Goal: Task Accomplishment & Management: Complete application form

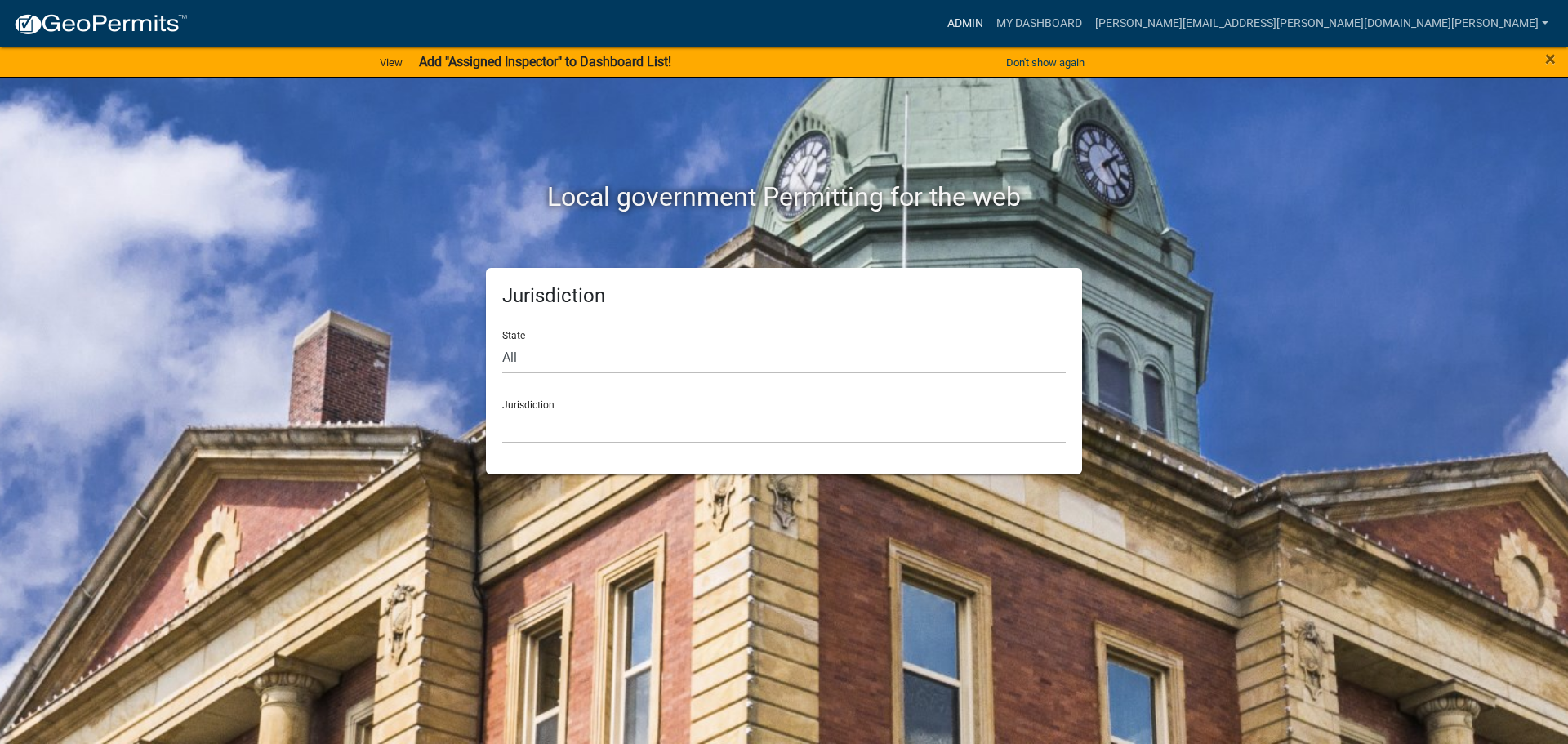
click at [990, 18] on link "Admin" at bounding box center [965, 23] width 49 height 31
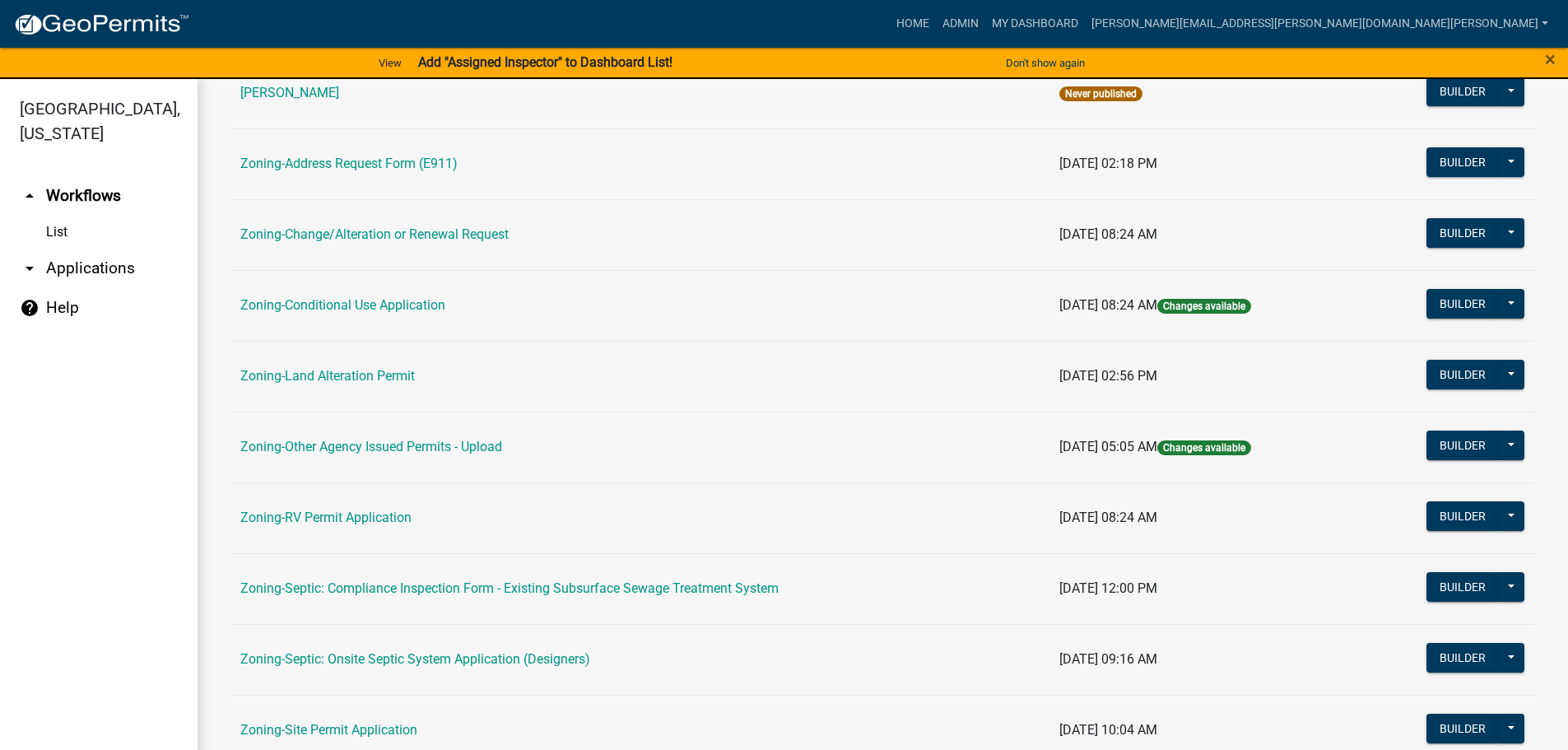
scroll to position [430, 0]
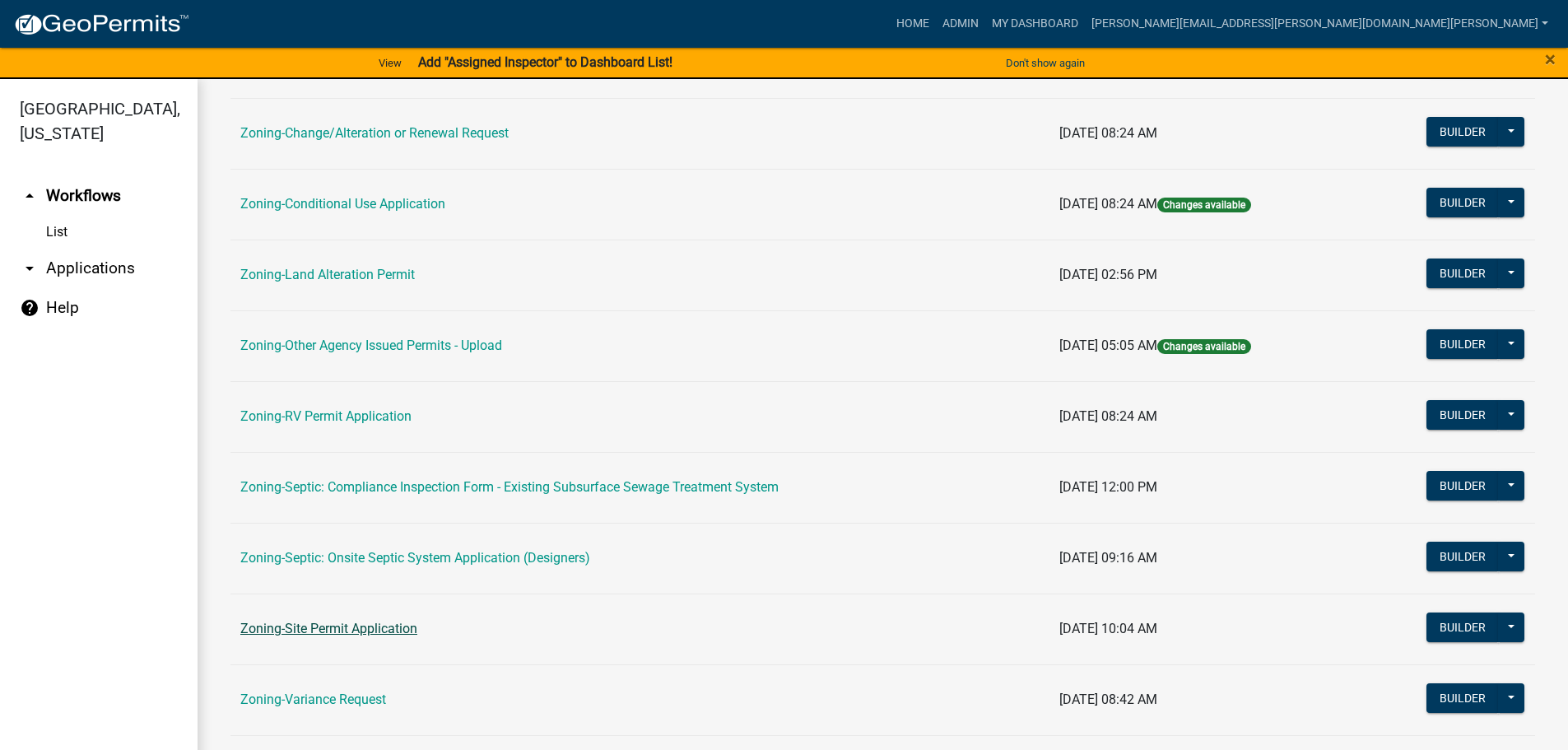
click at [297, 626] on link "Zoning-Site Permit Application" at bounding box center [328, 628] width 177 height 16
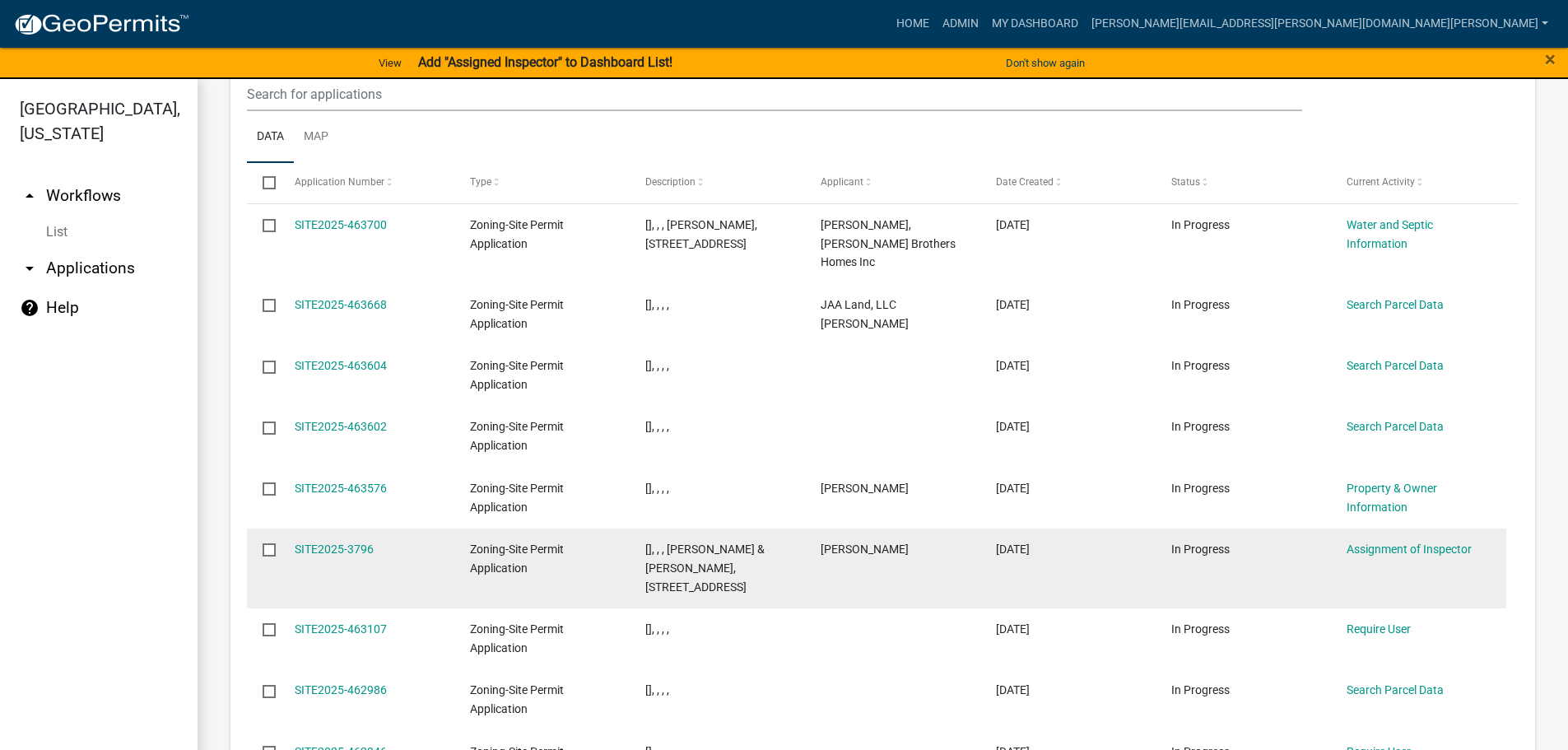
scroll to position [2086, 0]
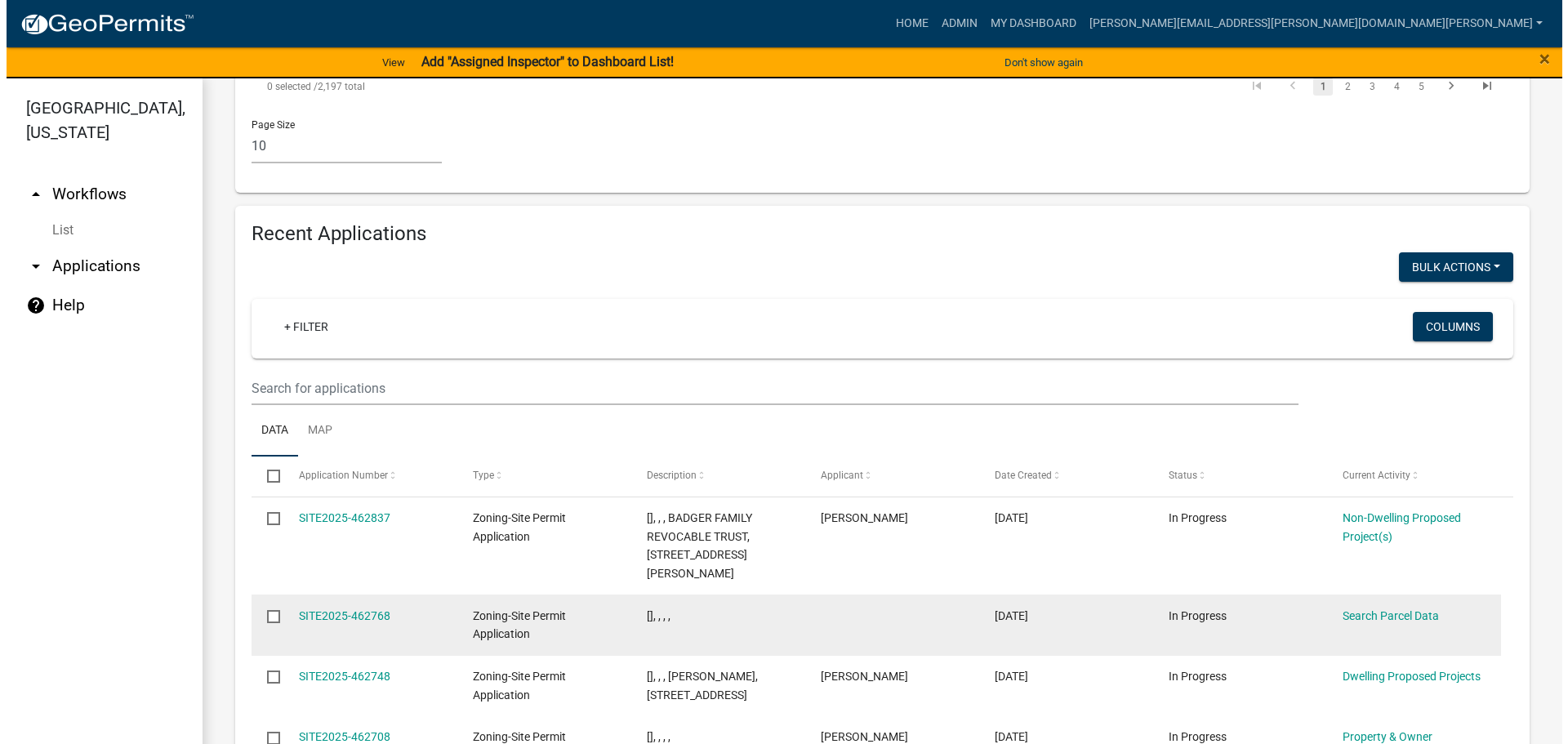
scroll to position [1798, 0]
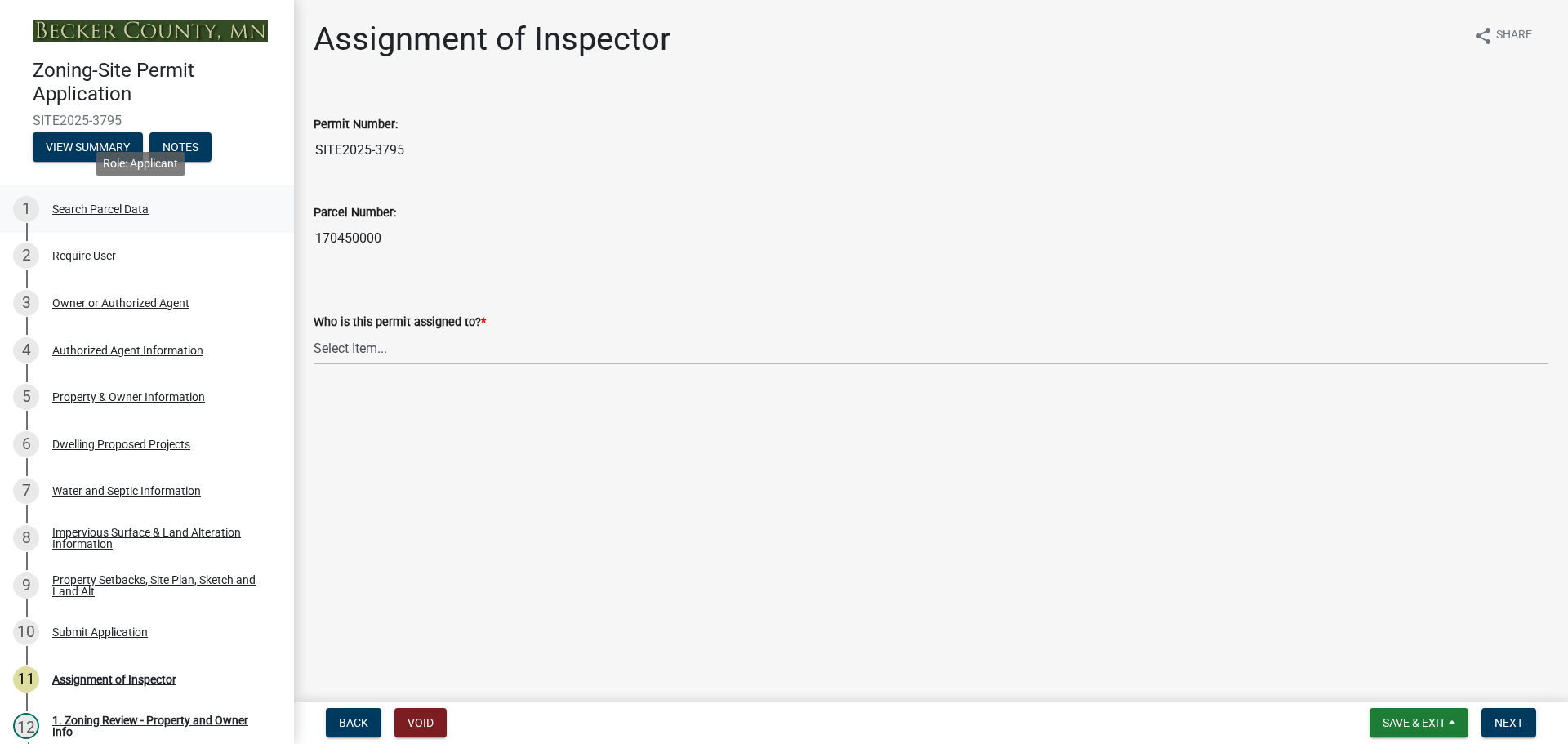
click at [115, 205] on div "Search Parcel Data" at bounding box center [100, 209] width 96 height 11
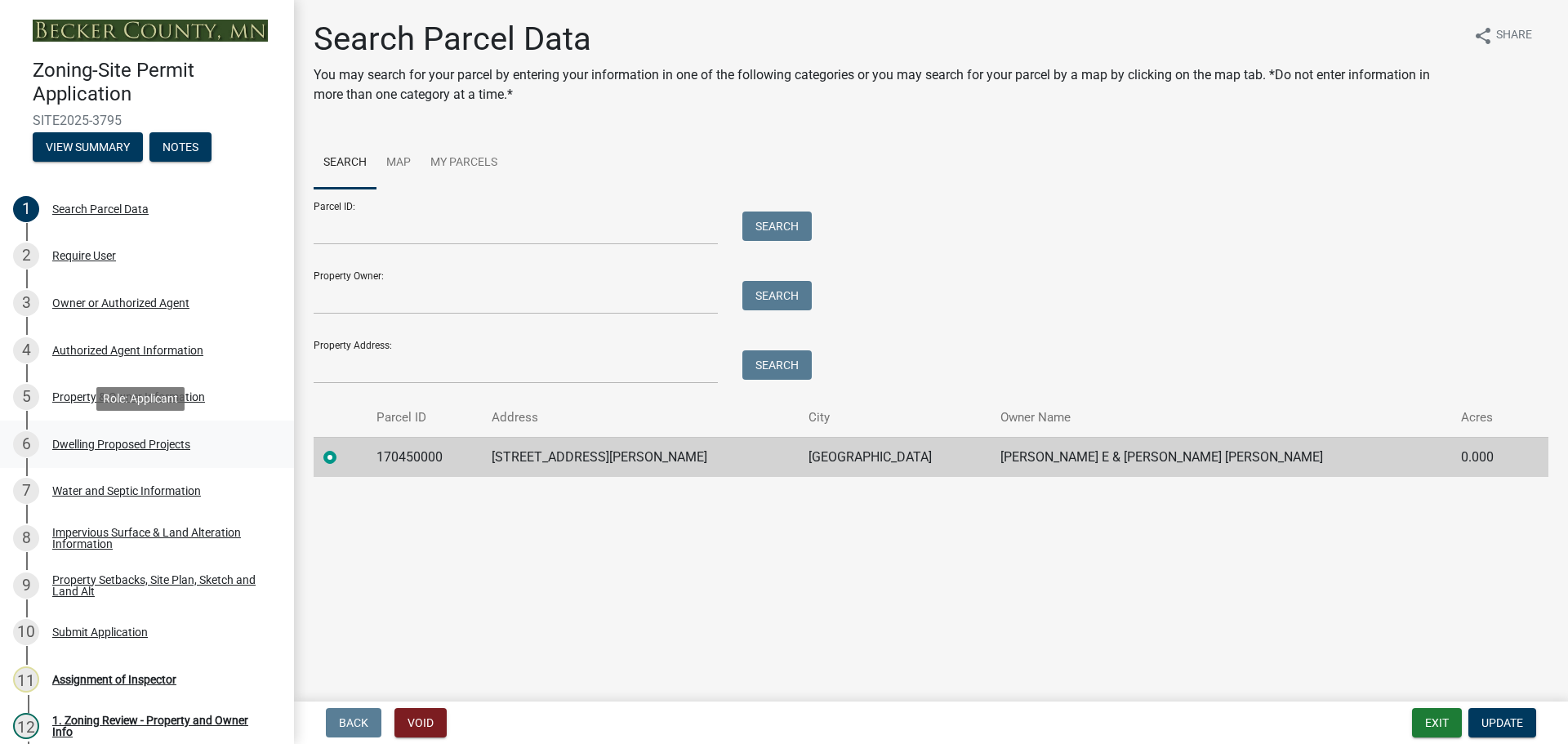
click at [115, 438] on div "Dwelling Proposed Projects" at bounding box center [121, 443] width 138 height 11
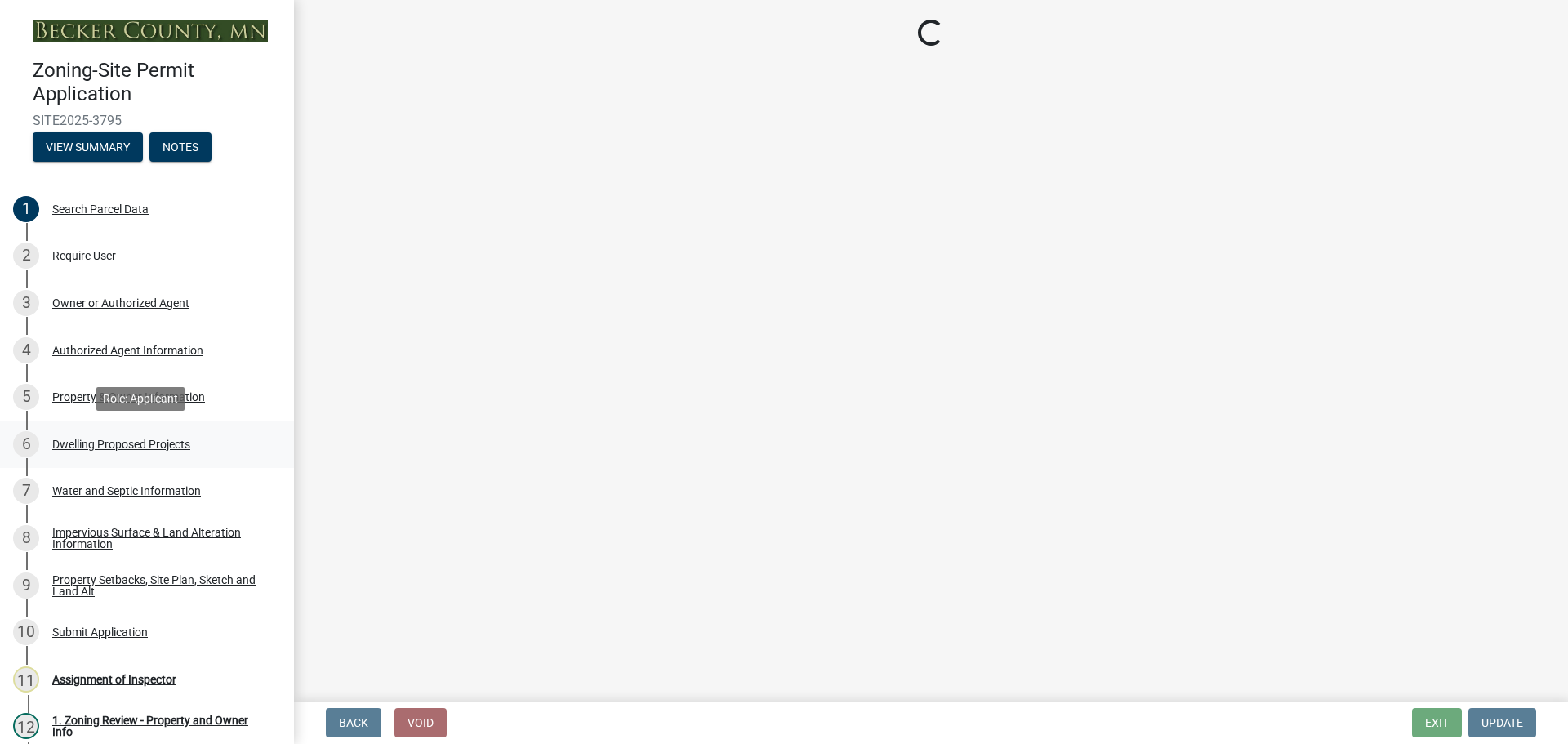
select select "b76c2e3f-c59d-4748-8205-29623accd873"
select select "566f81cc-4b3f-4ecb-9f16-a2b313352c61"
select select "03c1fec4-1fbe-4331-bc18-34e24145556f"
select select "e13aacd2-5b16-46a8-9c16-26b3d7b1c810"
select select "5dd6cdd5-8b7d-4534-b791-478230f7b8b7"
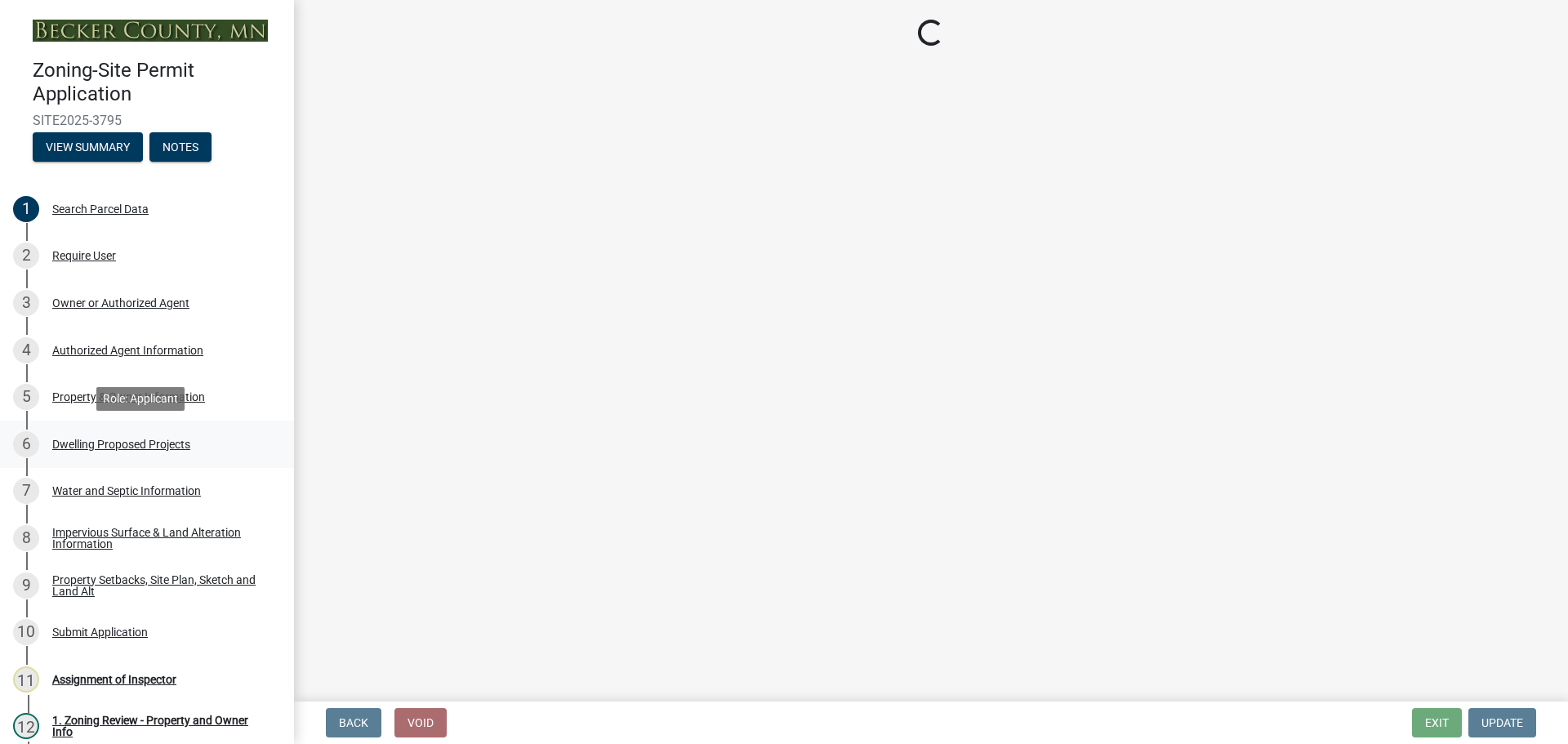
select select "e9b8a31e-e3fd-4a95-ab32-acf8bf819ee6"
select select "5c3531b8-bc96-4b07-92f8-845cfe46d7fc"
select select "beadd2dd-8960-4720-a713-fac19c5075c6"
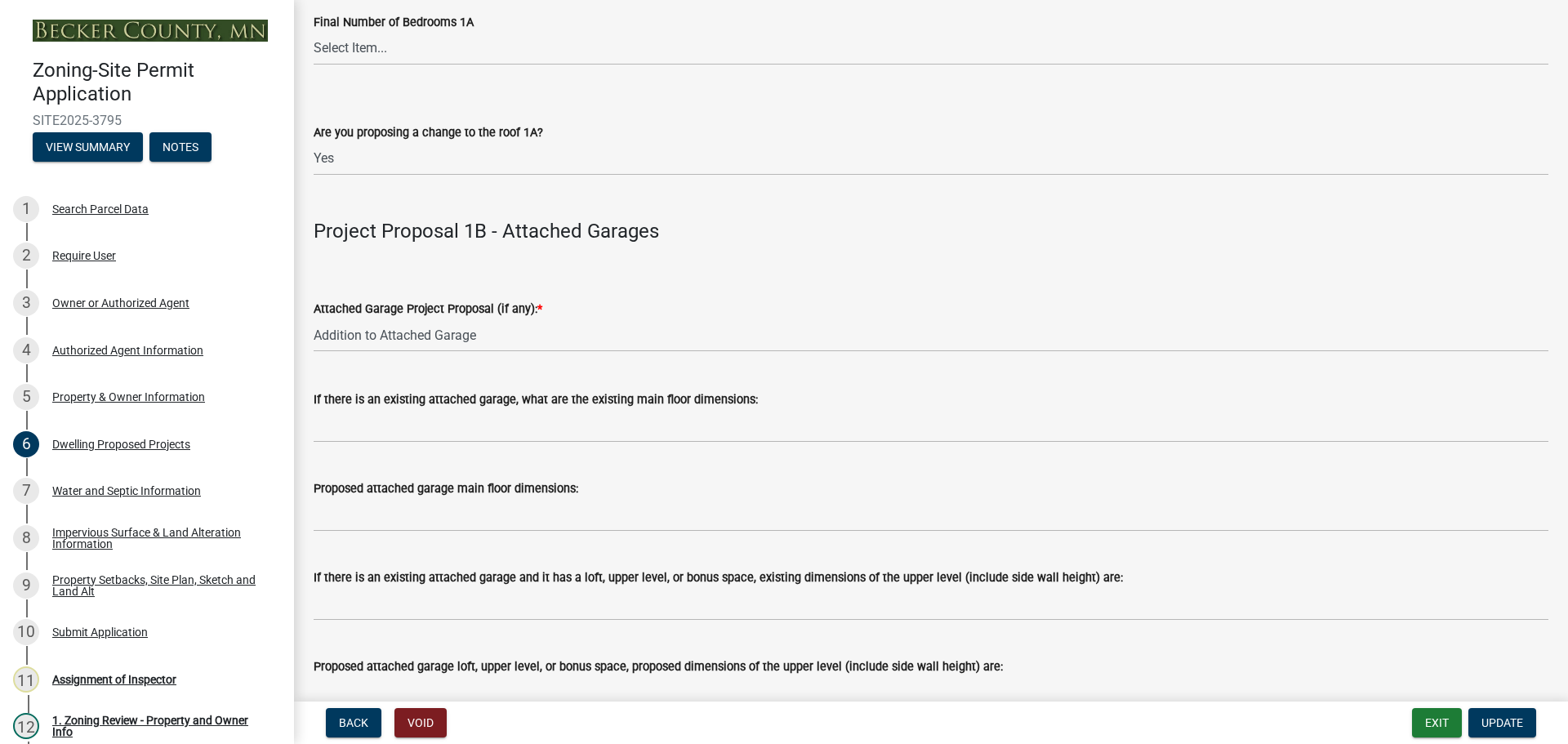
scroll to position [1715, 0]
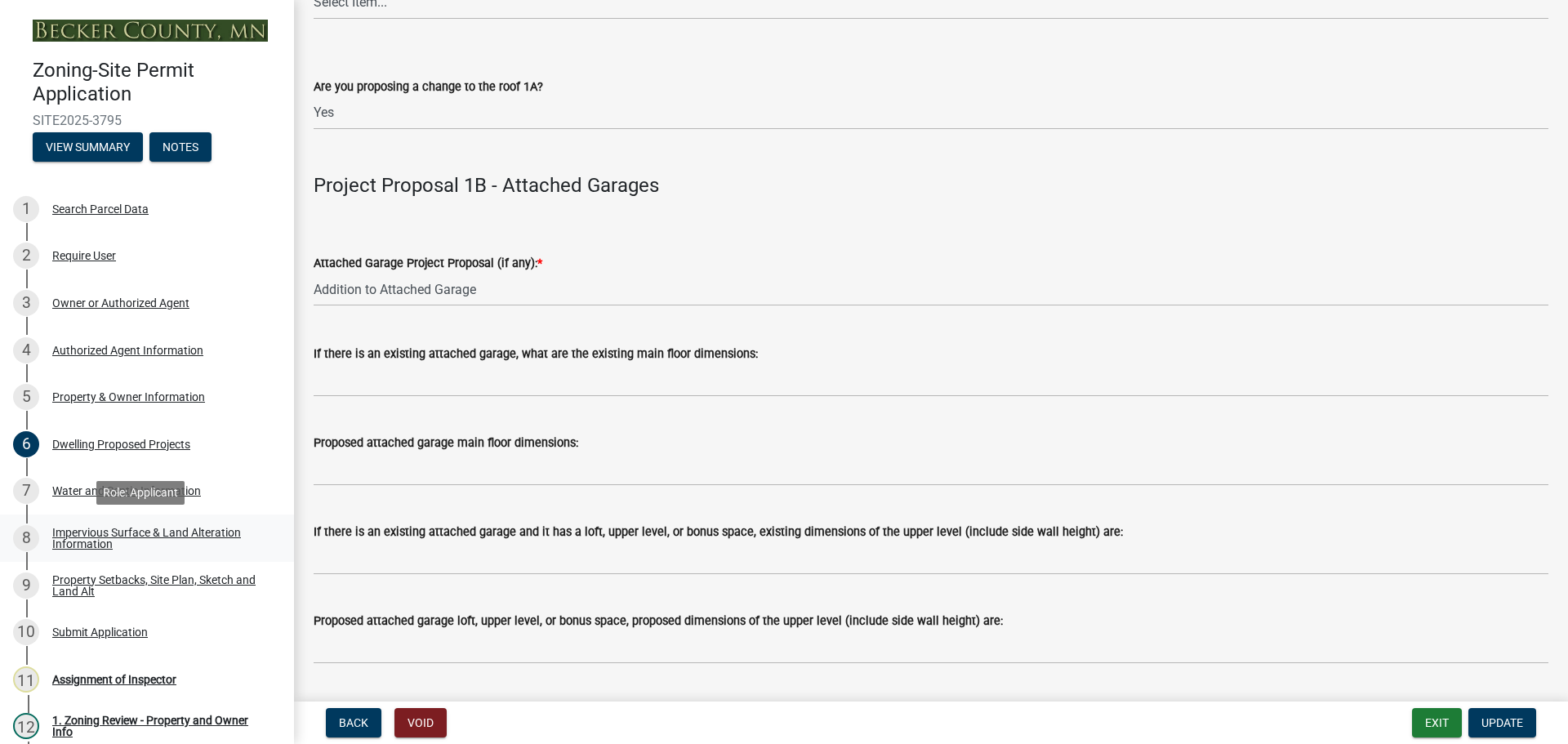
click at [83, 538] on div "Impervious Surface & Land Alteration Information" at bounding box center [160, 538] width 216 height 23
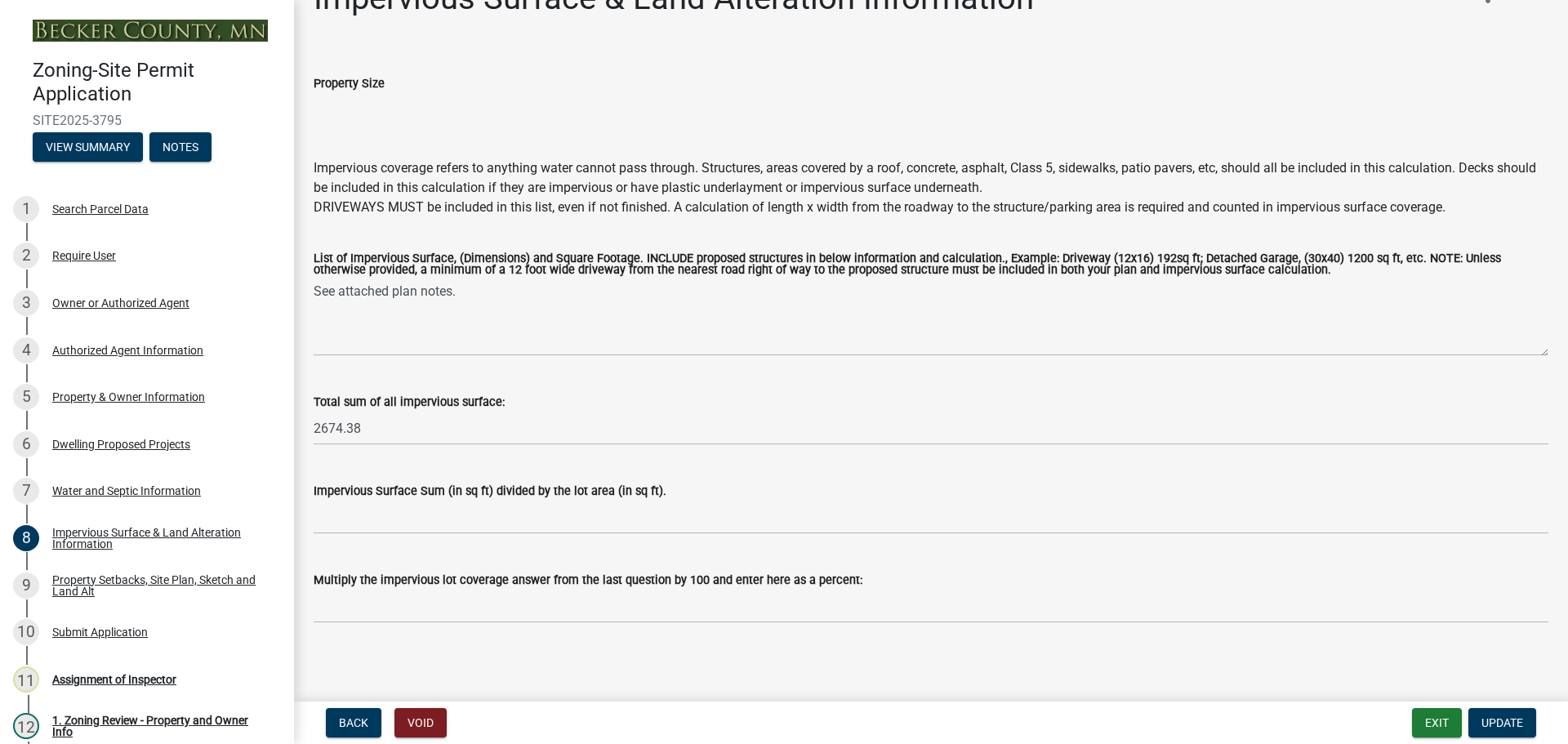
scroll to position [47, 0]
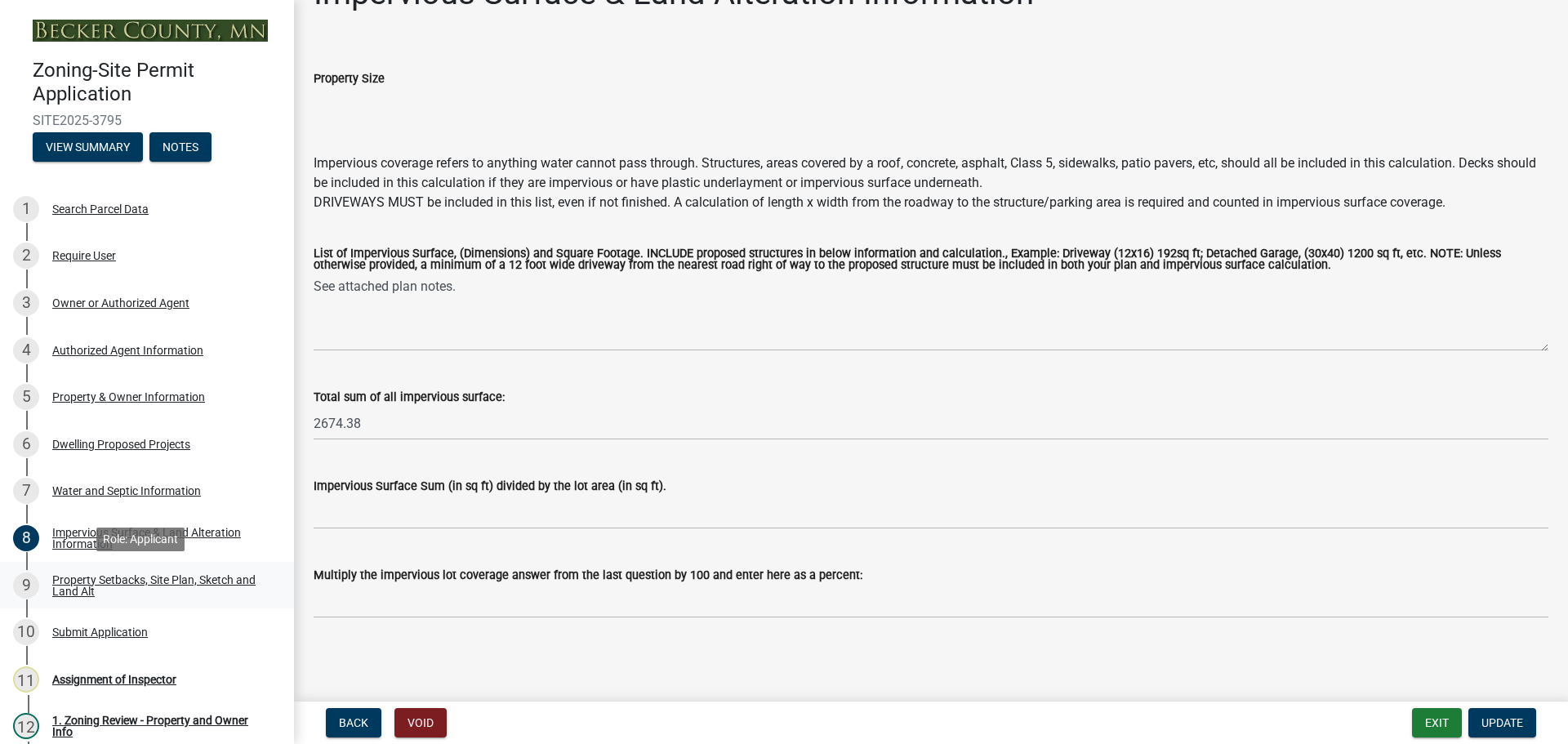
click at [127, 577] on div "Property Setbacks, Site Plan, Sketch and Land Alt" at bounding box center [160, 585] width 216 height 23
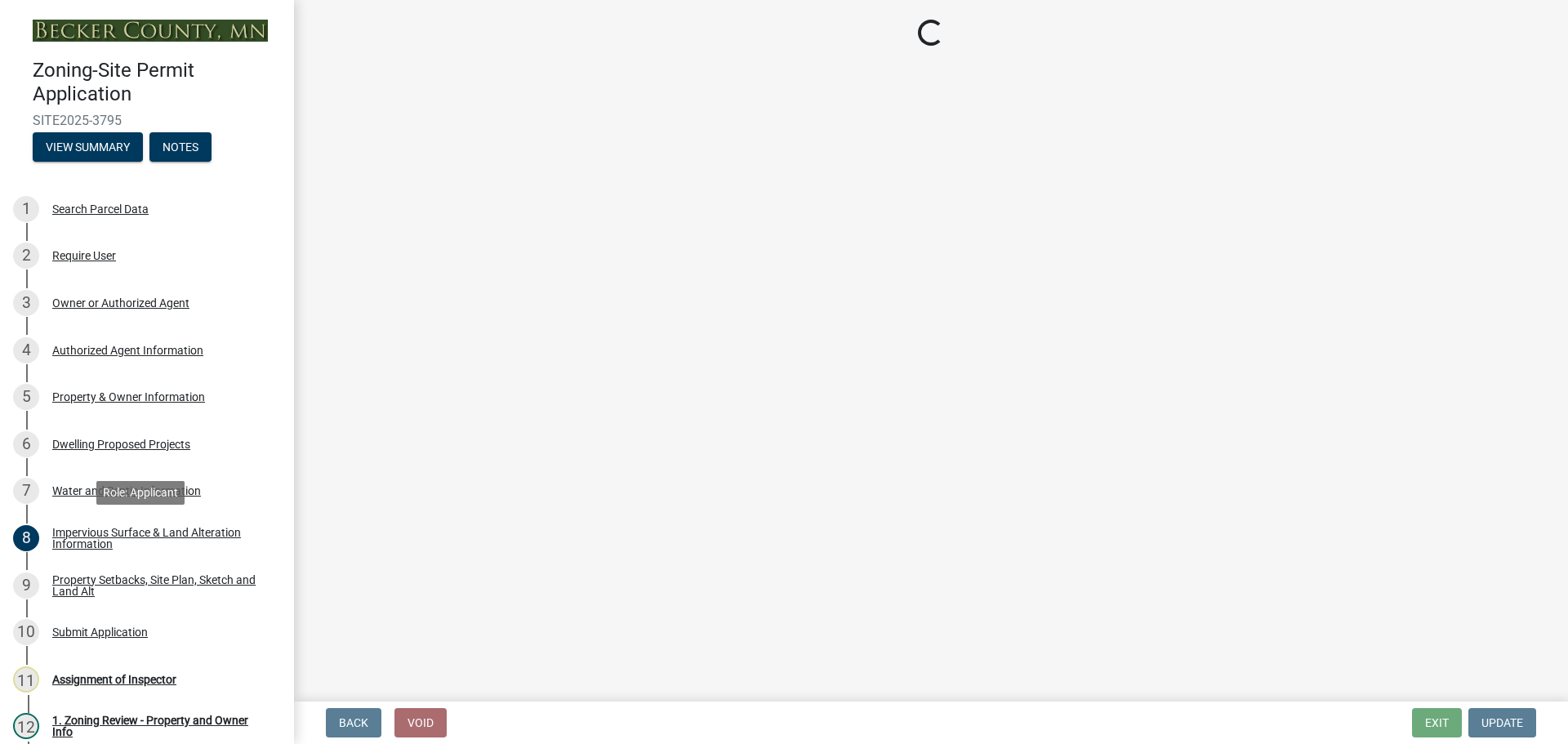
select select "7b13c63f-e699-4112-b373-98fbd28ec536"
select select "d7ed81d3-cd60-4660-969c-0852c303b075"
select select "b56a4575-9846-47cf-8067-c59a4853da22"
select select "12f785fb-c378-4b18-841c-21c73dc99083"
select select "e8ab2dc3-aa3f-46f3-9b4a-37eb25ad84af"
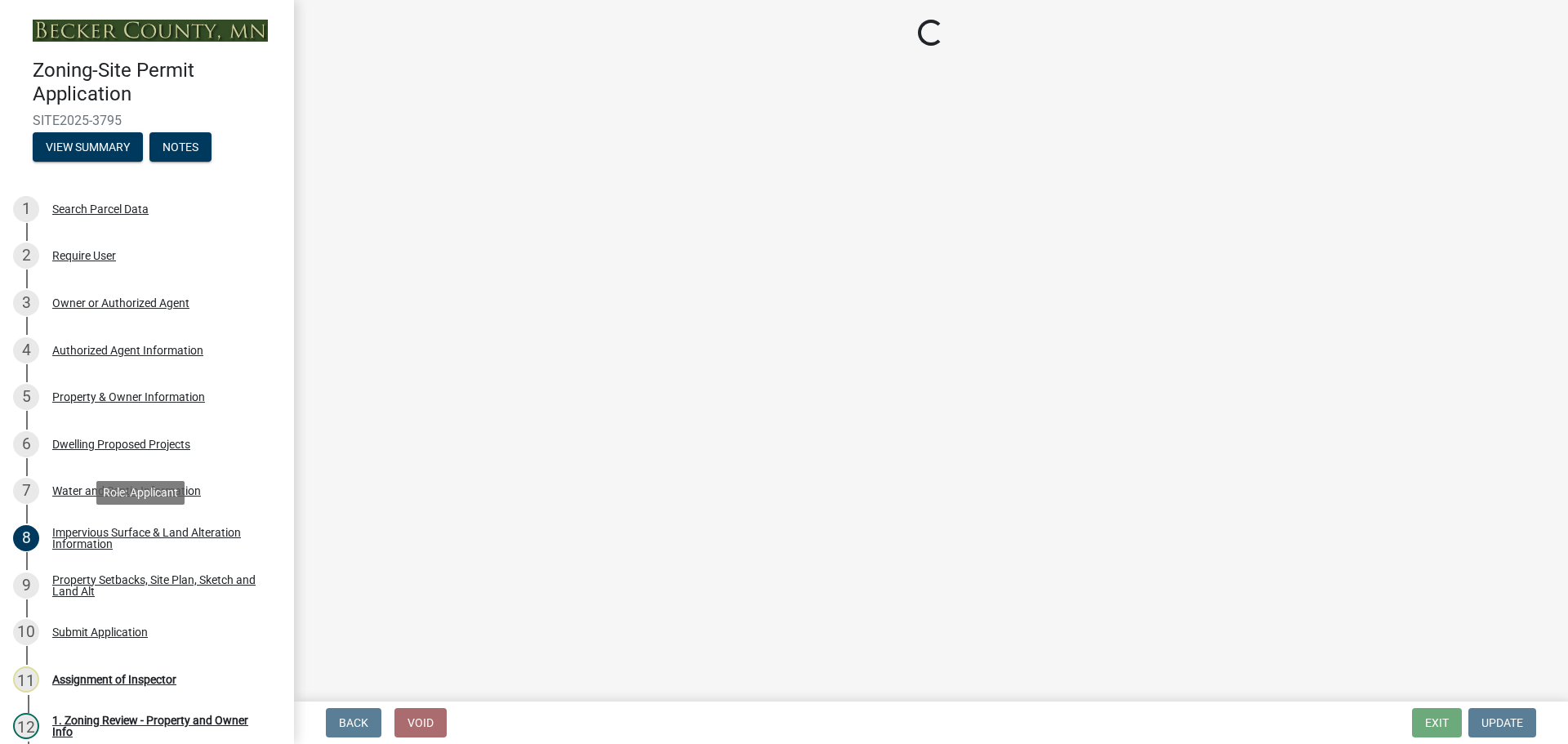
select select "b98836ba-4715-455d-97ab-be9a9df498a8"
select select "c8b8ea71-7088-4e87-a493-7bc88cc2835b"
select select "a4ce8fad-3c47-4e2b-9375-28a8f2ee630b"
select select "19d13e65-c93d-443e-910a-7a17299544cc"
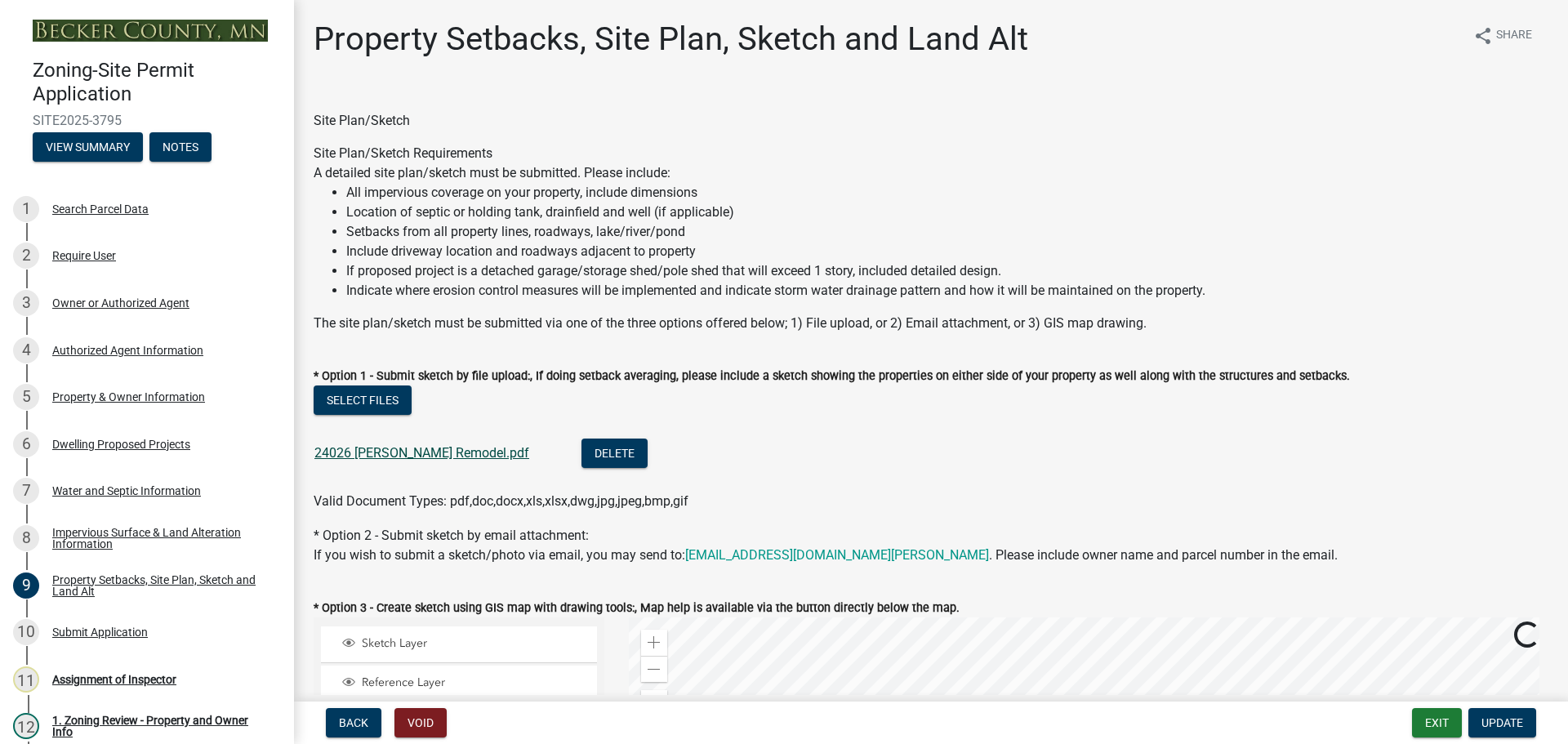
click at [423, 446] on link "24026 [PERSON_NAME] Remodel.pdf" at bounding box center [422, 453] width 215 height 16
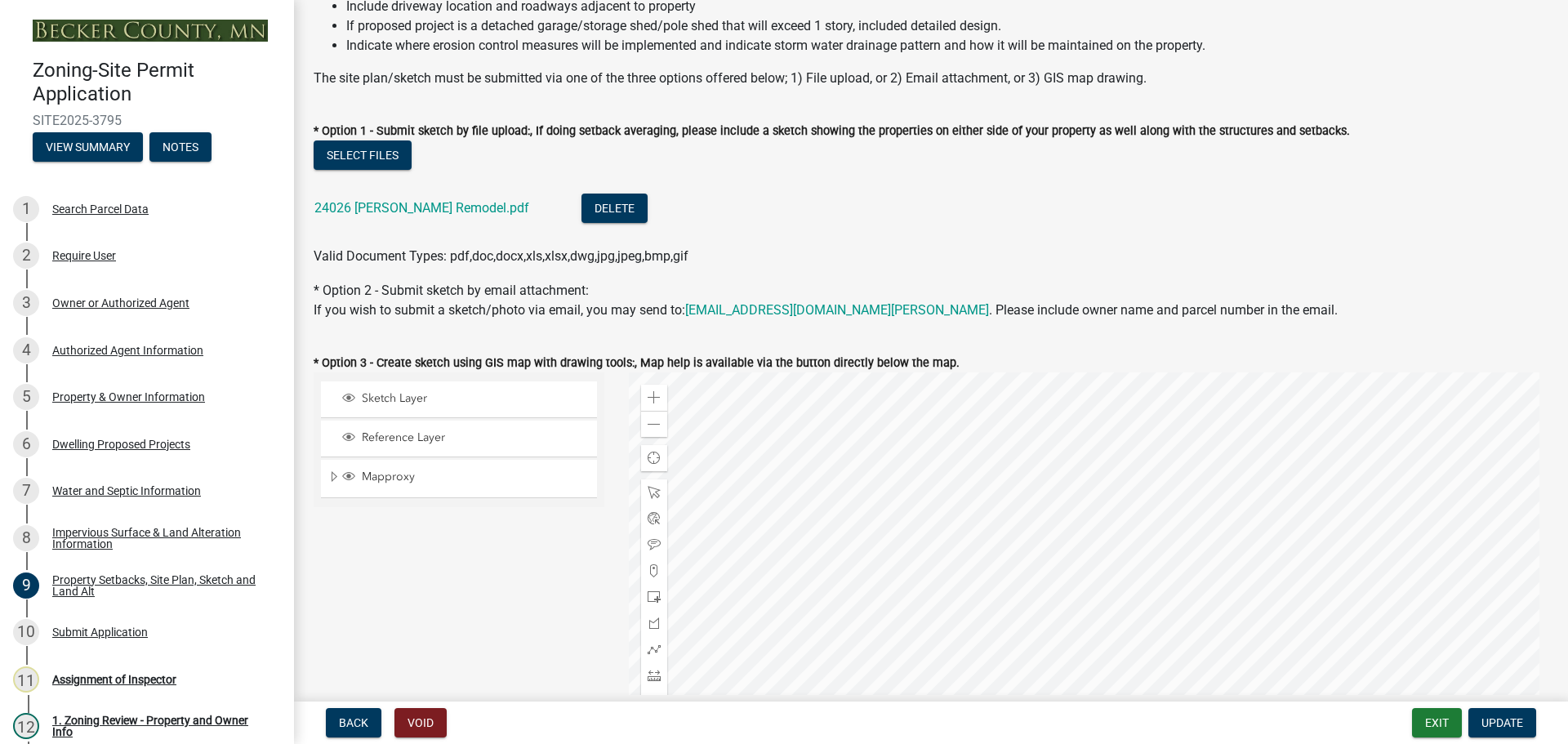
scroll to position [408, 0]
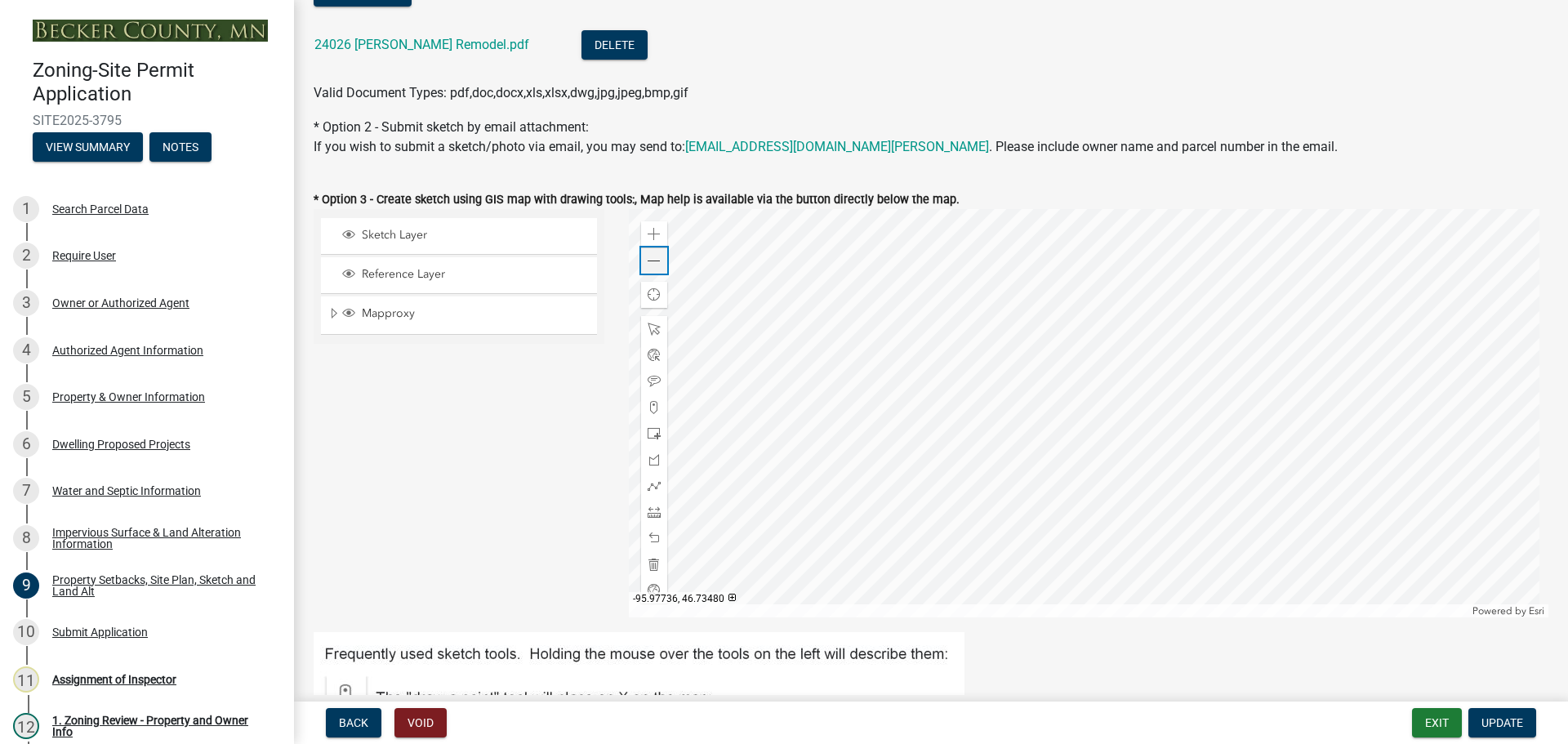
click at [653, 258] on span at bounding box center [654, 261] width 13 height 13
click at [108, 198] on div "1 Search Parcel Data" at bounding box center [140, 209] width 255 height 26
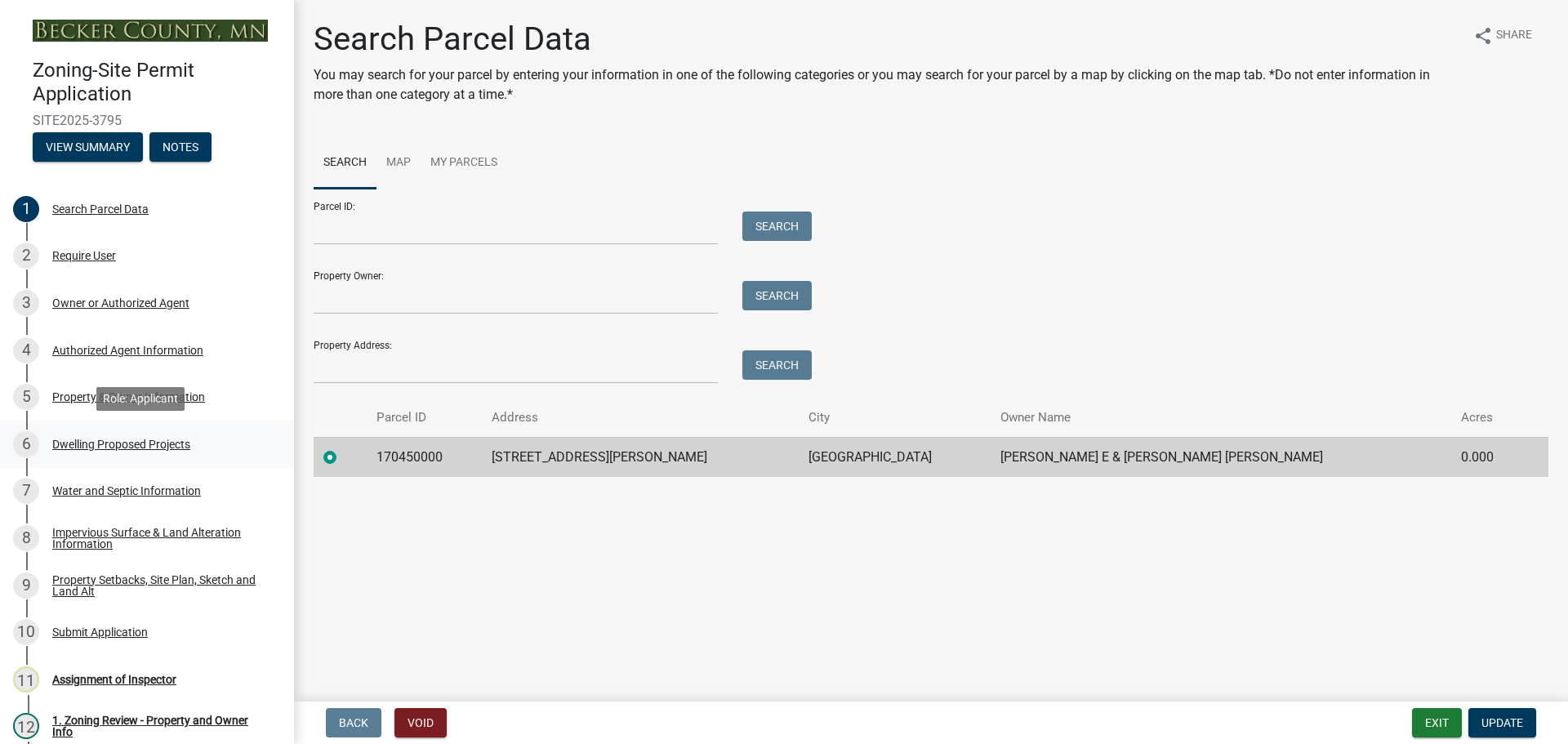
click at [111, 442] on div "Dwelling Proposed Projects" at bounding box center [121, 443] width 138 height 11
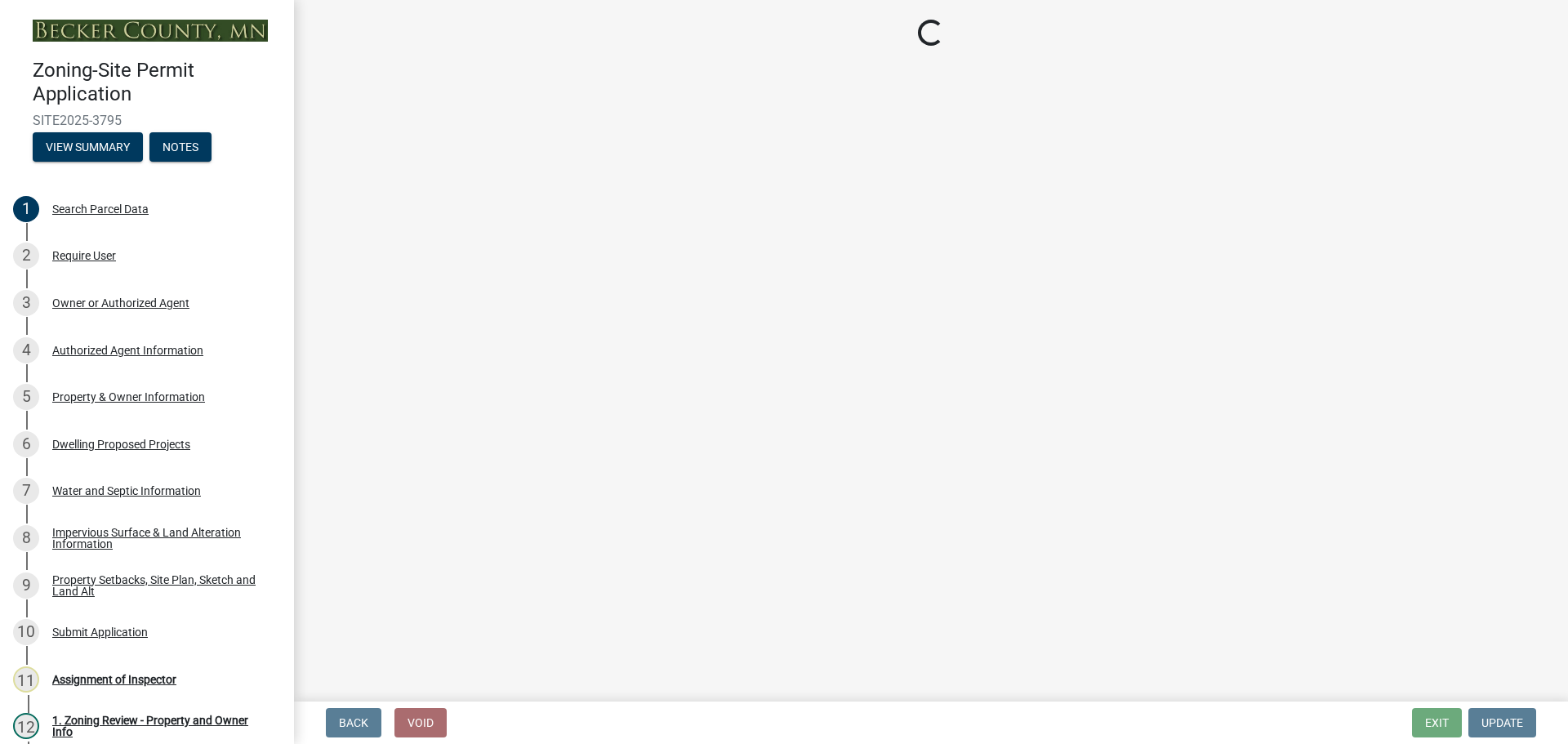
select select "b76c2e3f-c59d-4748-8205-29623accd873"
select select "566f81cc-4b3f-4ecb-9f16-a2b313352c61"
select select "03c1fec4-1fbe-4331-bc18-34e24145556f"
select select "e13aacd2-5b16-46a8-9c16-26b3d7b1c810"
select select "5dd6cdd5-8b7d-4534-b791-478230f7b8b7"
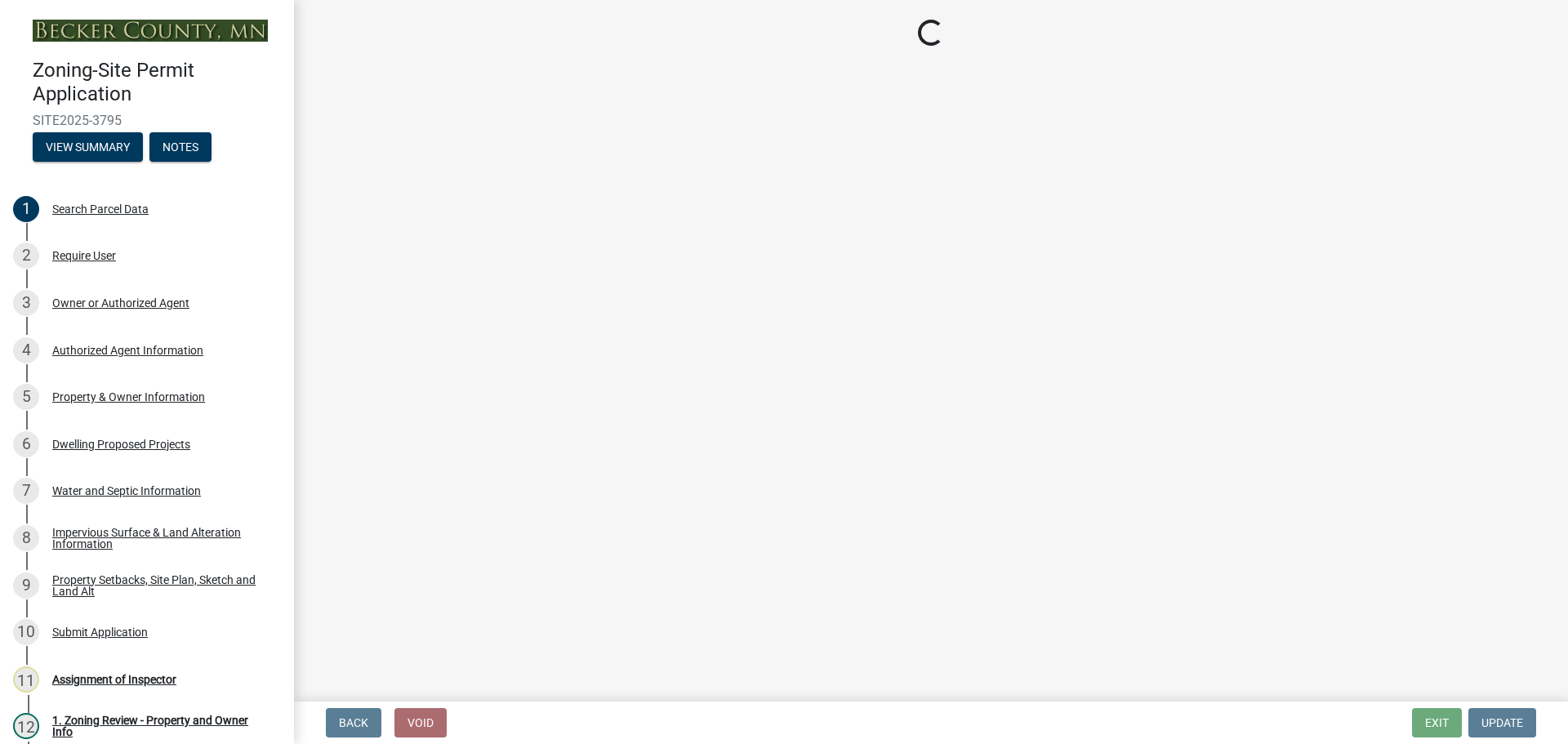
select select "e9b8a31e-e3fd-4a95-ab32-acf8bf819ee6"
select select "5c3531b8-bc96-4b07-92f8-845cfe46d7fc"
select select "beadd2dd-8960-4720-a713-fac19c5075c6"
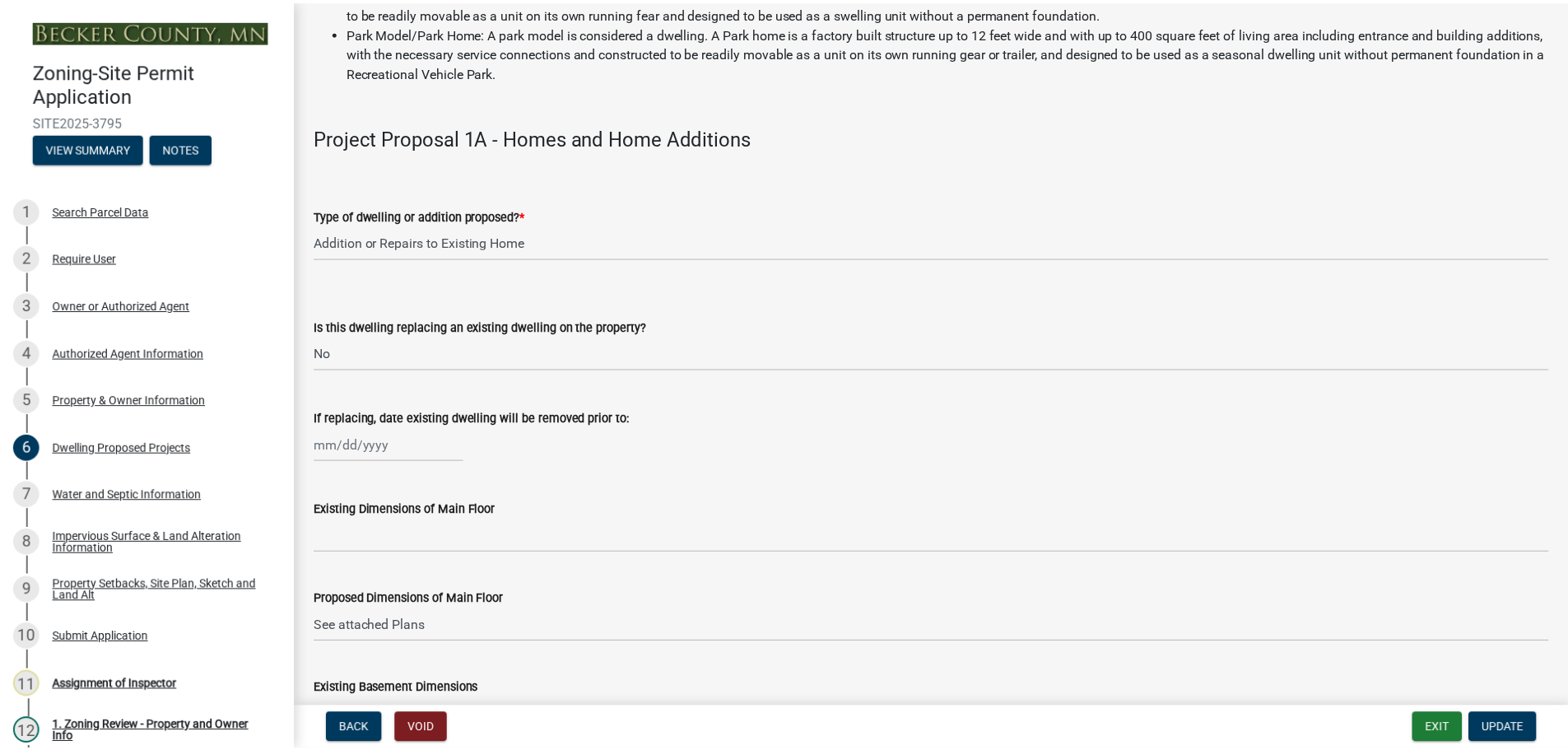
scroll to position [78, 0]
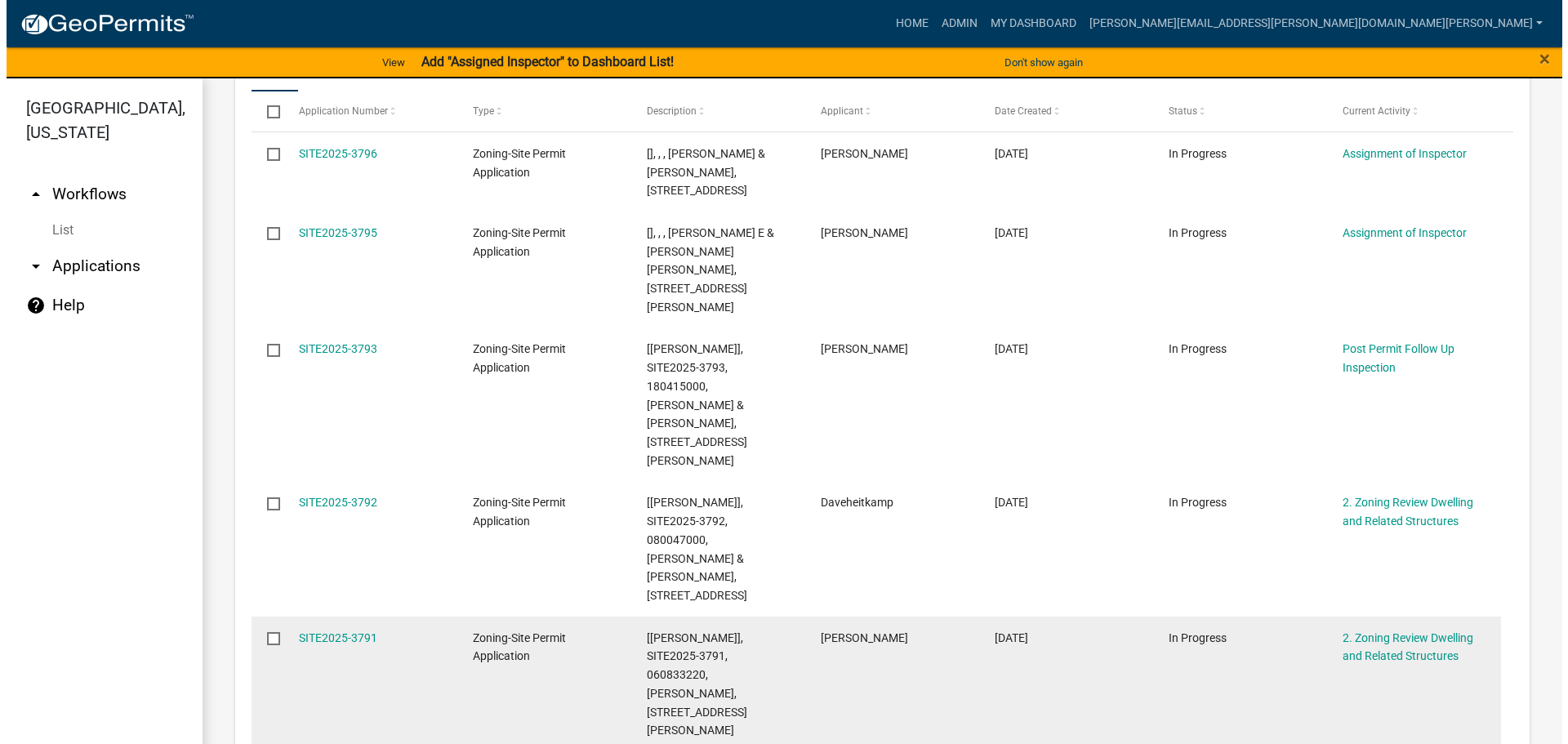
scroll to position [408, 0]
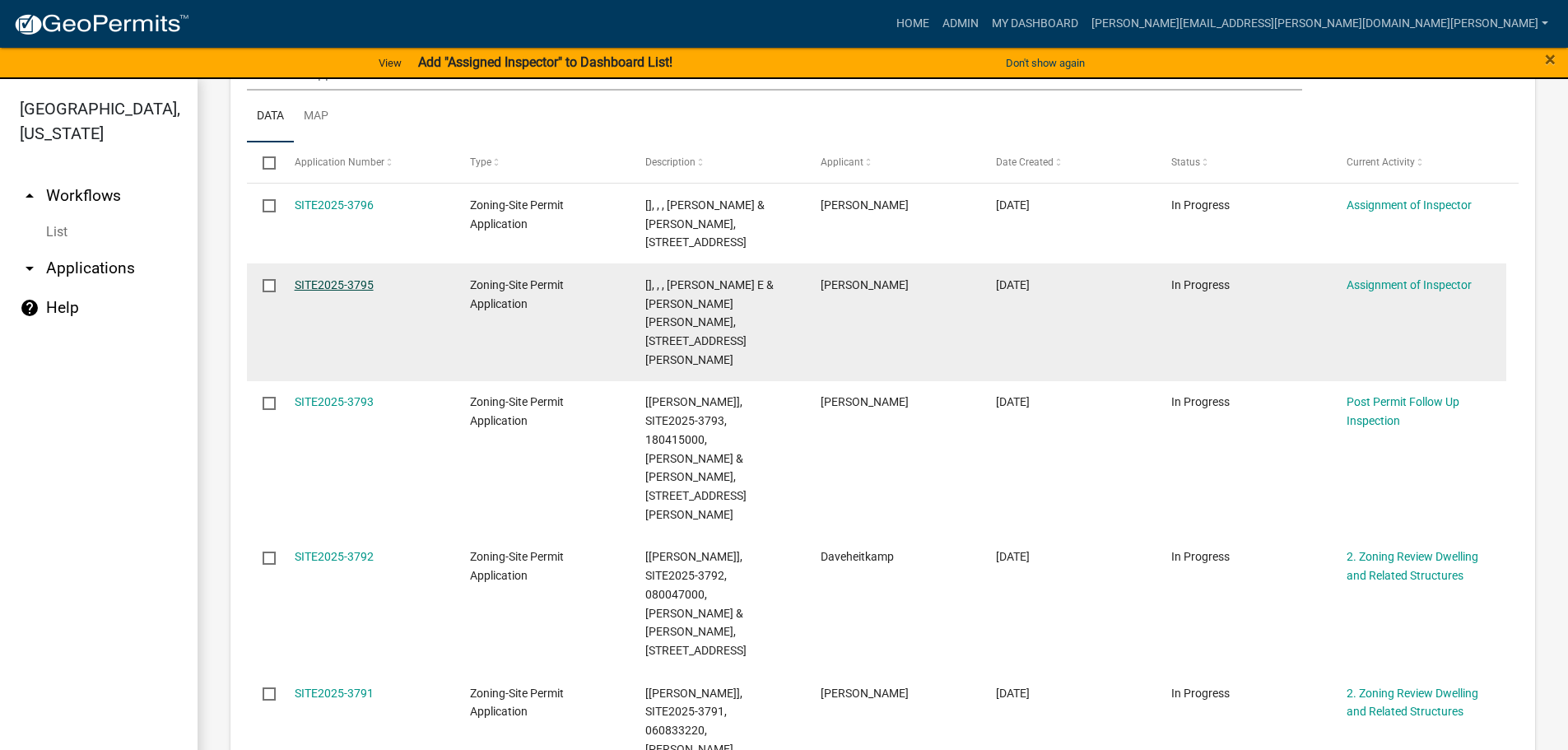
click at [340, 282] on link "SITE2025-3795" at bounding box center [334, 284] width 79 height 13
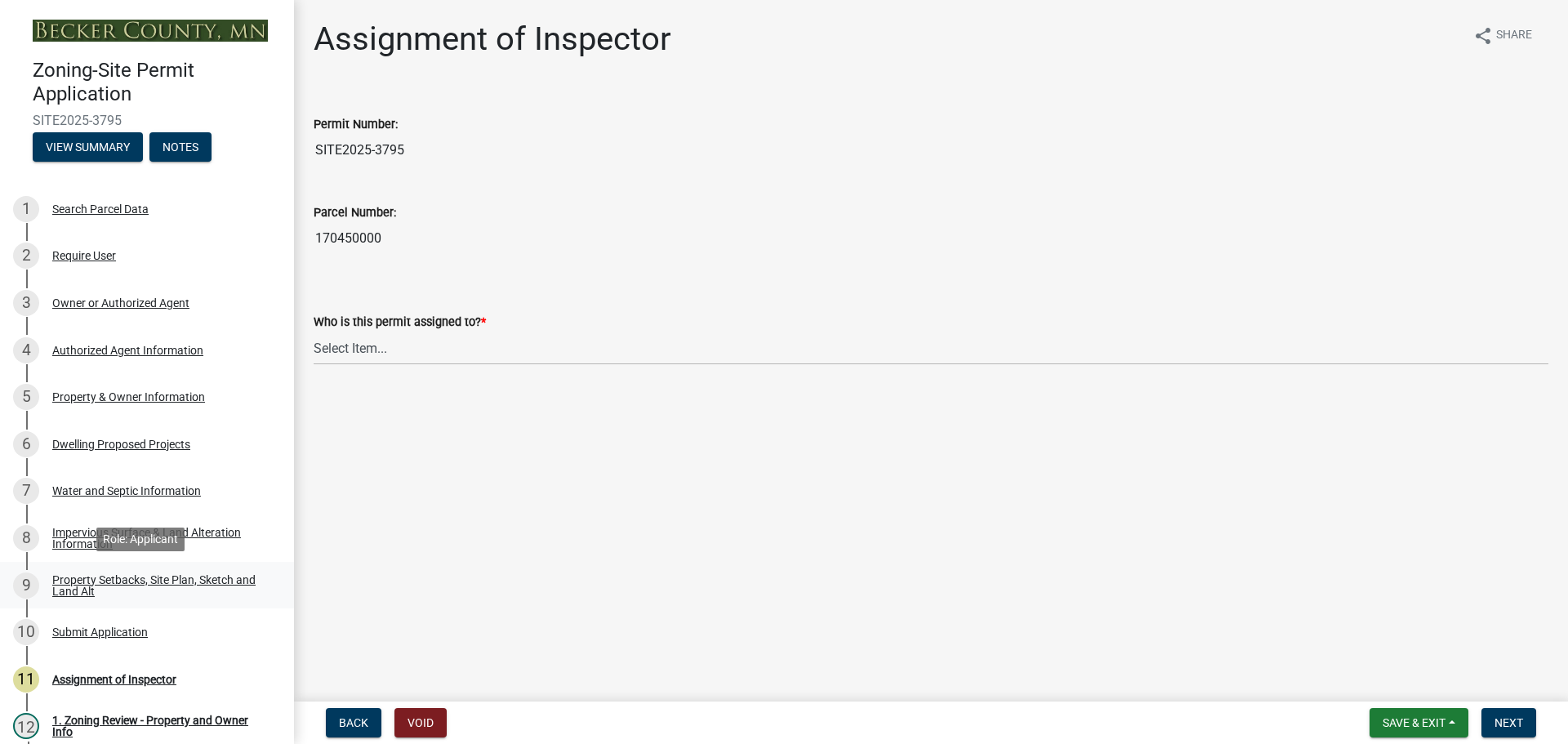
click at [106, 576] on div "Property Setbacks, Site Plan, Sketch and Land Alt" at bounding box center [160, 585] width 216 height 23
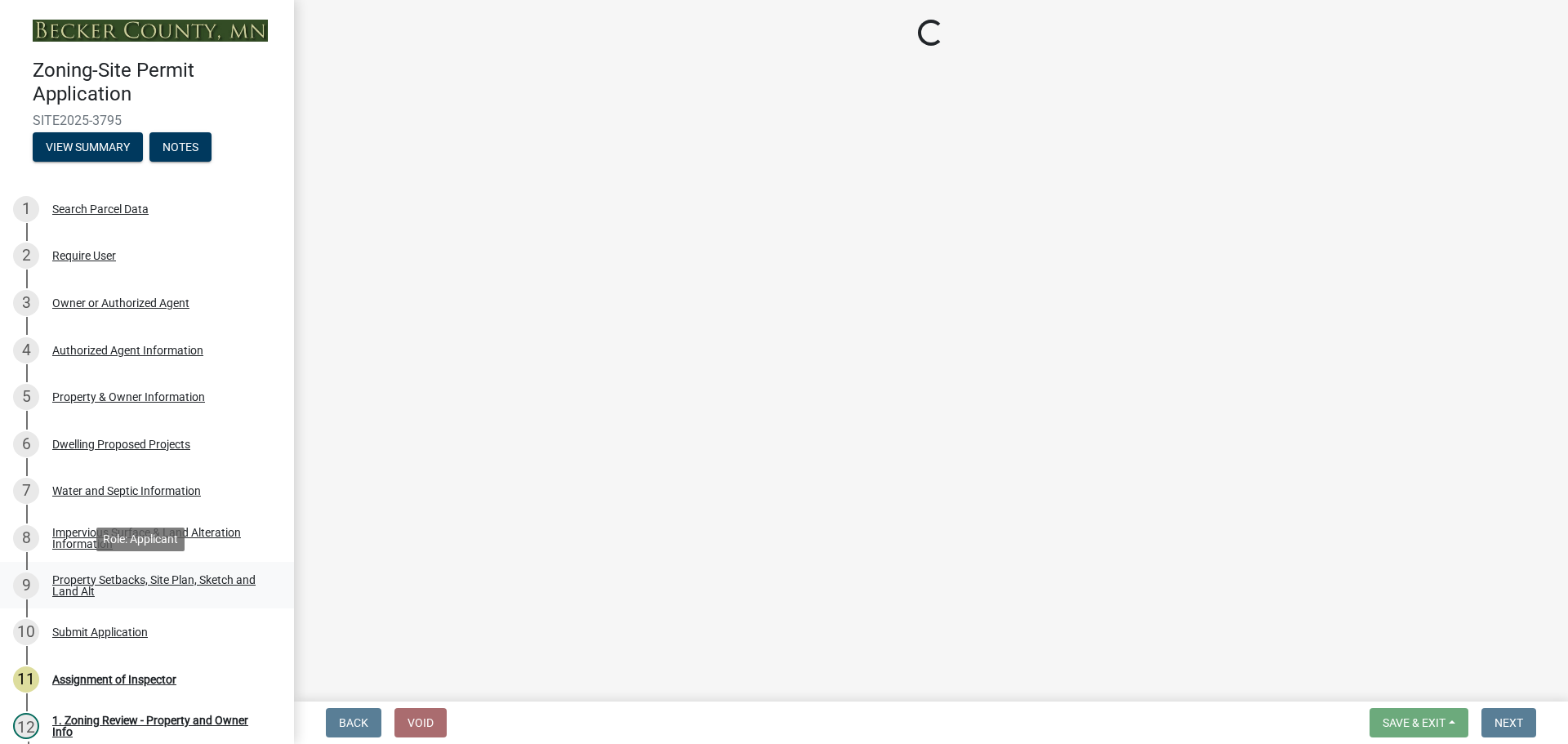
select select "7b13c63f-e699-4112-b373-98fbd28ec536"
select select "d7ed81d3-cd60-4660-969c-0852c303b075"
select select "b56a4575-9846-47cf-8067-c59a4853da22"
select select "12f785fb-c378-4b18-841c-21c73dc99083"
select select "e8ab2dc3-aa3f-46f3-9b4a-37eb25ad84af"
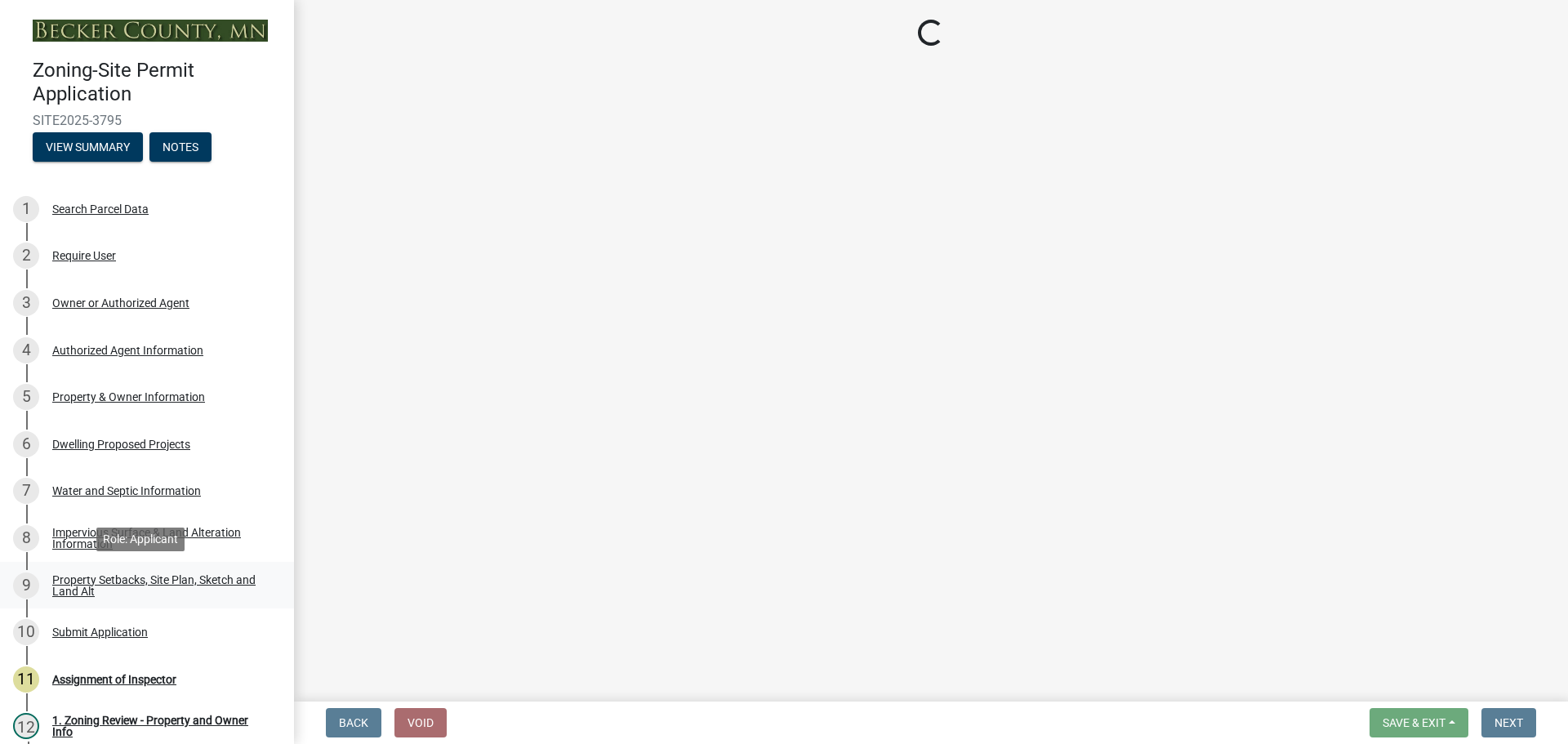
select select "b98836ba-4715-455d-97ab-be9a9df498a8"
select select "c8b8ea71-7088-4e87-a493-7bc88cc2835b"
select select "a4ce8fad-3c47-4e2b-9375-28a8f2ee630b"
select select "19d13e65-c93d-443e-910a-7a17299544cc"
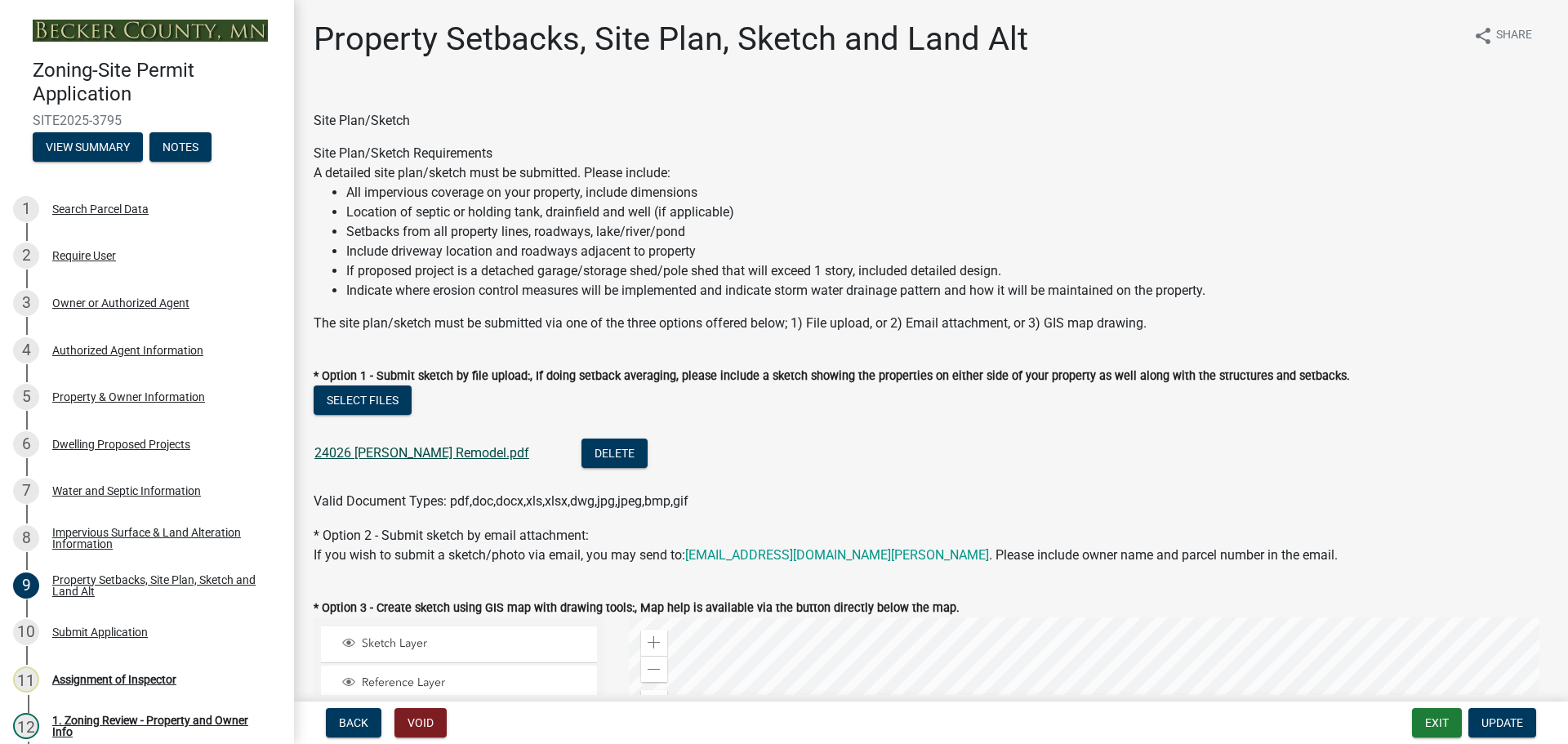
click at [390, 448] on link "24026 [PERSON_NAME] Remodel.pdf" at bounding box center [422, 453] width 215 height 16
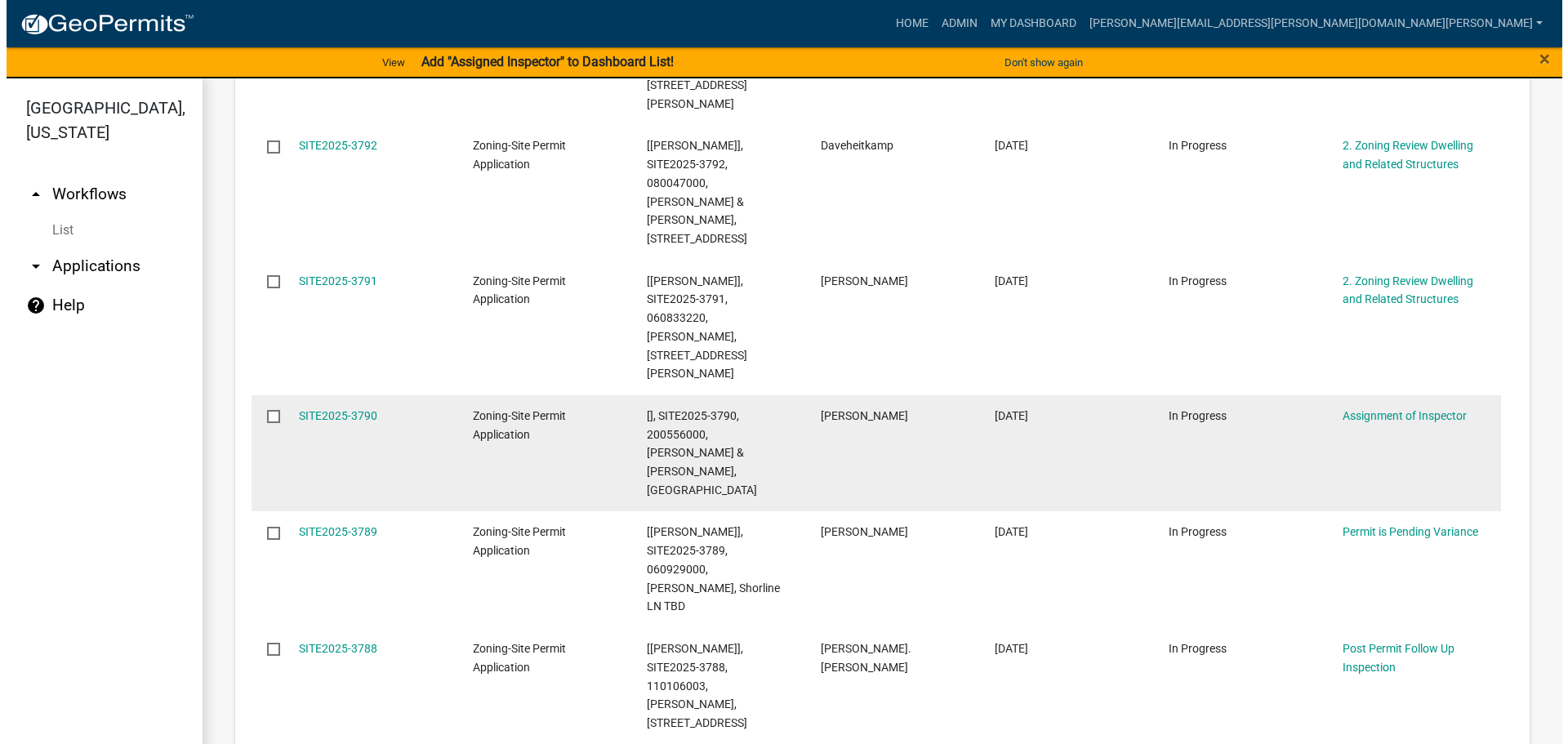
scroll to position [844, 0]
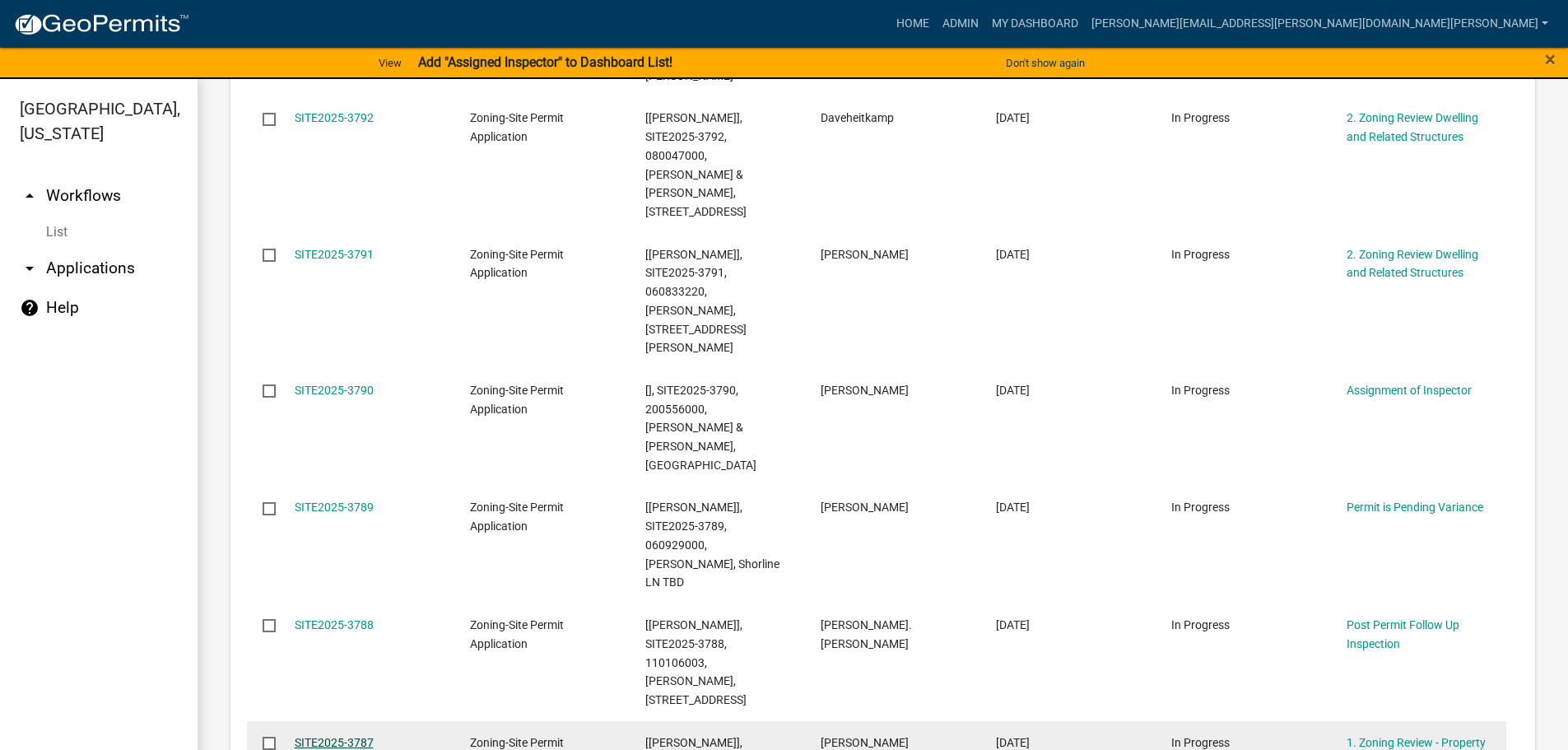
click at [330, 736] on link "SITE2025-3787" at bounding box center [334, 742] width 79 height 13
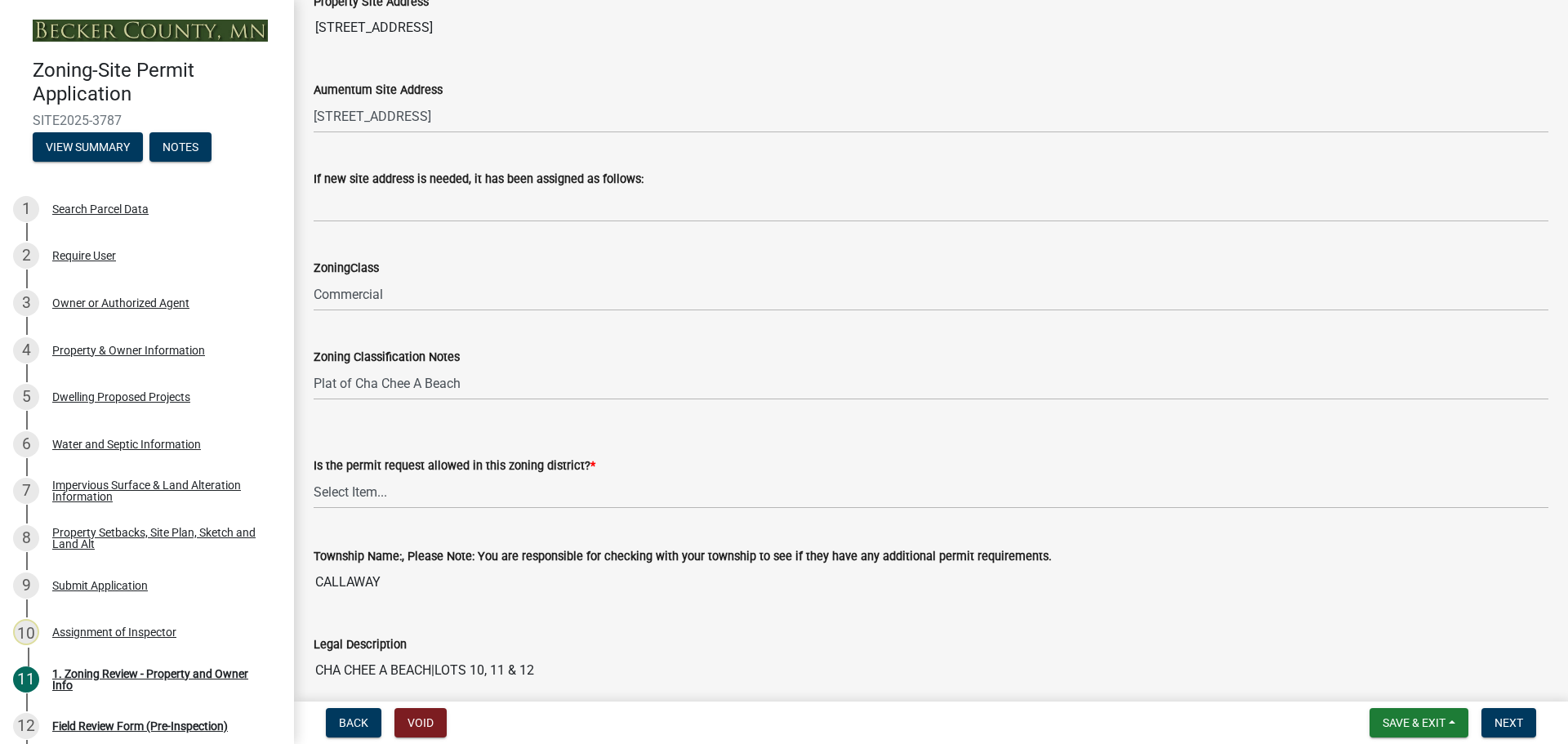
scroll to position [898, 0]
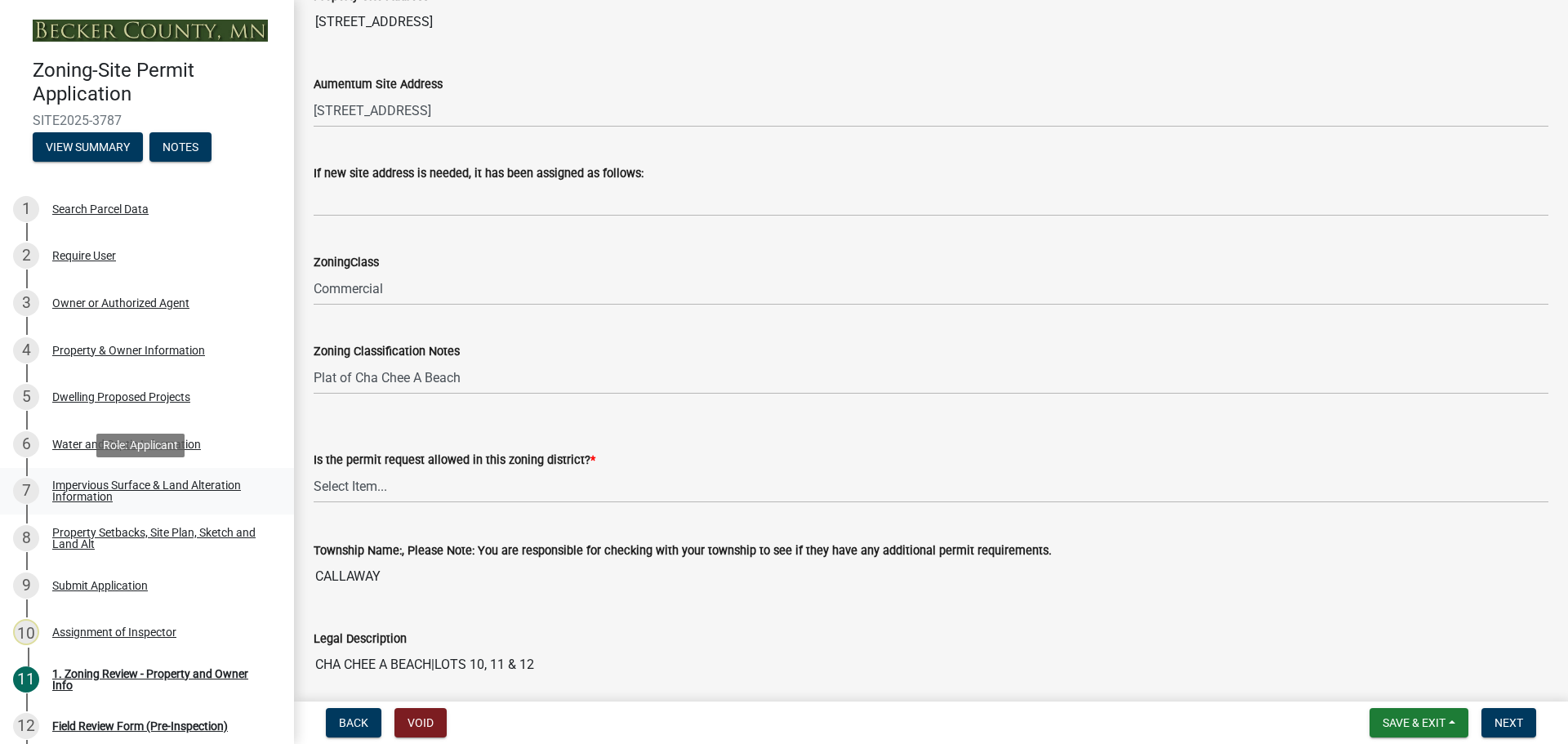
click at [165, 480] on div "Impervious Surface & Land Alteration Information" at bounding box center [160, 491] width 216 height 23
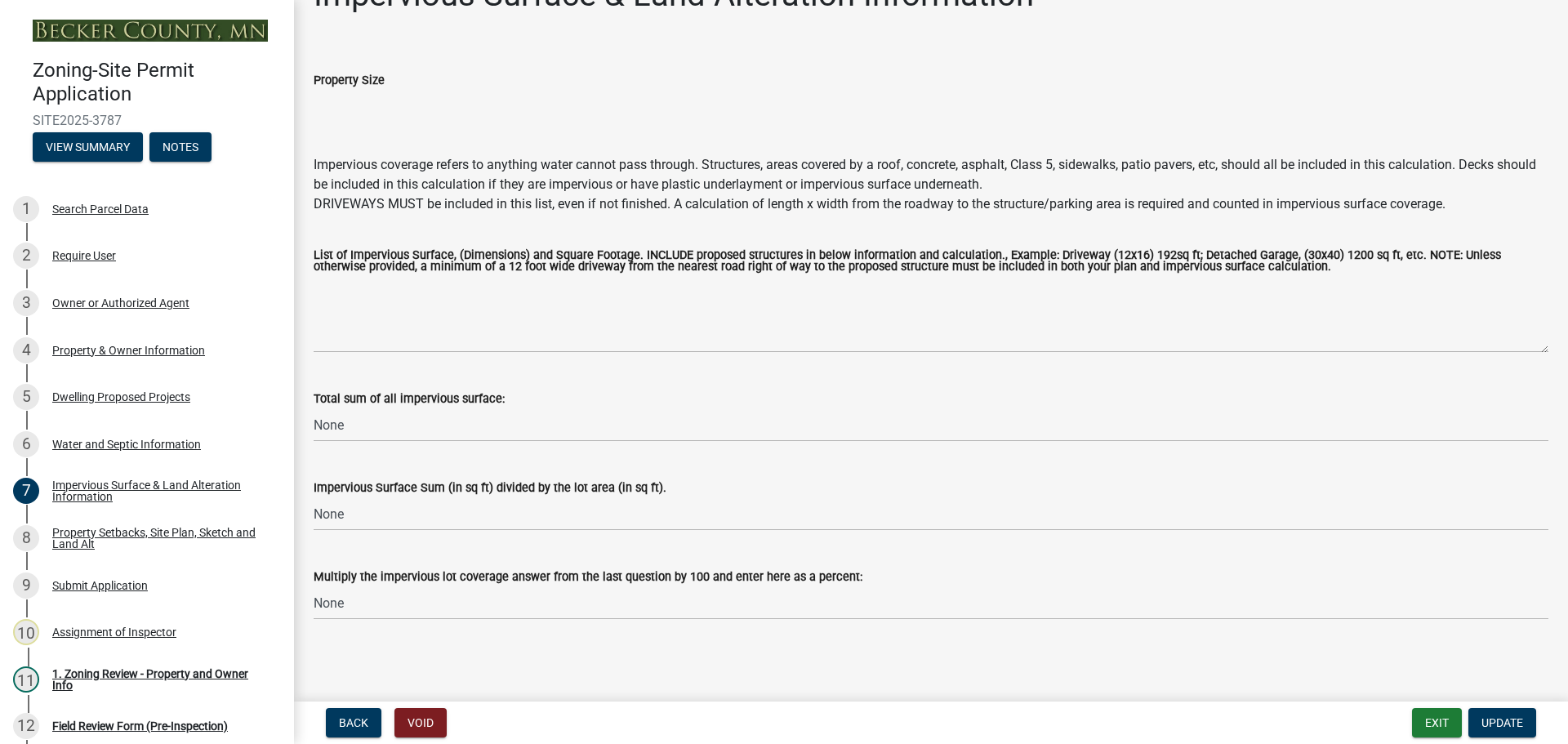
scroll to position [47, 0]
click at [100, 391] on div "Dwelling Proposed Projects" at bounding box center [121, 397] width 138 height 11
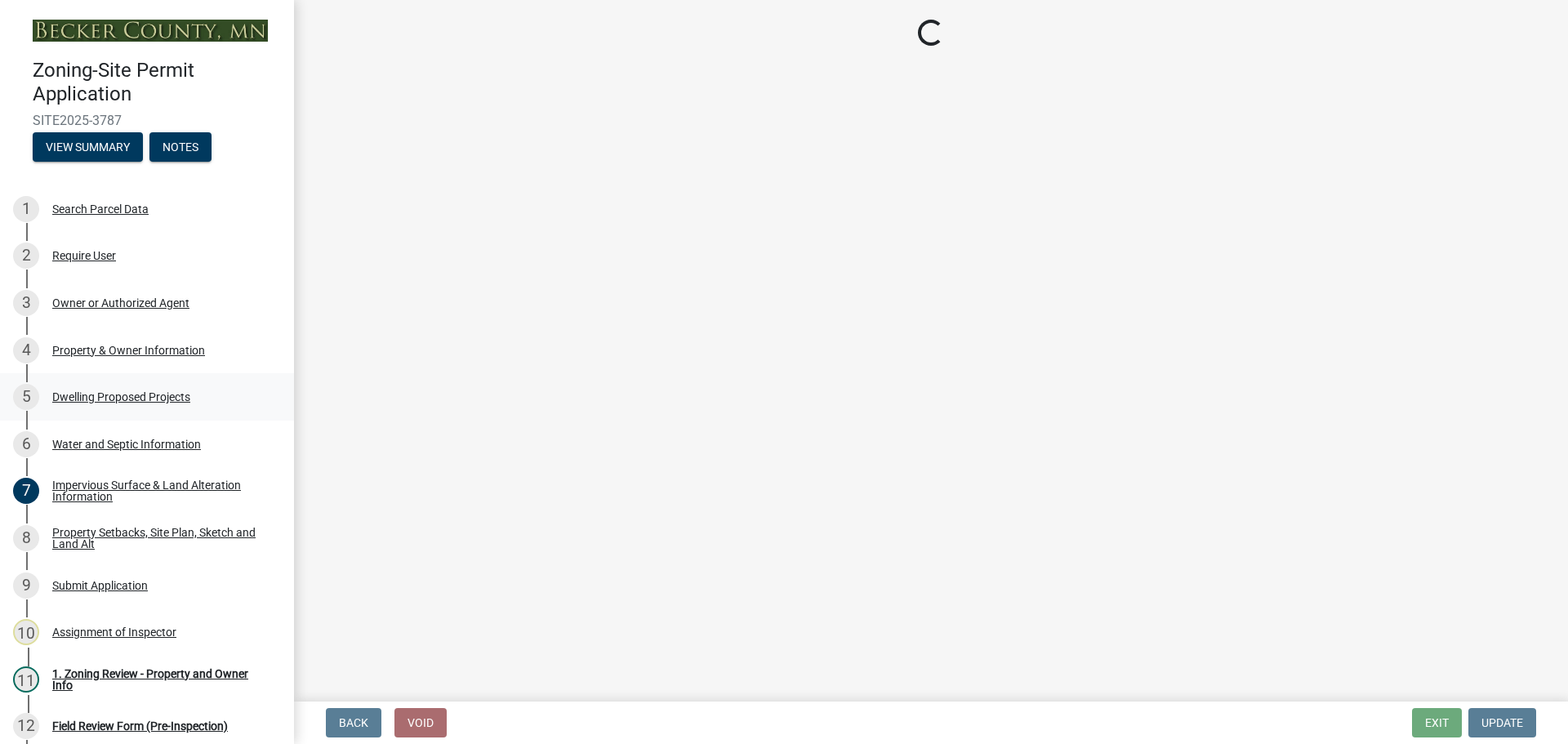
scroll to position [0, 0]
select select "b76c2e3f-c59d-4748-8205-29623accd873"
select select "566f81cc-4b3f-4ecb-9f16-a2b313352c61"
select select "59a6fdaa-56b6-4bcd-87b7-d867a7d784e6"
select select "c627ad9d-8c0c-44bb-ac13-36eb4b08977a"
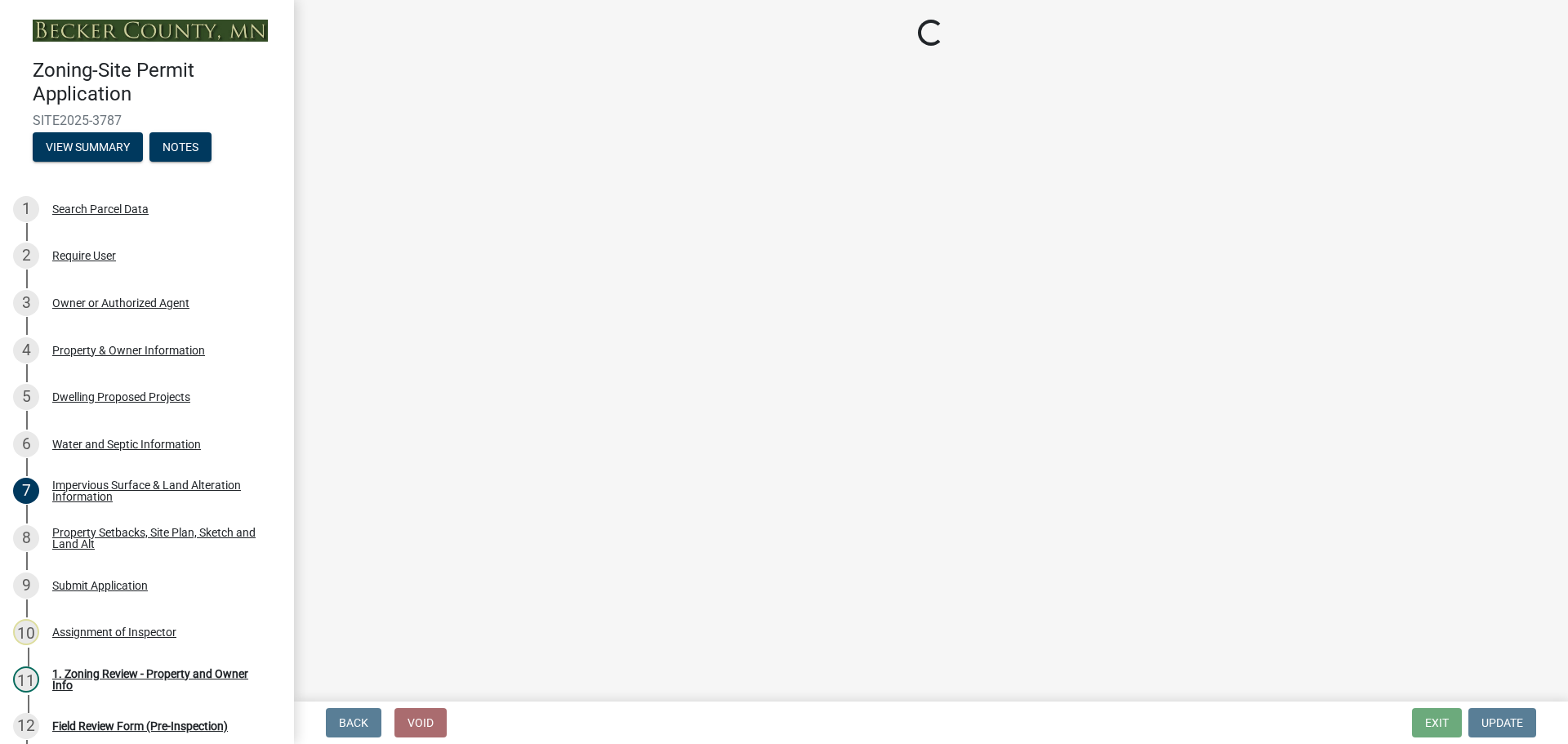
select select "ec0fa807-6504-41c2-891d-dbc427189cde"
select select "5a3ddd1e-2d3b-44b4-950c-cbdcbc00514f"
select select "b63d75fc-5f3c-4949-bc5e-b7a1b42903a6"
select select "11c1c089-3b44-43c0-9549-3c9eeea2451f"
select select "2e03241d-230f-40d2-98f3-18448dc0850c"
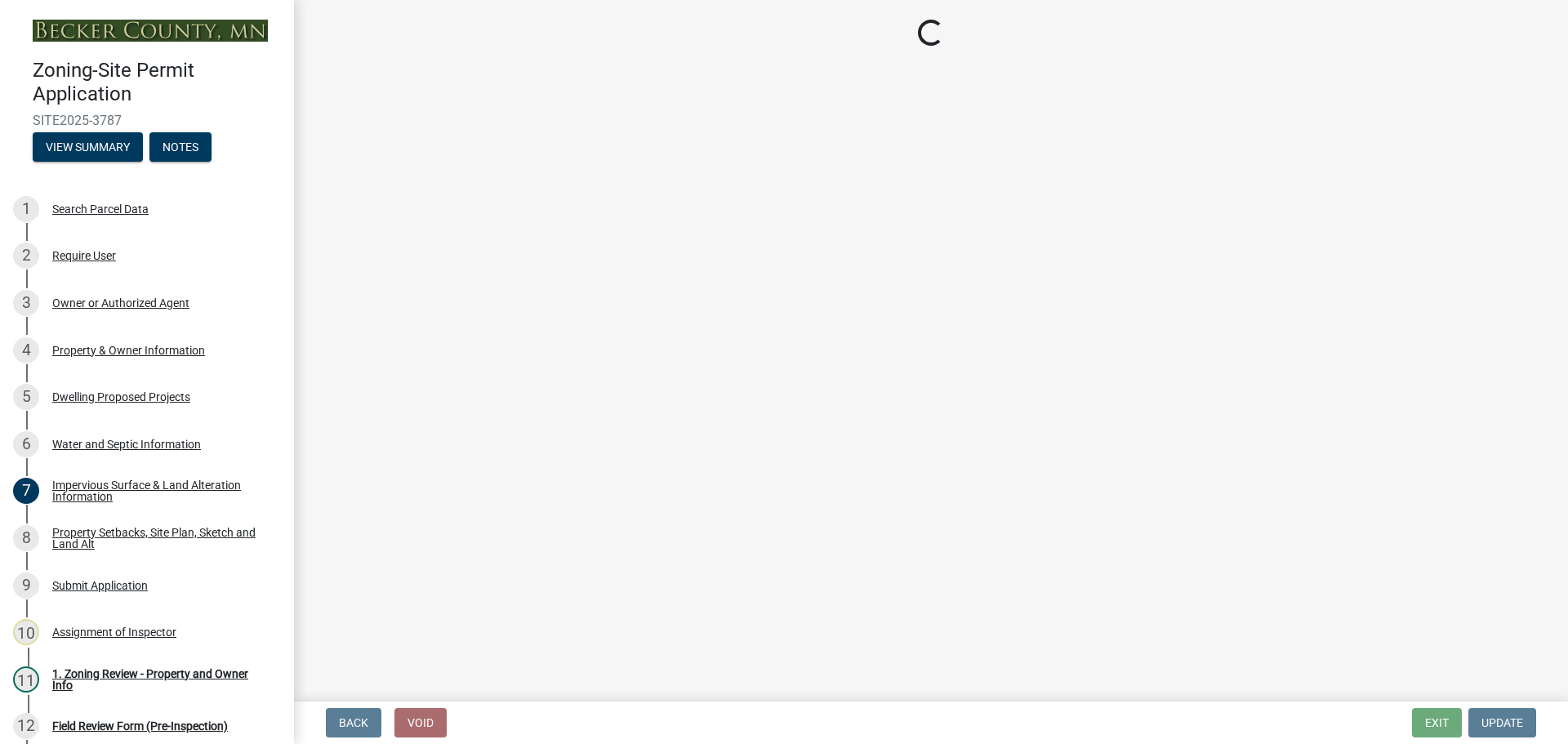
select select "ccffca41-e831-49b7-aa82-b1e91cc22ff5"
select select "107cbe59-677b-44f2-96fc-816b282ebb79"
select select "ab9119d1-7da9-49c4-9fac-8c142204c89d"
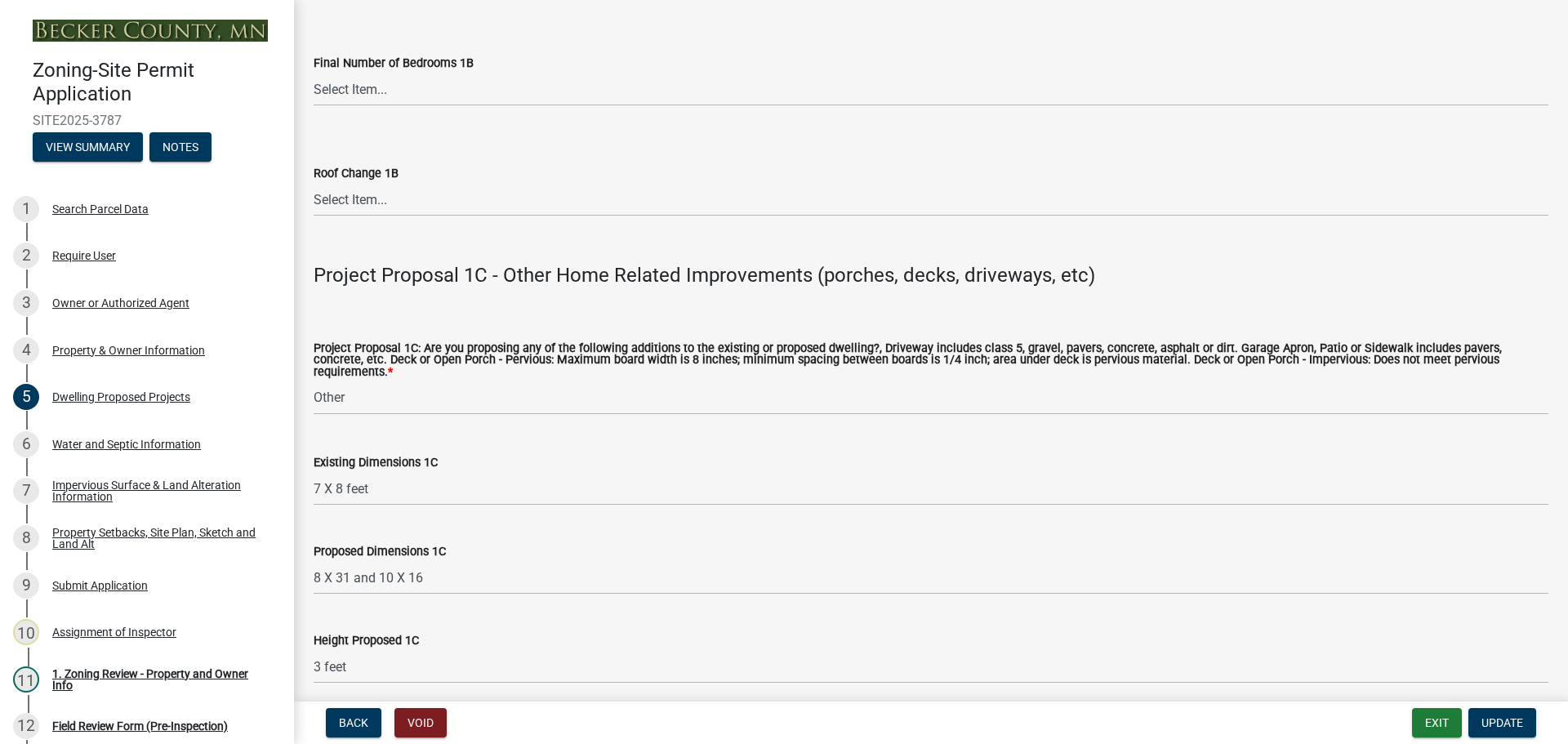
scroll to position [2609, 0]
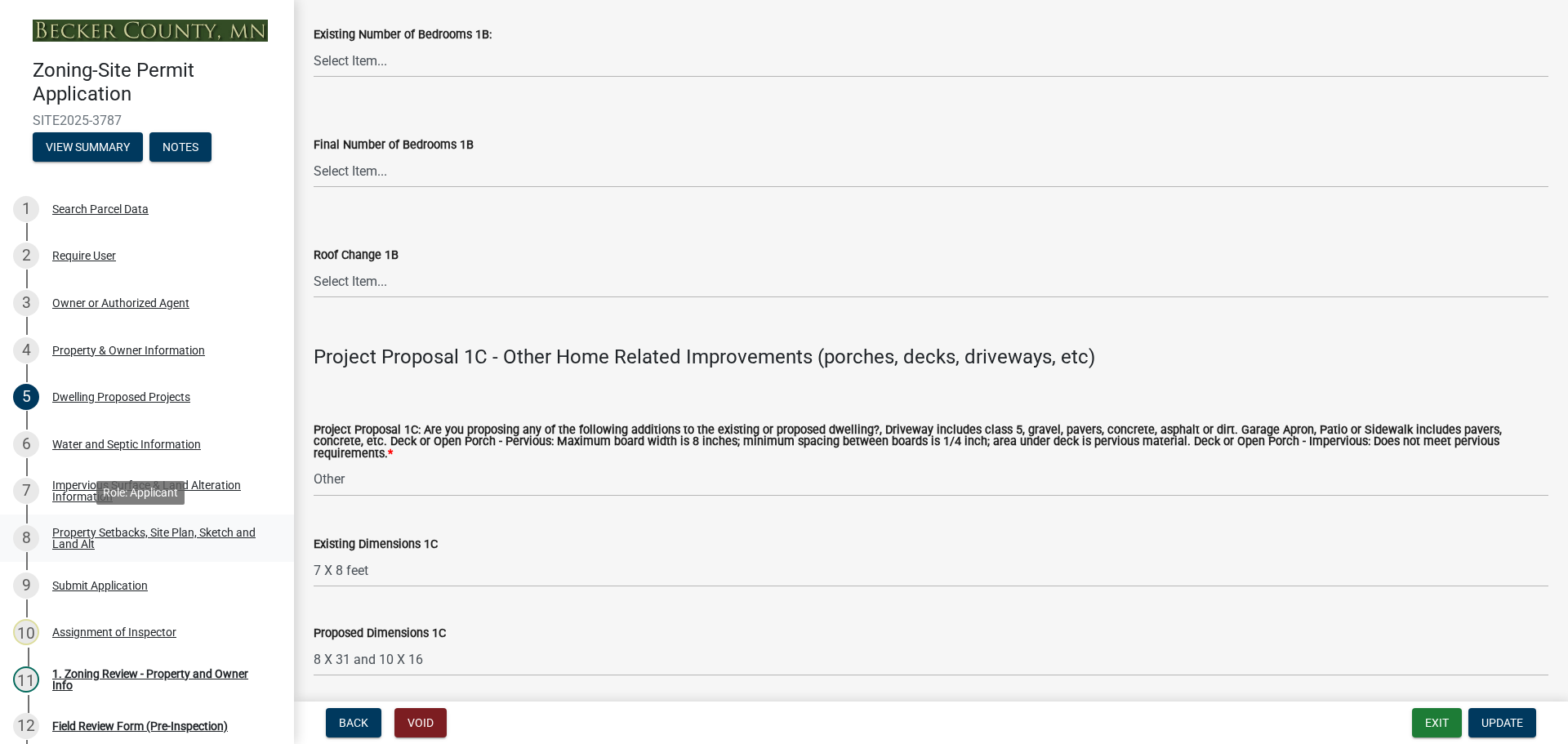
click at [81, 535] on div "Property Setbacks, Site Plan, Sketch and Land Alt" at bounding box center [160, 538] width 216 height 23
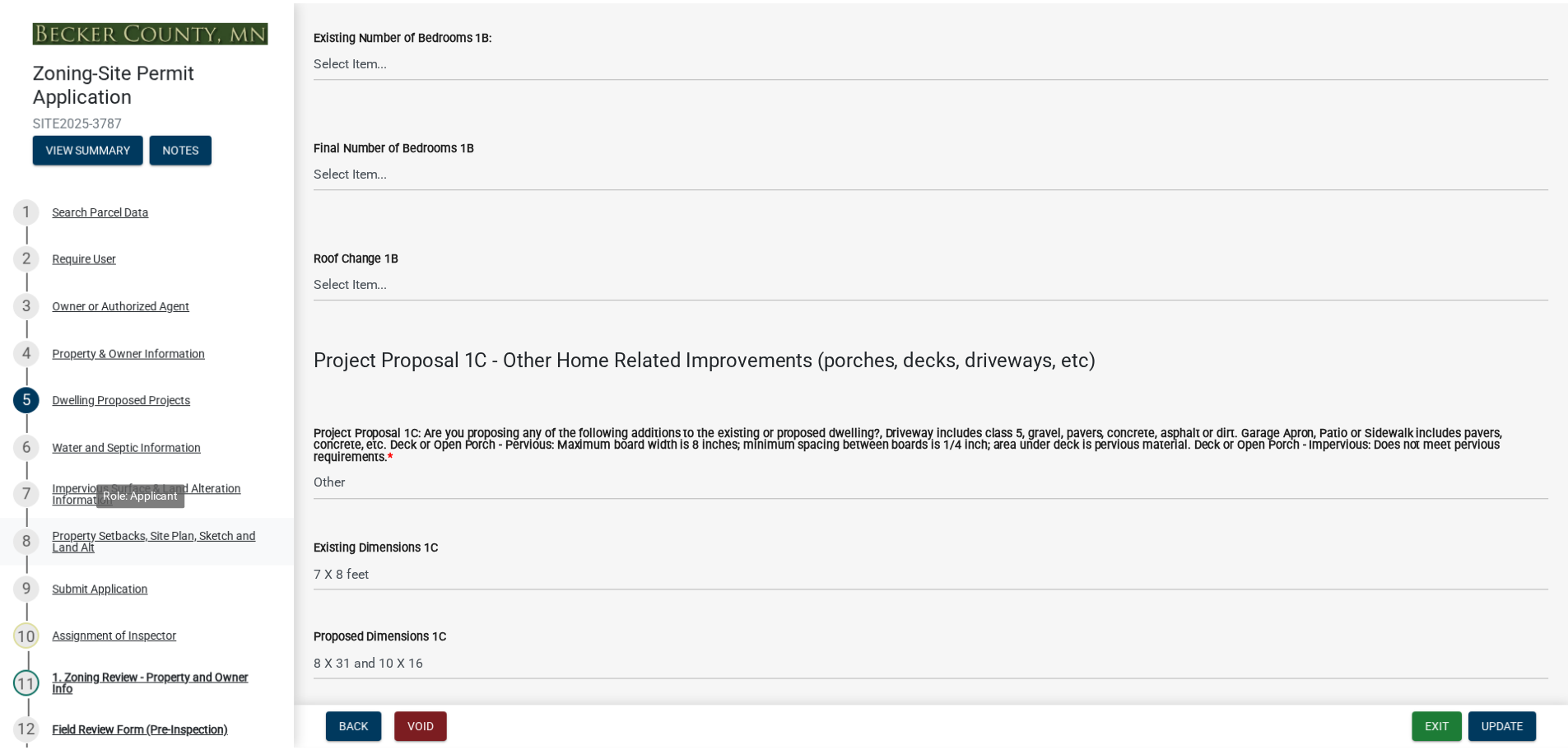
scroll to position [0, 0]
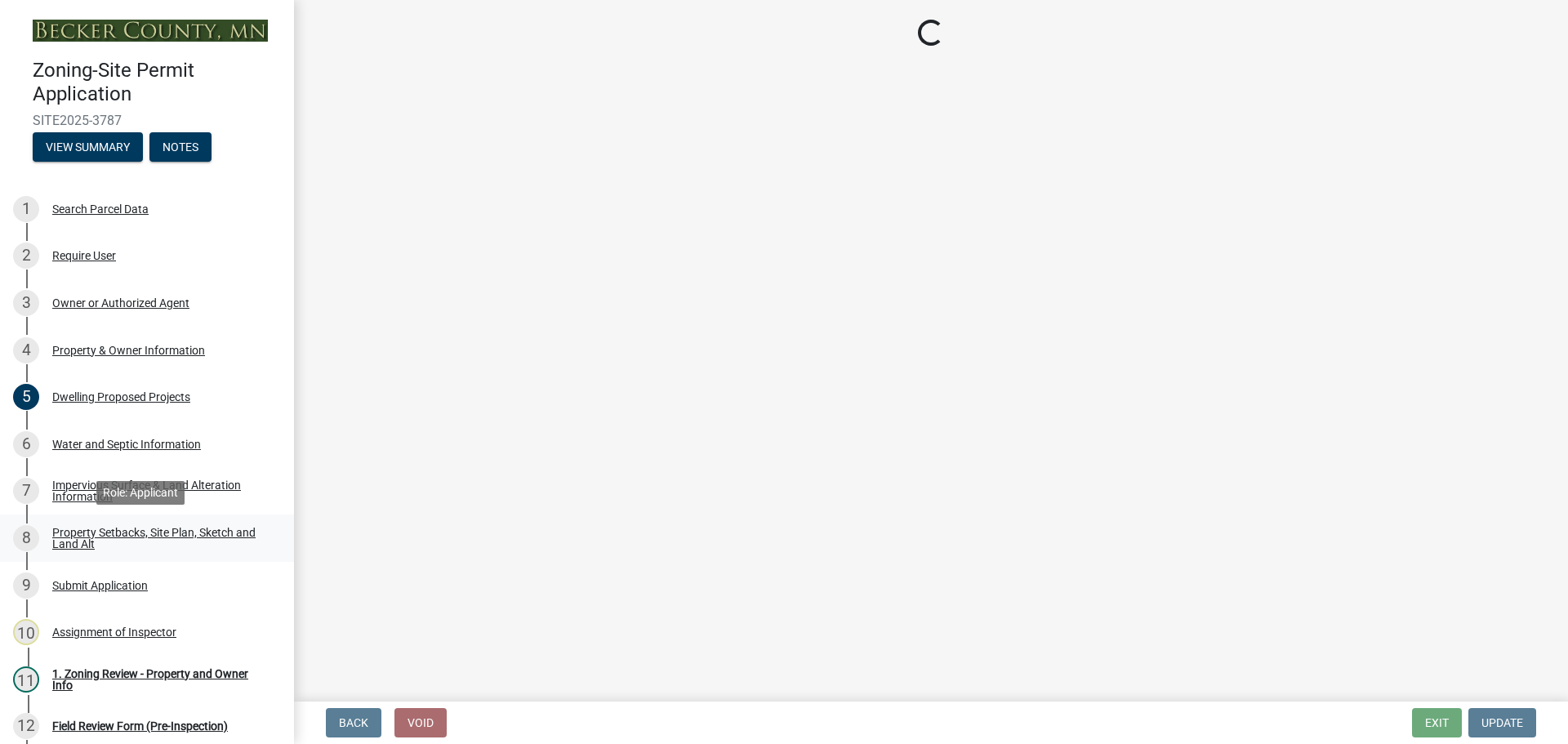
select select "7b13c63f-e699-4112-b373-98fbd28ec536"
select select "9b388376-b10c-4de6-b8d4-6d04174a4f81"
select select "b56a4575-9846-47cf-8067-c59a4853da22"
select select "12f785fb-c378-4b18-841c-21c73dc99083"
select select "e8ab2dc3-aa3f-46f3-9b4a-37eb25ad84af"
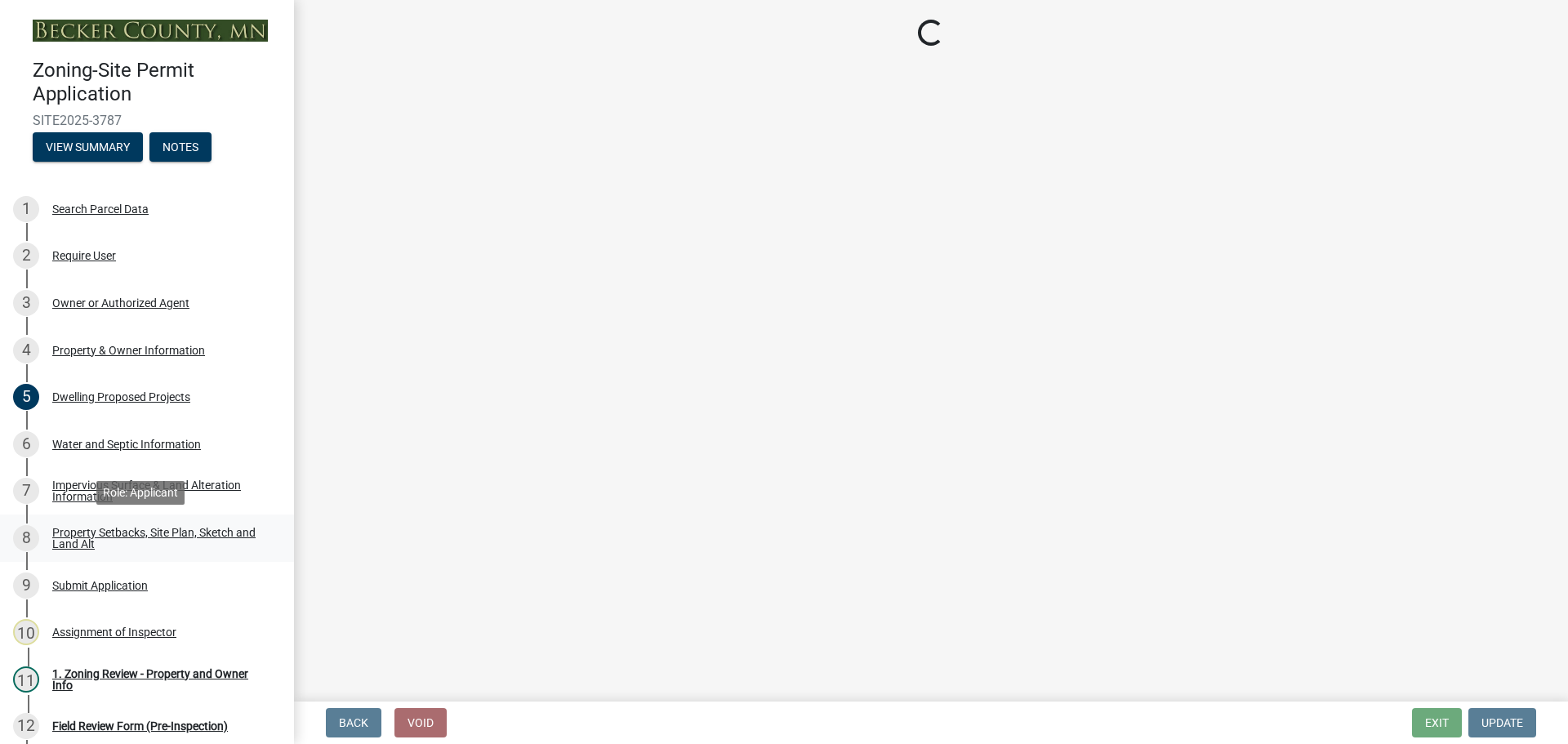
select select "27b2a8b4-abf6-463e-8c0c-7c5d2b4fe26f"
select select "b98836ba-4715-455d-97ab-be9a9df498a8"
select select "d61e3758-d187-40af-a435-5e09c3f3d509"
select select "c8b8ea71-7088-4e87-a493-7bc88cc2835b"
select select "1418c7e3-4054-4b00-84b5-d09b9560f30a"
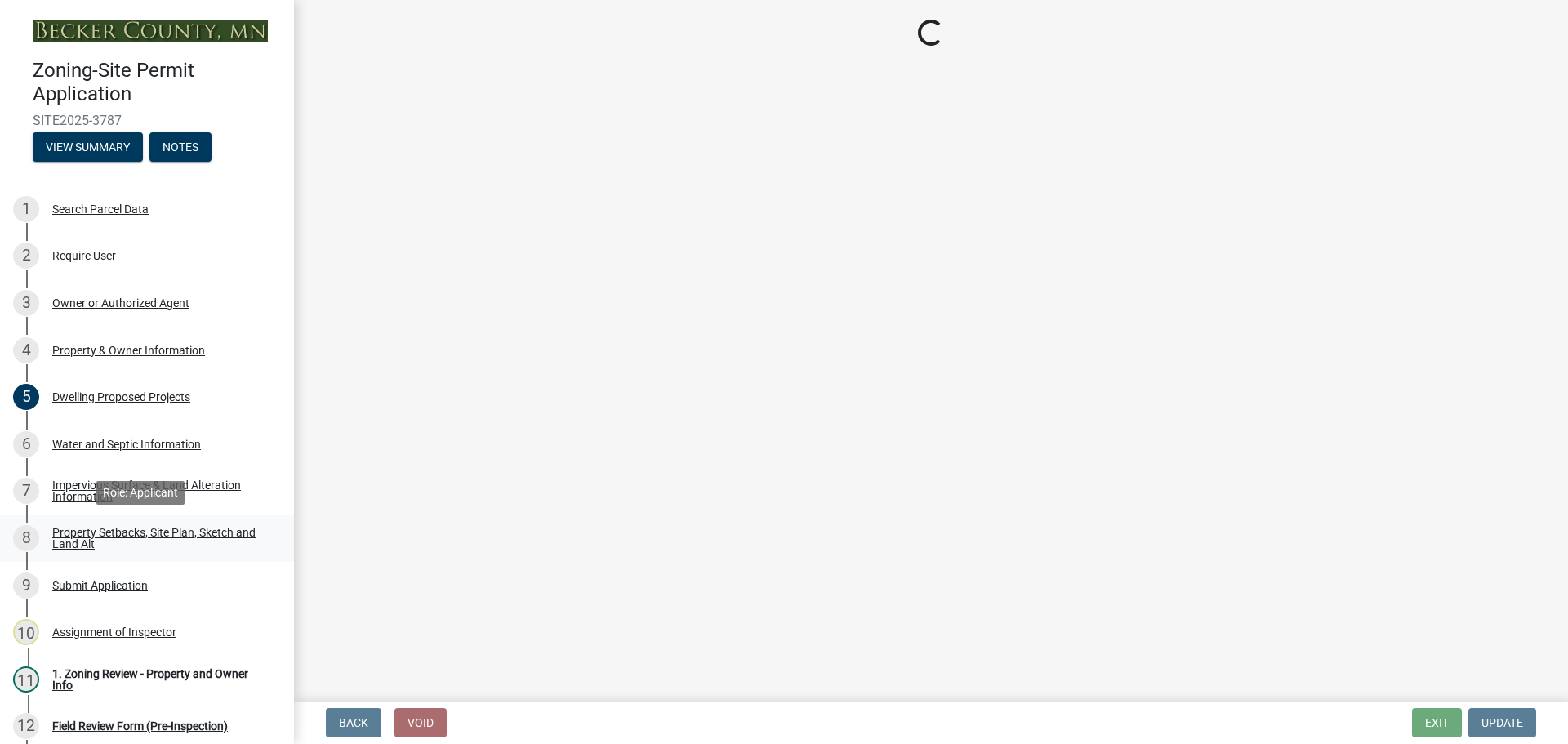
select select "19d13e65-c93d-443e-910a-7a17299544cc"
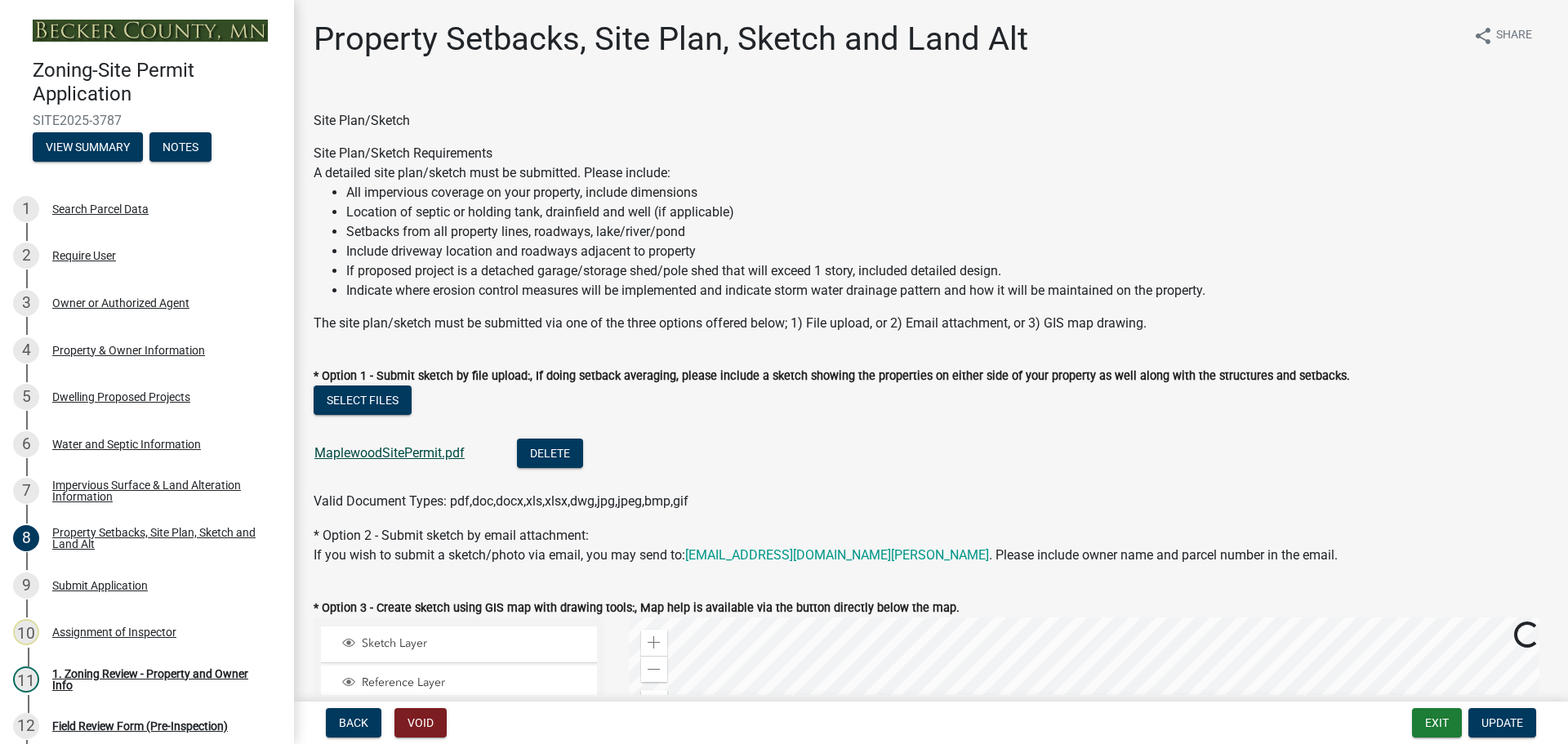
click at [392, 449] on link "MaplewoodSitePermit.pdf" at bounding box center [390, 453] width 150 height 16
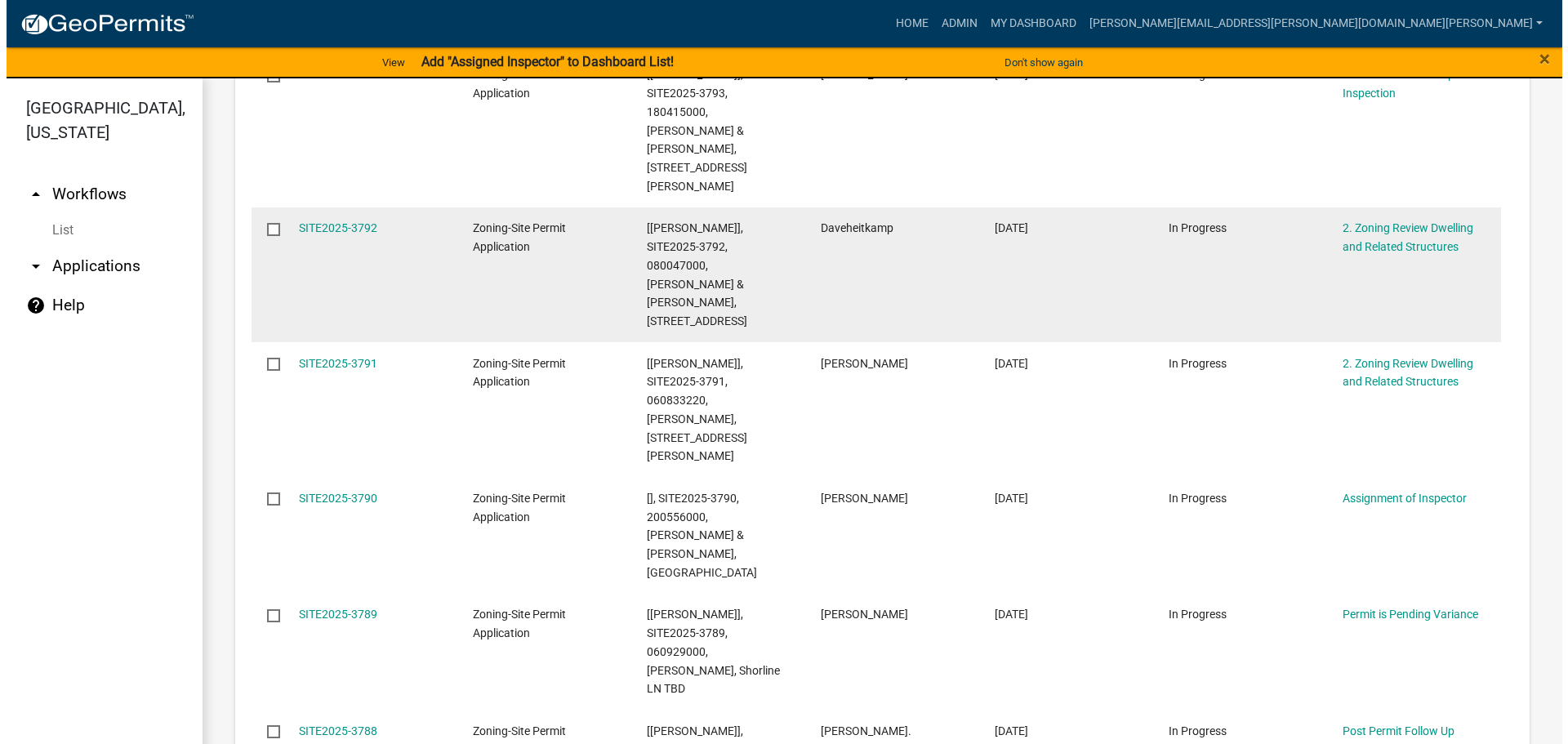
scroll to position [735, 0]
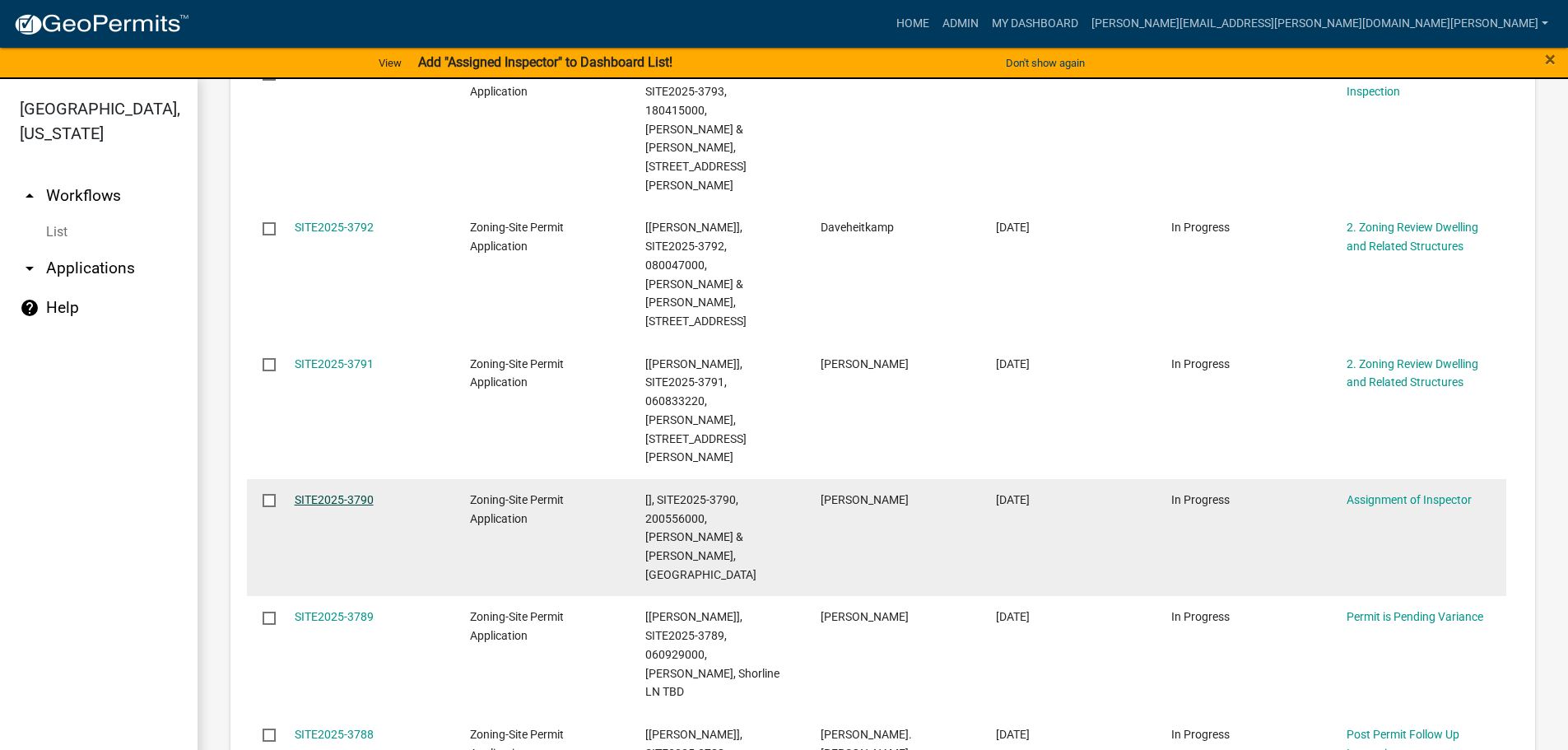
click at [354, 493] on link "SITE2025-3790" at bounding box center [334, 499] width 79 height 13
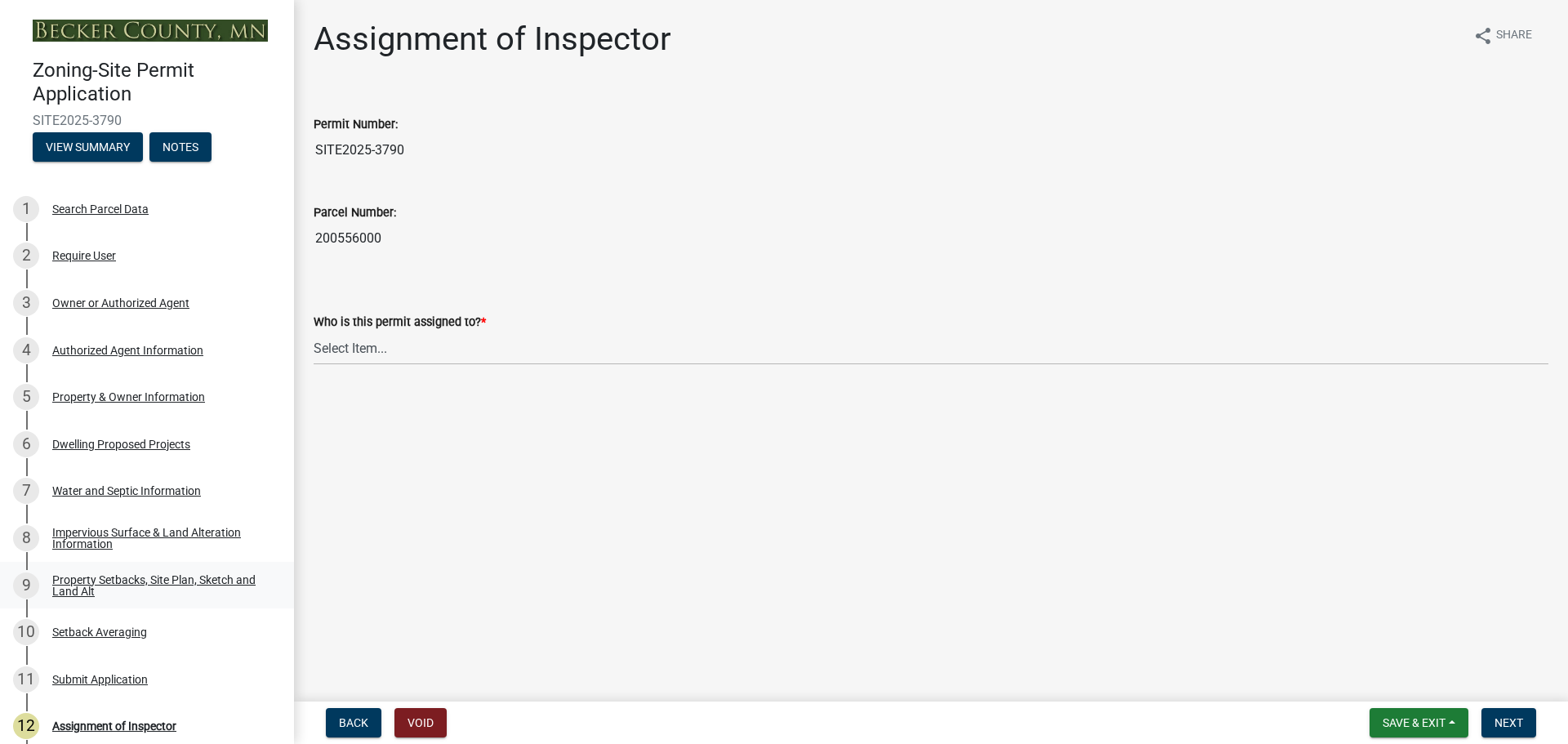
click at [145, 578] on div "Property Setbacks, Site Plan, Sketch and Land Alt" at bounding box center [160, 585] width 216 height 23
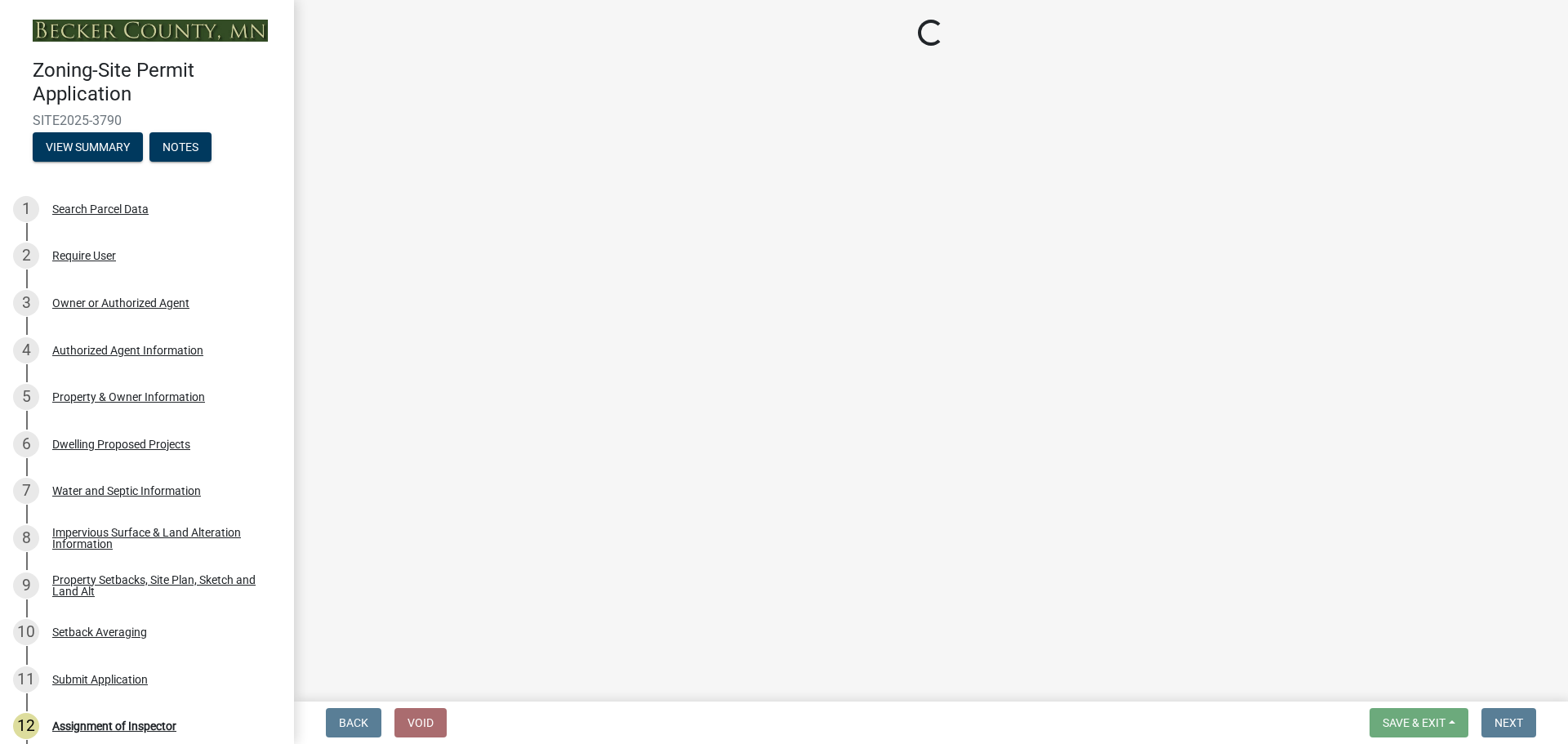
select select "7b13c63f-e699-4112-b373-98fbd28ec536"
select select "87640abb-5130-4065-bced-0c1b260ce984"
select select "b56a4575-9846-47cf-8067-c59a4853da22"
select select "12f785fb-c378-4b18-841c-21c73dc99083"
select select "e8ab2dc3-aa3f-46f3-9b4a-37eb25ad84af"
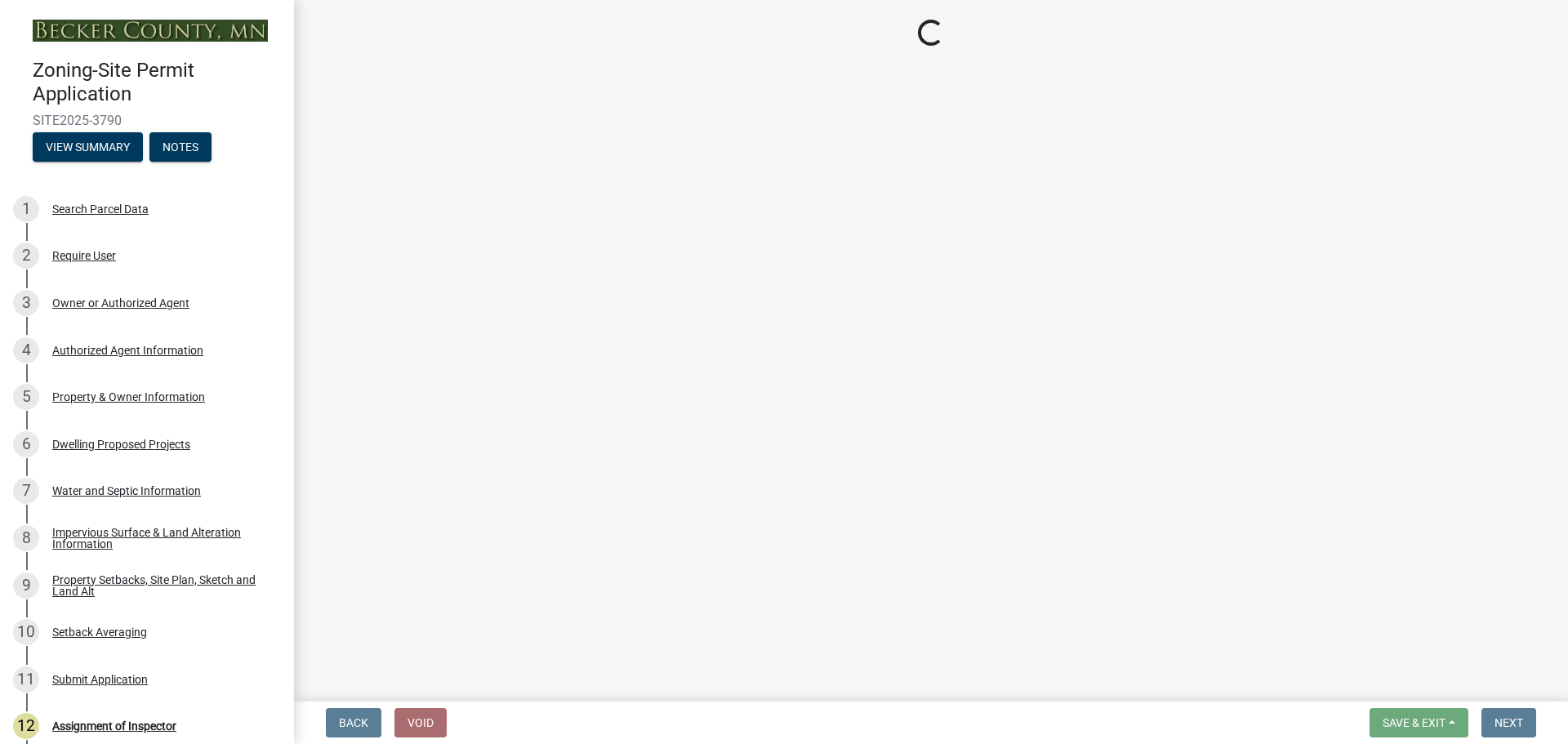
select select "27b2a8b4-abf6-463e-8c0c-7c5d2b4fe26f"
select select "5ad4ab64-b44e-481c-9000-9e5907aa74e1"
select select "a96800da-4e88-4c62-b1ff-2cd17f9e3346"
select select "c8b8ea71-7088-4e87-a493-7bc88cc2835b"
select select "133211ff-91ce-4a0a-9235-b48a7e2069a0"
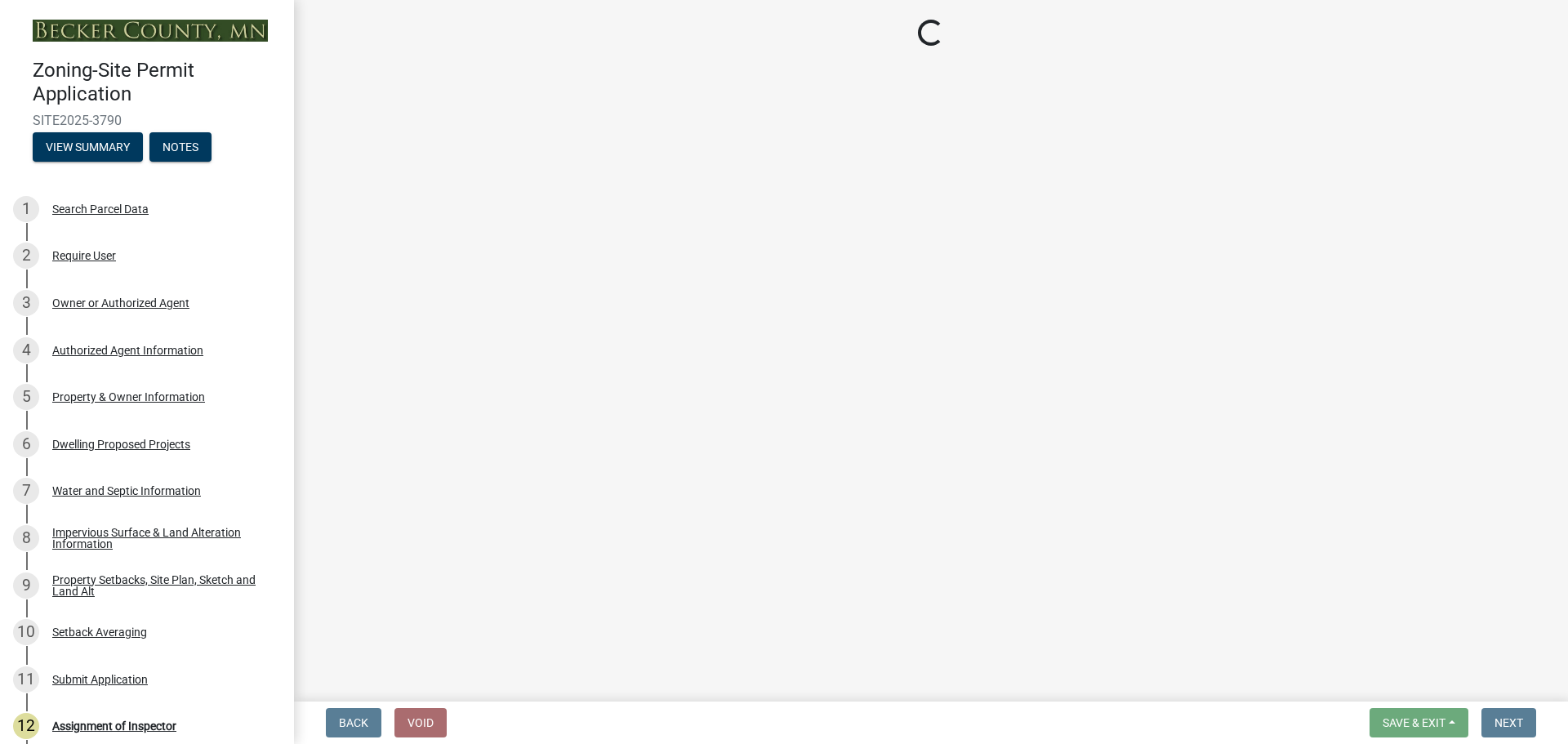
select select "f51aecae-0421-4f67-bd2d-0cff8a85c7cd"
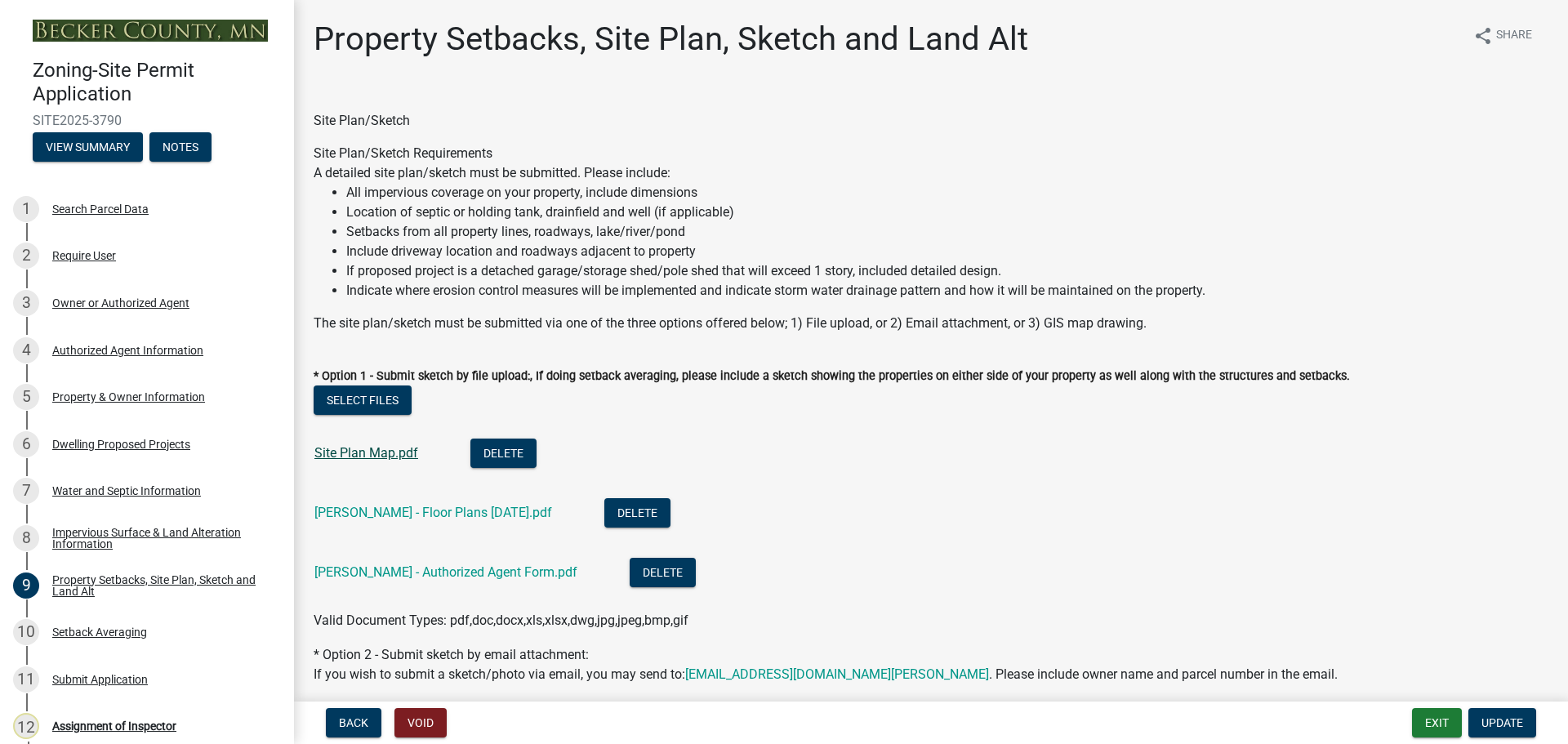
click at [357, 454] on link "Site Plan Map.pdf" at bounding box center [367, 453] width 104 height 16
click at [424, 511] on link "[PERSON_NAME] - Floor Plans [DATE].pdf" at bounding box center [434, 512] width 238 height 16
click at [68, 204] on div "Search Parcel Data" at bounding box center [100, 209] width 96 height 11
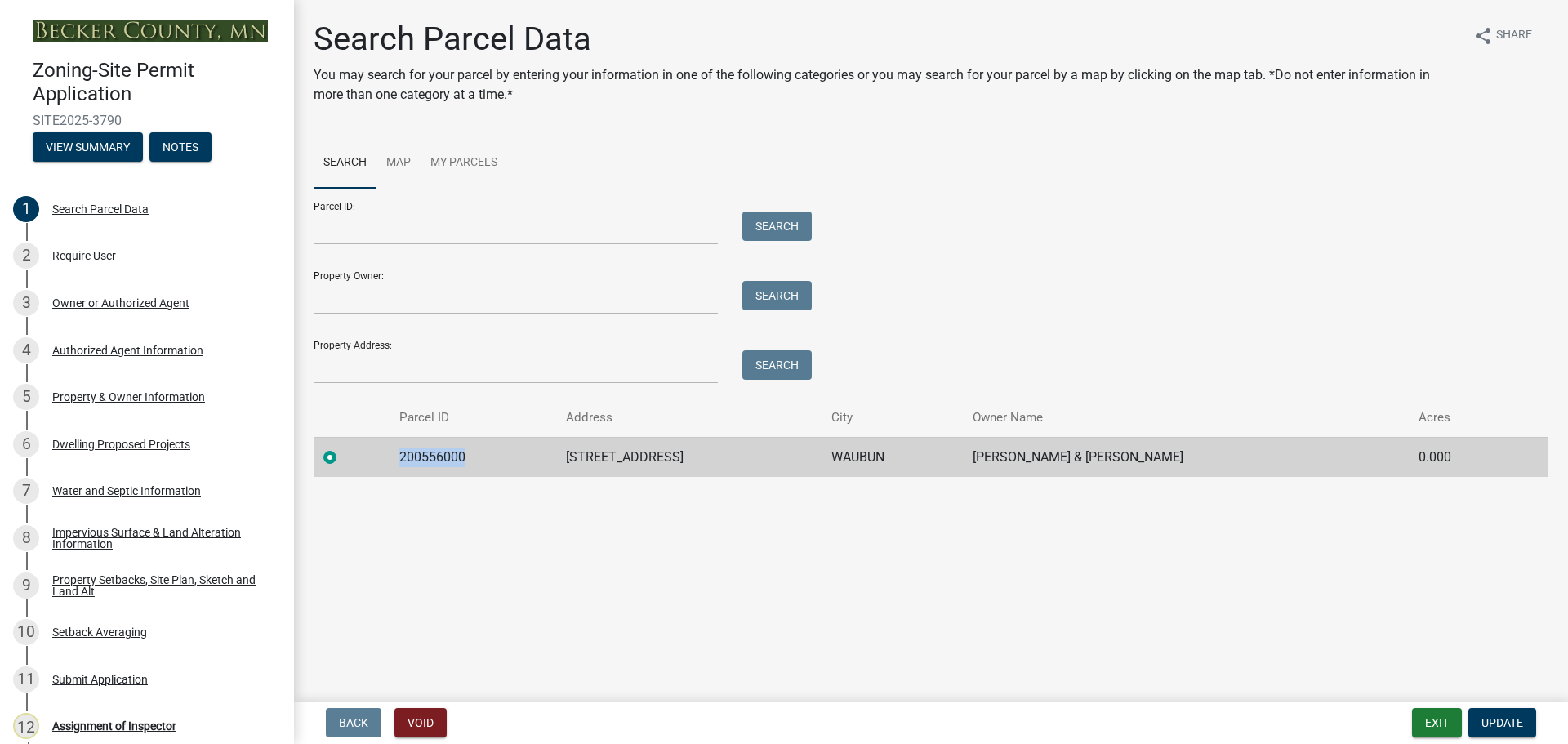
drag, startPoint x: 476, startPoint y: 456, endPoint x: 412, endPoint y: 447, distance: 64.6
click at [412, 447] on td "200556000" at bounding box center [472, 457] width 167 height 40
copy td "200556000"
click at [159, 529] on div "Impervious Surface & Land Alteration Information" at bounding box center [160, 538] width 216 height 23
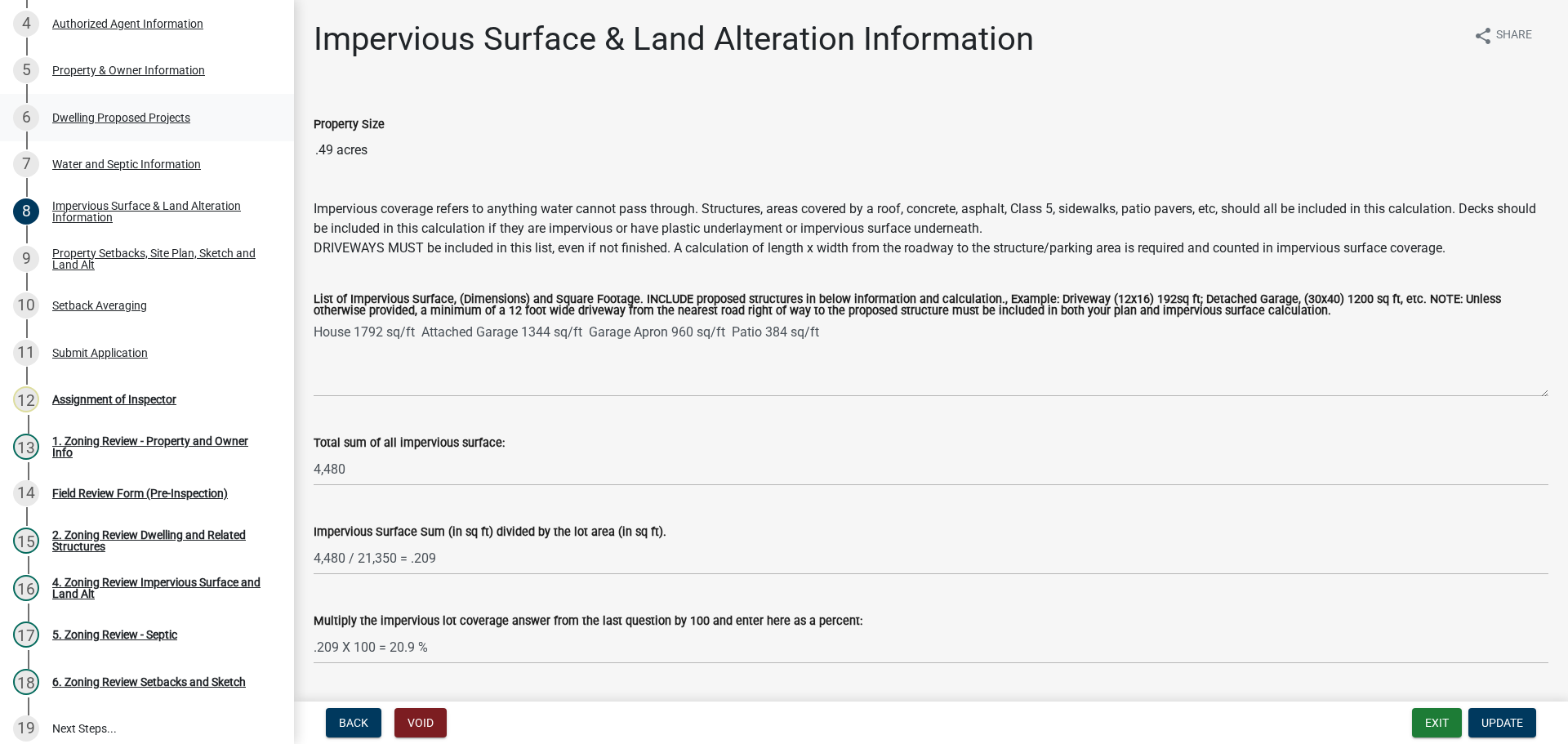
click at [129, 113] on div "Dwelling Proposed Projects" at bounding box center [121, 117] width 138 height 11
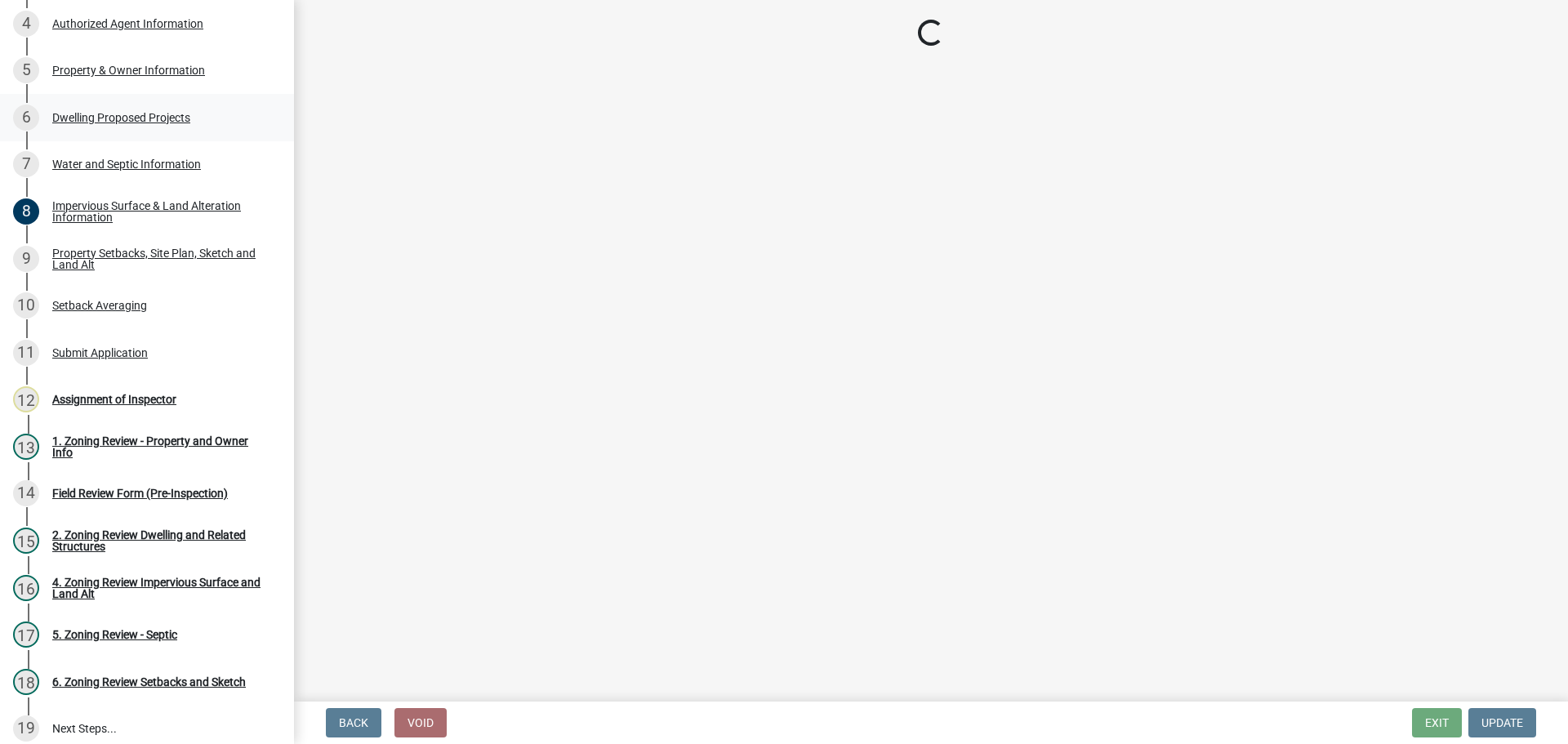
select select "5b8abcc6-67f7-49fb-8f25-c295ccc2b339"
select select "ba56d9f6-ced5-4c38-bdcc-33bfa85ac6de"
select select "f4ae0446-41fa-4afd-99aa-409617c58827"
select select "e13aacd2-5b16-46a8-9c16-26b3d7b1c810"
select select "e5b6e178-1d4e-46f3-8fba-19f7851c487a"
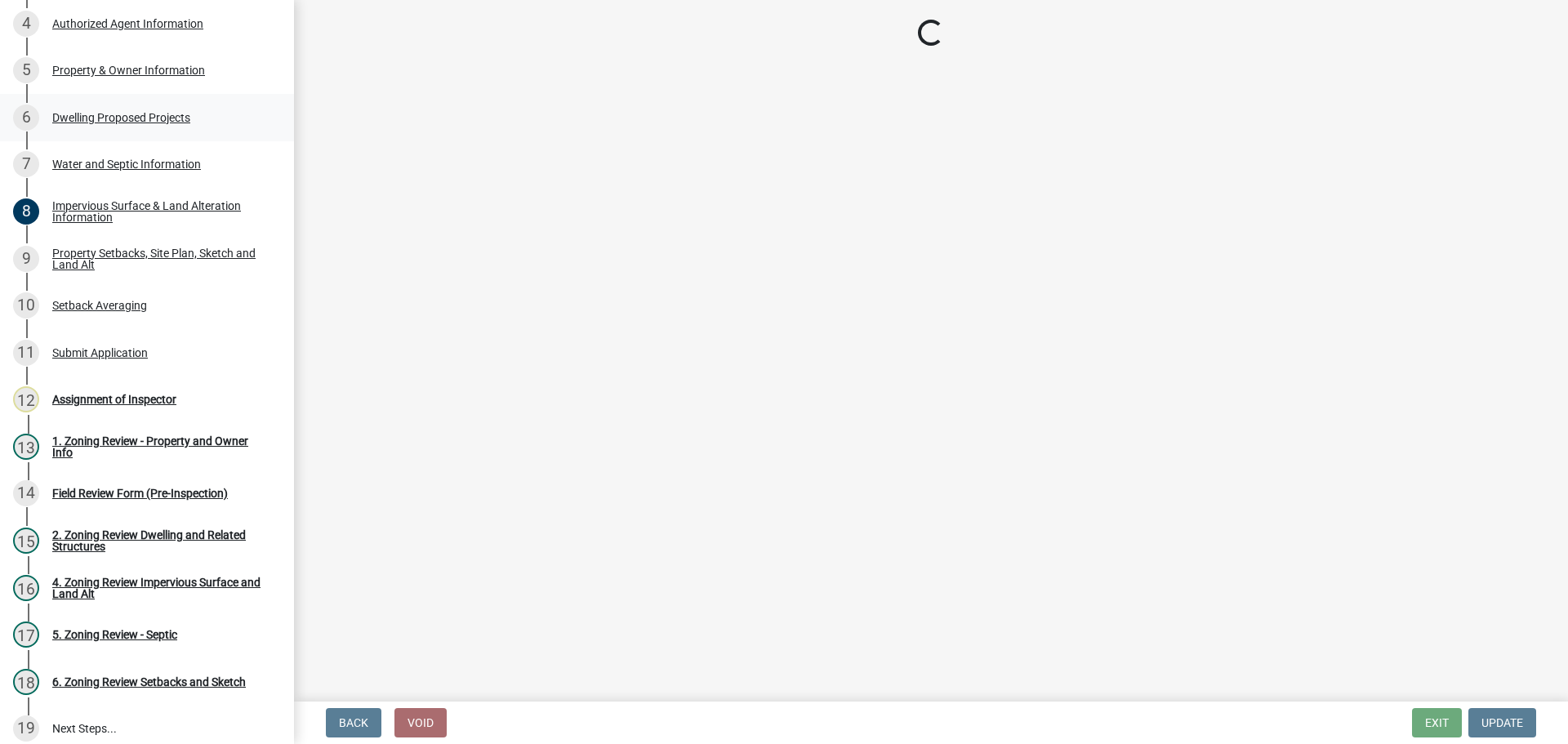
select select "744d8552-d7ef-4cf1-b465-42901748f06c"
select select "5dd6cdd5-8b7d-4534-b791-478230f7b8b7"
select select "638dddef-31f4-4d73-b0b5-0ffc7b344434"
select select "43dc438e-12cf-4fa6-b4ef-a236ffc627d7"
select select "8786fdd2-7f96-462d-8069-e958fae6b9a0"
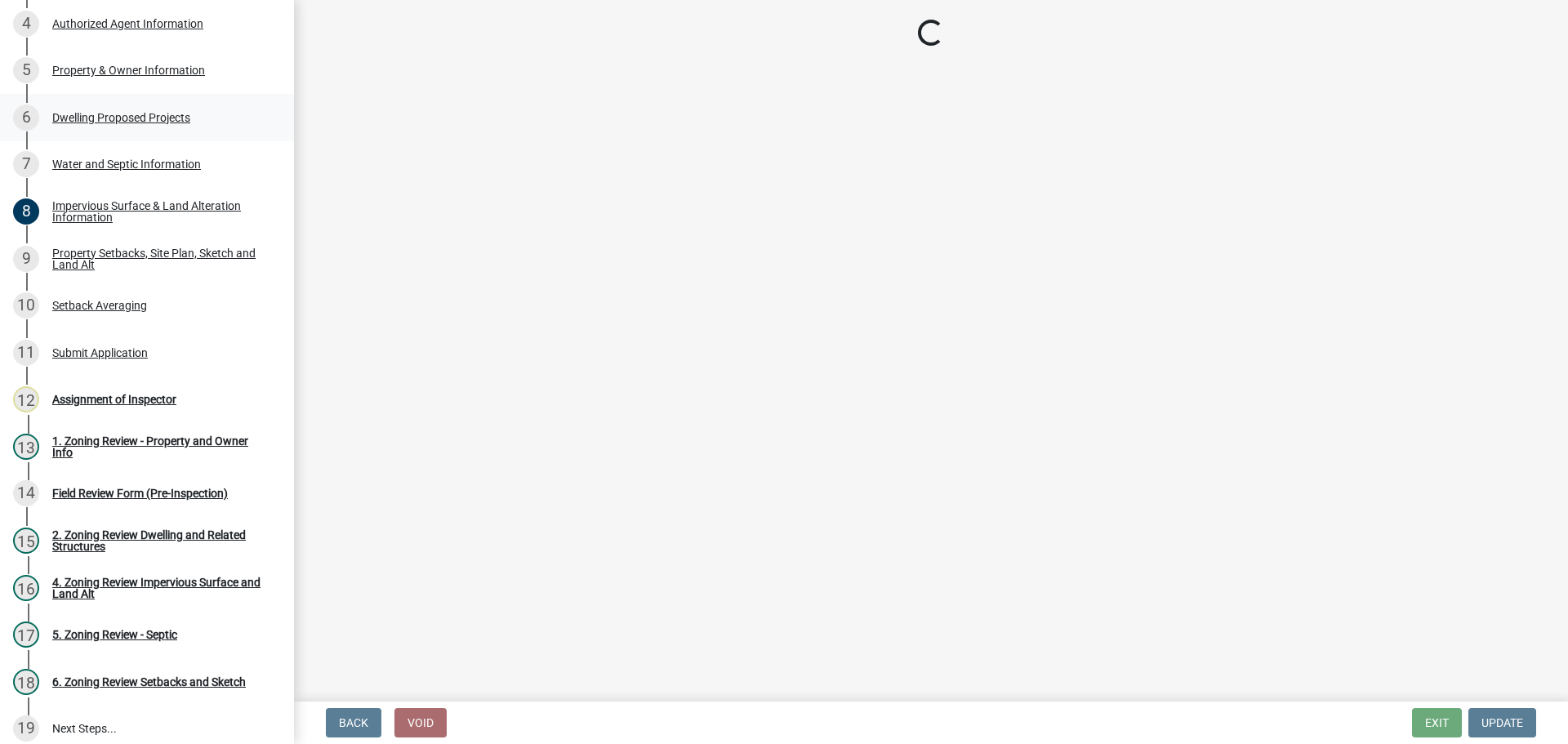
select select "59dc9cee-723e-448c-a454-fe3238b55aba"
select select "95a588f5-1928-44cb-95cb-f3dde79564ff"
select select "5c3531b8-bc96-4b07-92f8-845cfe46d7fc"
select select "8e4dc0e1-7dfa-4afc-85b9-5ad40795f204"
select select "107cbe59-677b-44f2-96fc-816b282ebb79"
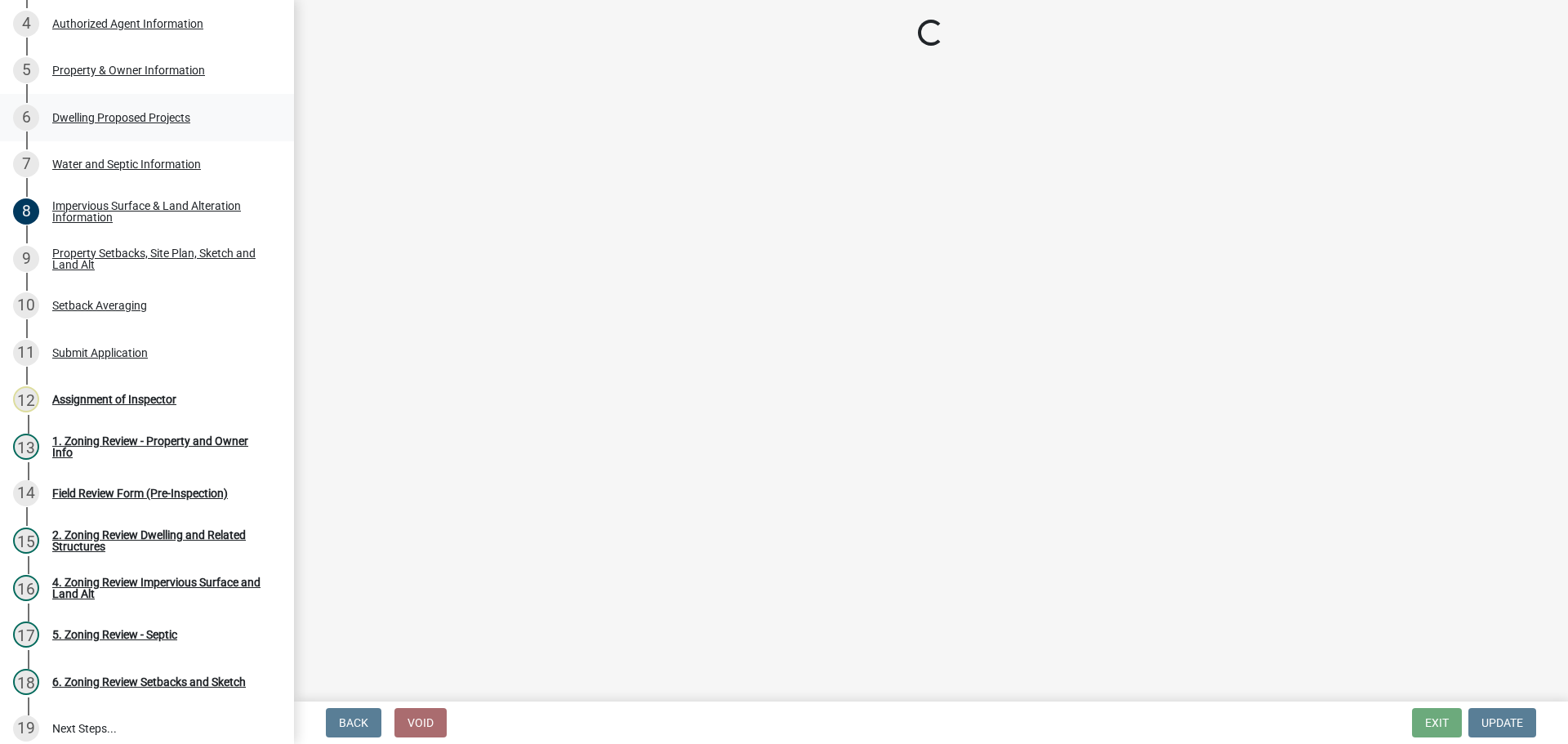
select select "dc6230dd-bdad-407f-bef0-b6909629af6d"
select select "7f420323-49a9-4fd0-9441-05b3dc777552"
select select "ec305202-ae01-487b-b5e4-3a5aacc1e384"
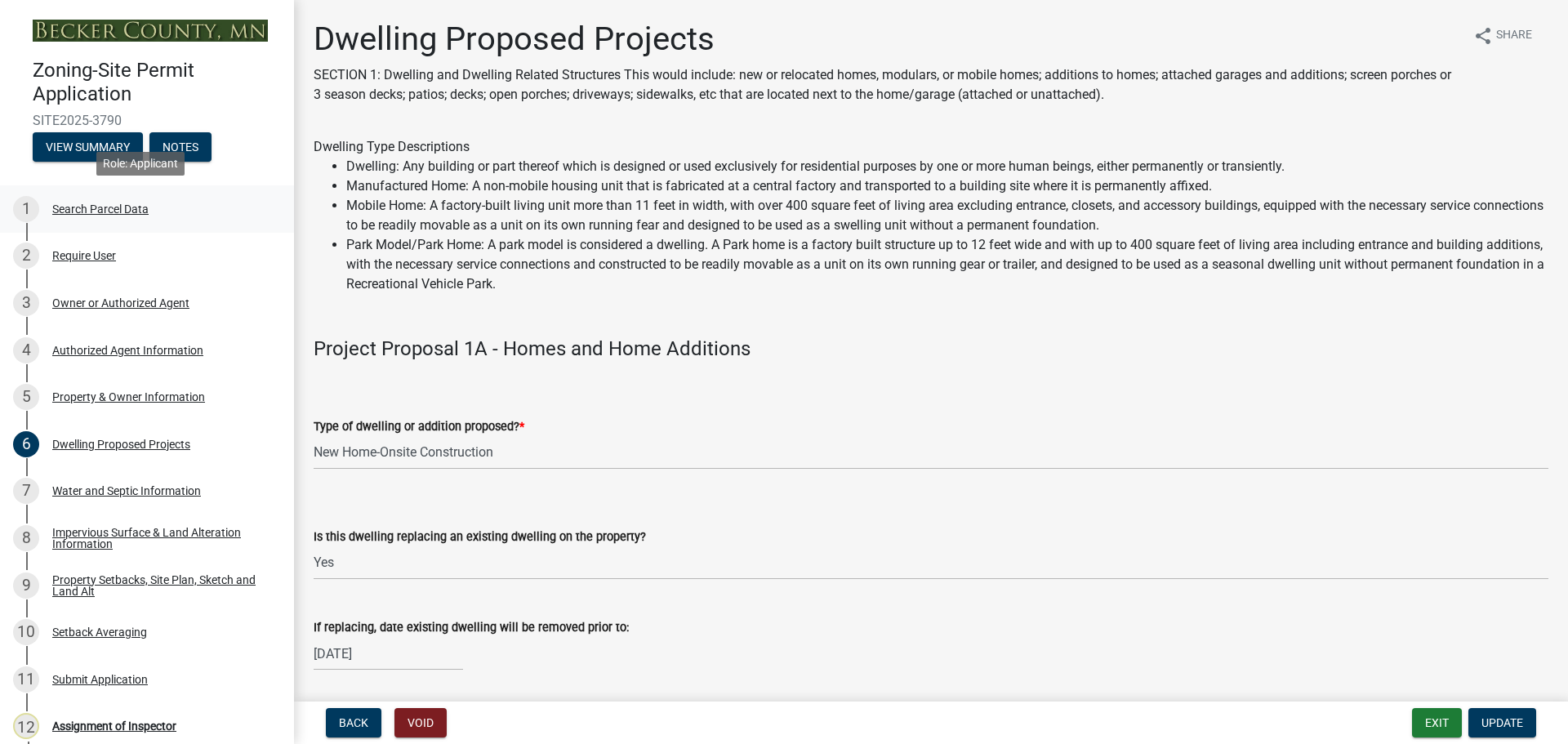
click at [117, 205] on div "Search Parcel Data" at bounding box center [100, 209] width 96 height 11
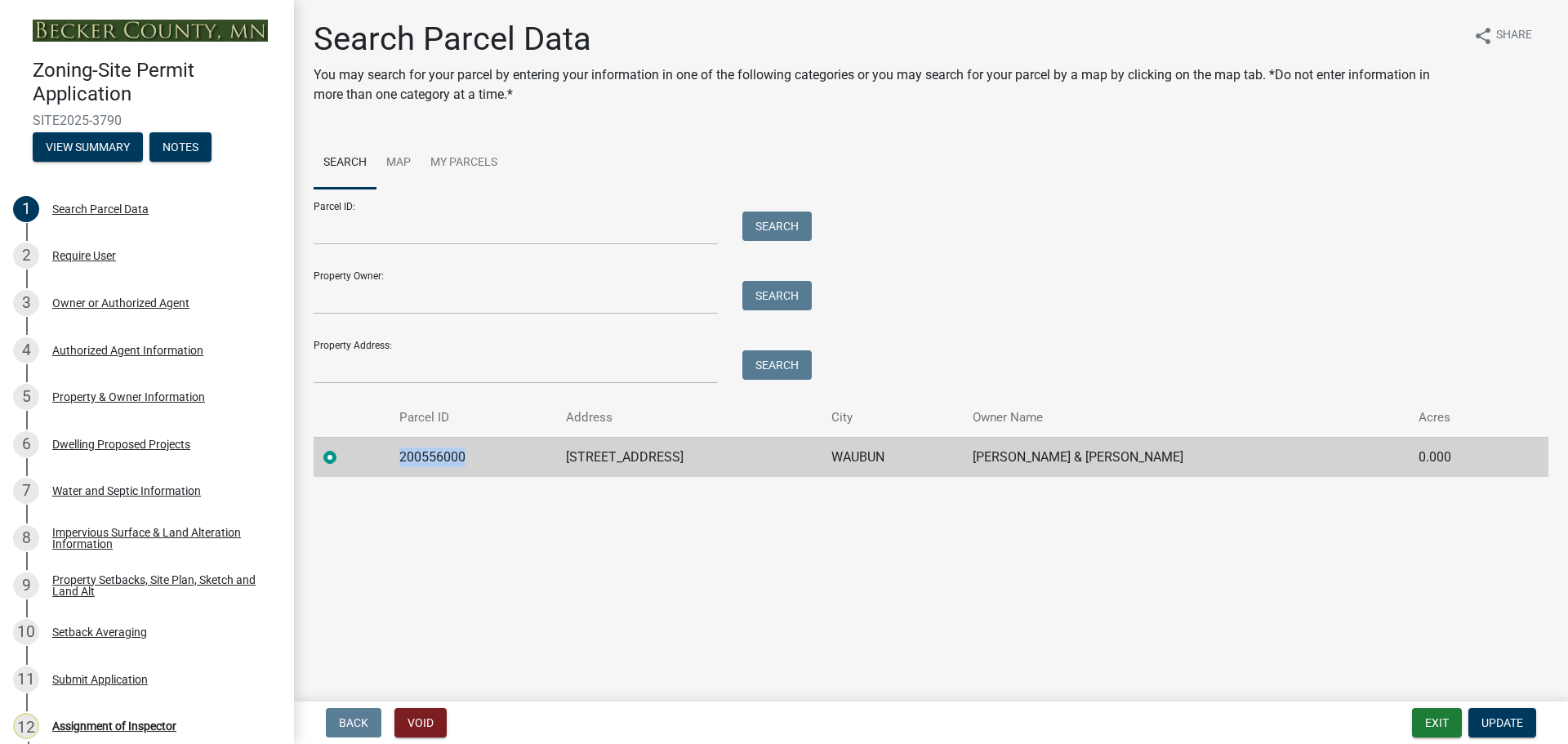
drag, startPoint x: 476, startPoint y: 453, endPoint x: 402, endPoint y: 454, distance: 74.0
click at [402, 454] on td "200556000" at bounding box center [472, 457] width 167 height 40
copy td "200556000"
click at [132, 574] on div "Property Setbacks, Site Plan, Sketch and Land Alt" at bounding box center [160, 585] width 216 height 23
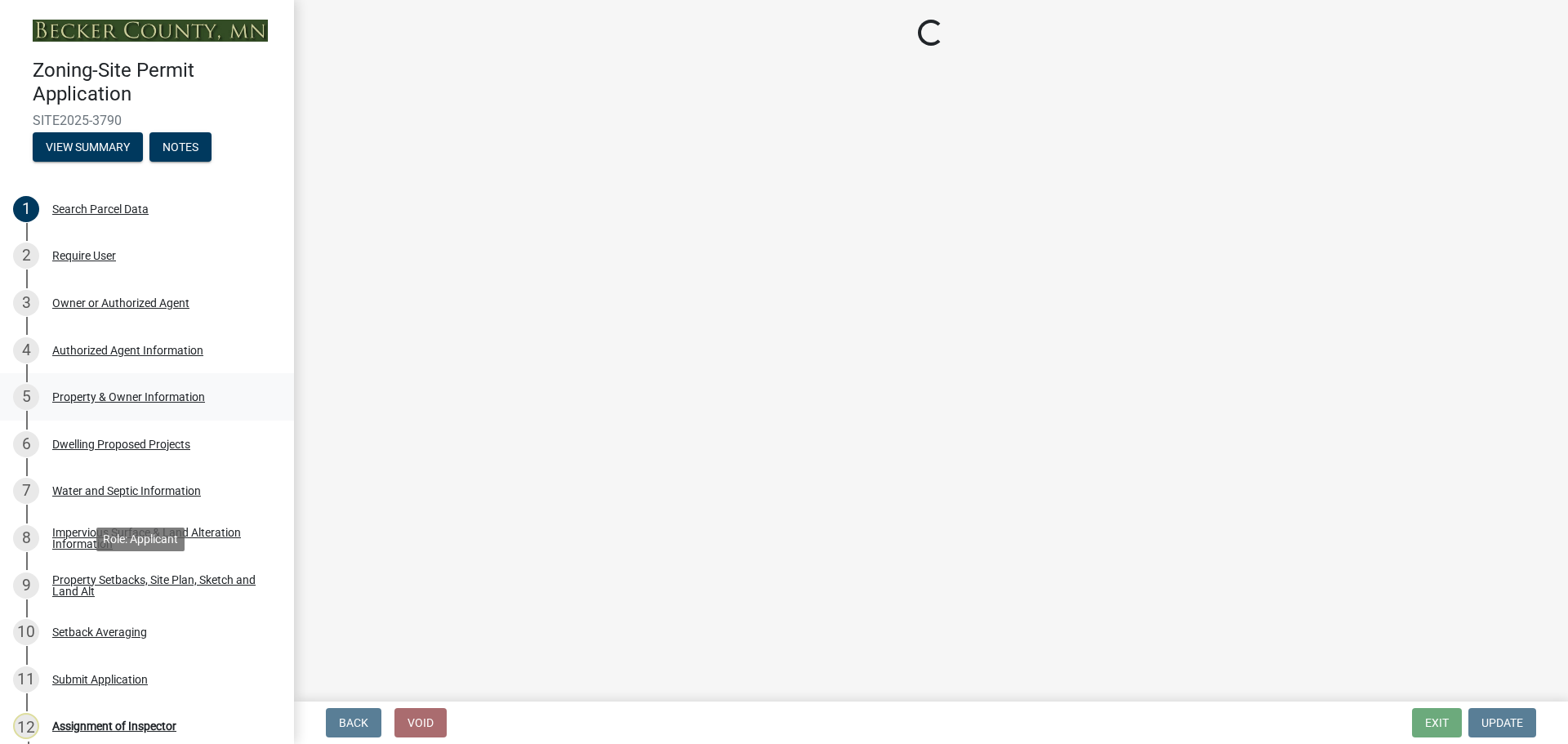
select select "7b13c63f-e699-4112-b373-98fbd28ec536"
select select "87640abb-5130-4065-bced-0c1b260ce984"
select select "b56a4575-9846-47cf-8067-c59a4853da22"
select select "12f785fb-c378-4b18-841c-21c73dc99083"
select select "e8ab2dc3-aa3f-46f3-9b4a-37eb25ad84af"
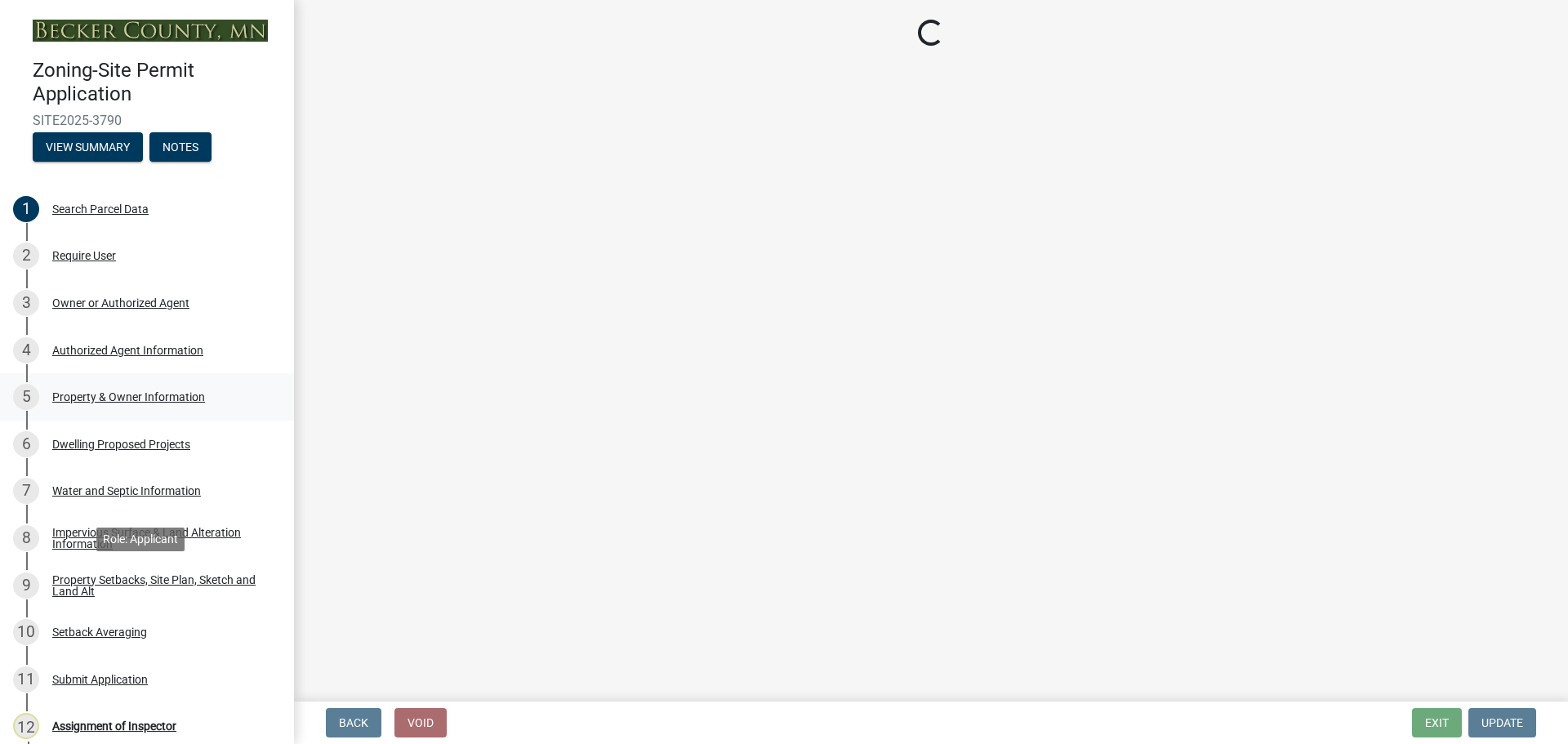
select select "27b2a8b4-abf6-463e-8c0c-7c5d2b4fe26f"
select select "5ad4ab64-b44e-481c-9000-9e5907aa74e1"
select select "a96800da-4e88-4c62-b1ff-2cd17f9e3346"
select select "c8b8ea71-7088-4e87-a493-7bc88cc2835b"
select select "133211ff-91ce-4a0a-9235-b48a7e2069a0"
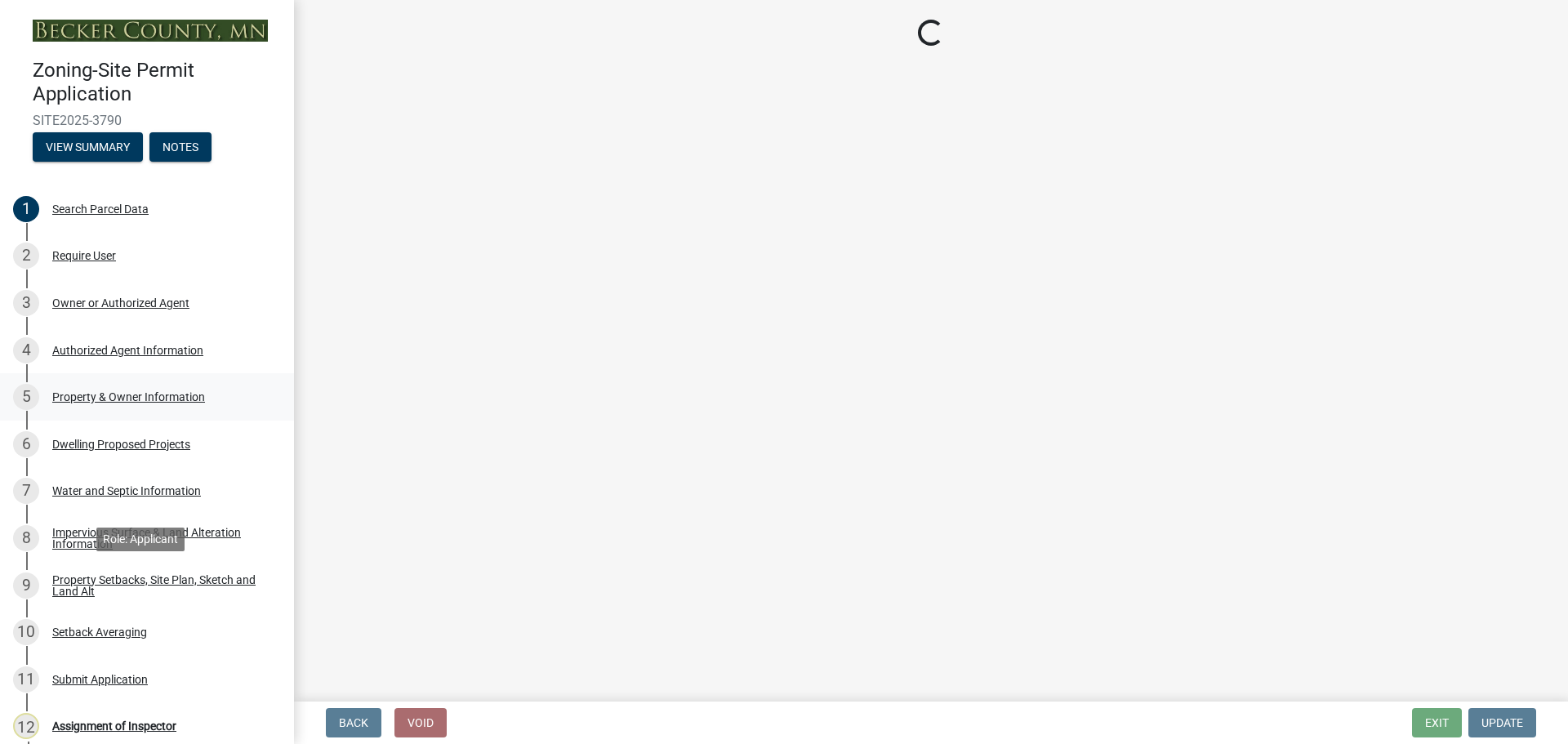
select select "f51aecae-0421-4f67-bd2d-0cff8a85c7cd"
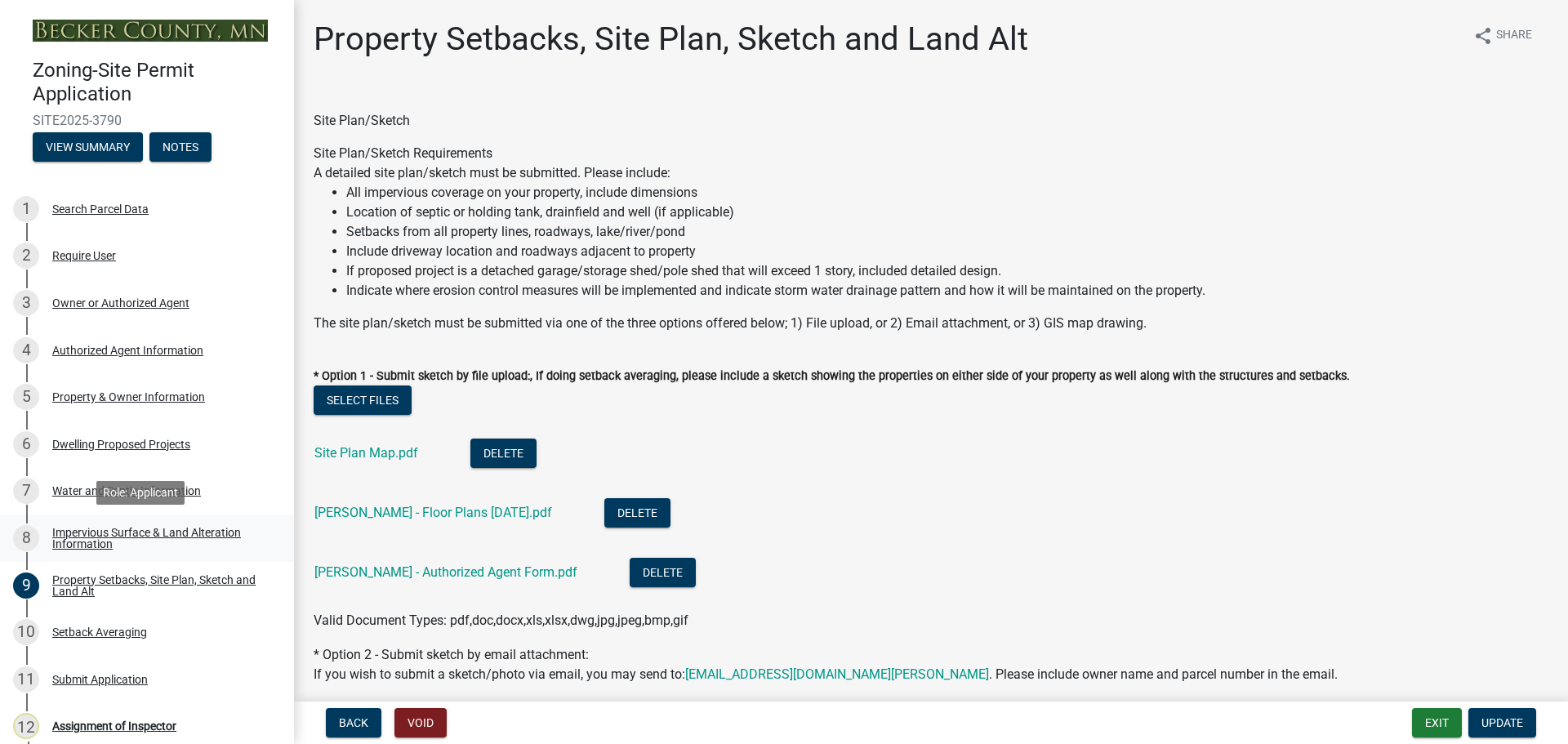
click at [128, 526] on div "Impervious Surface & Land Alteration Information" at bounding box center [160, 538] width 216 height 23
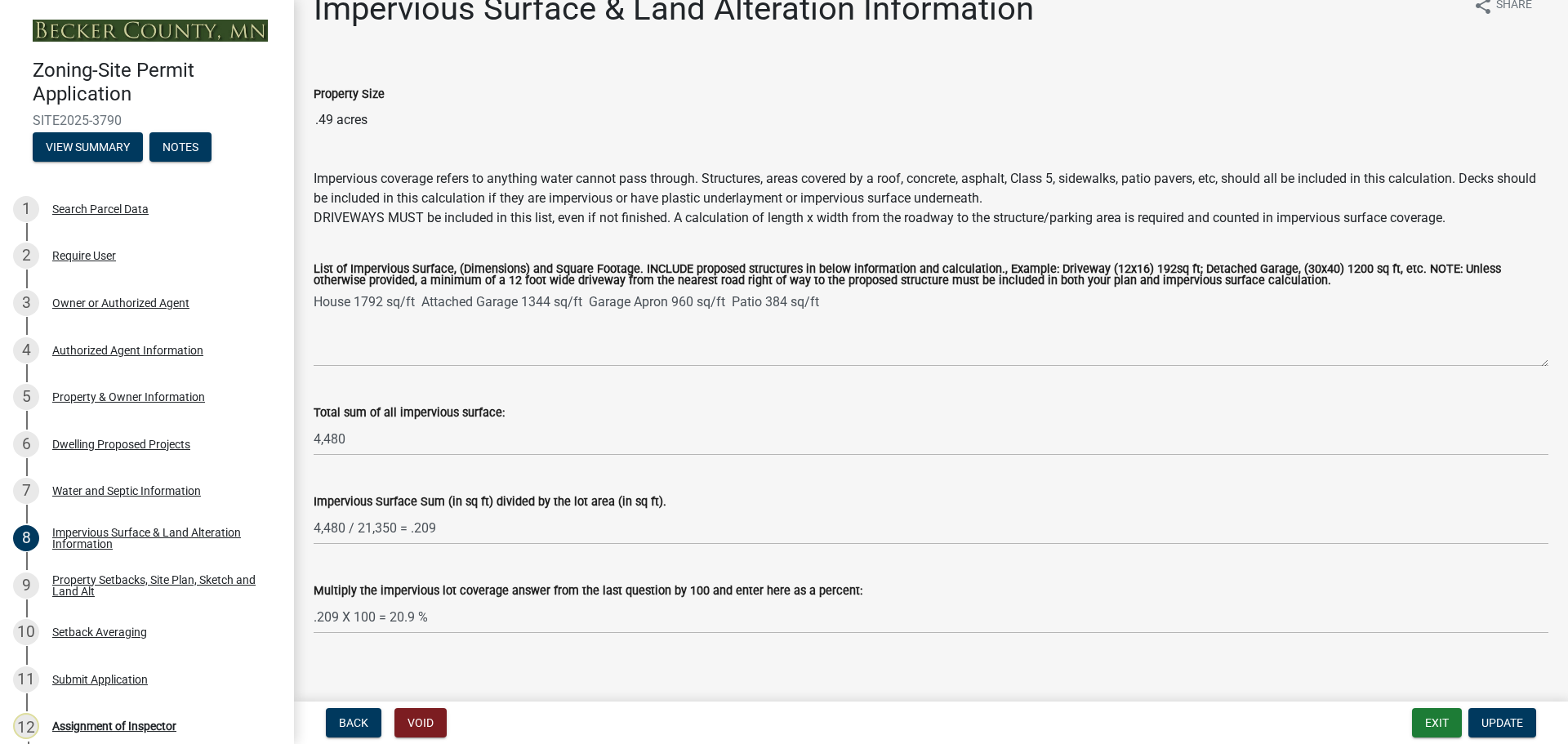
scroll to position [47, 0]
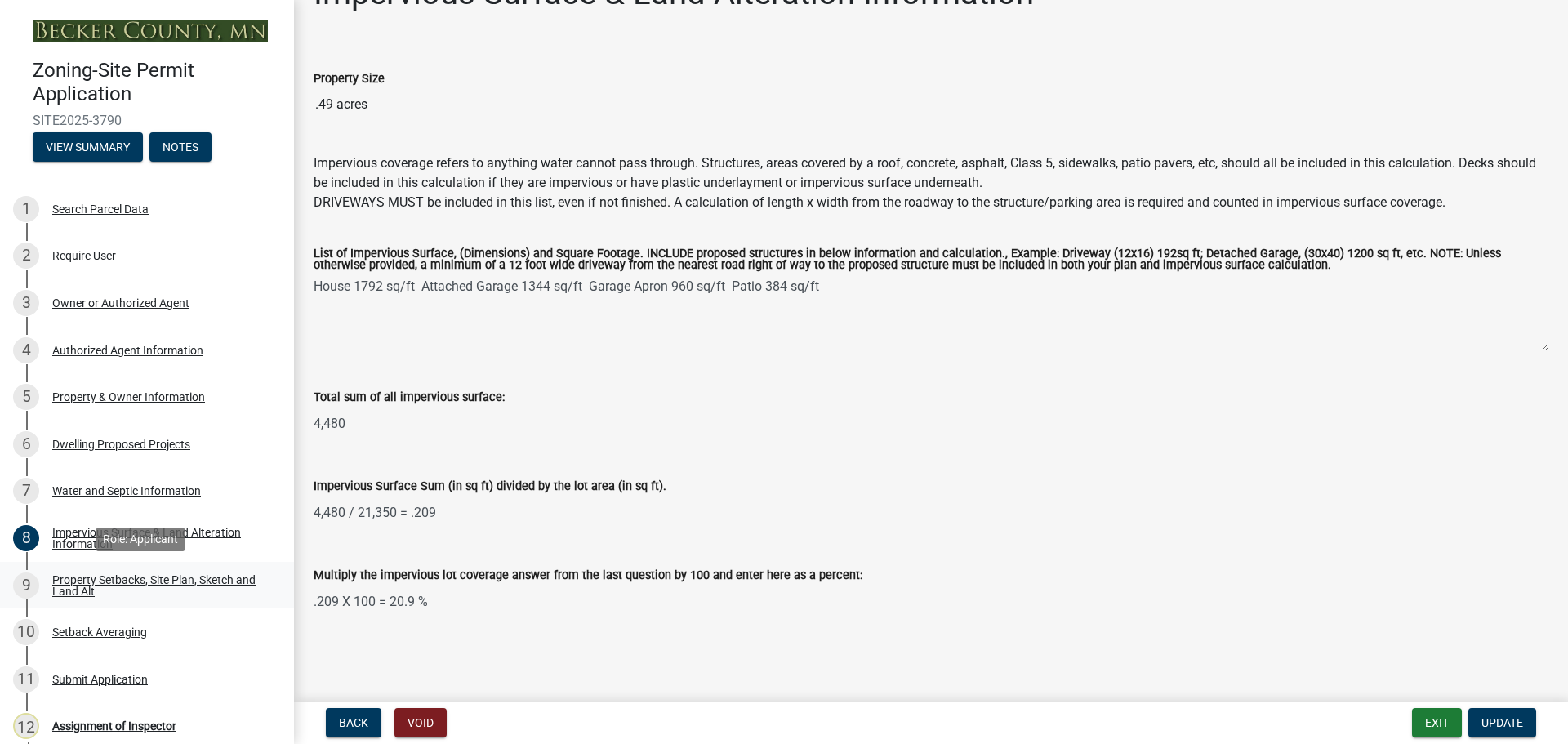
click at [133, 568] on link "9 Property Setbacks, Site Plan, Sketch and Land Alt" at bounding box center [146, 585] width 294 height 48
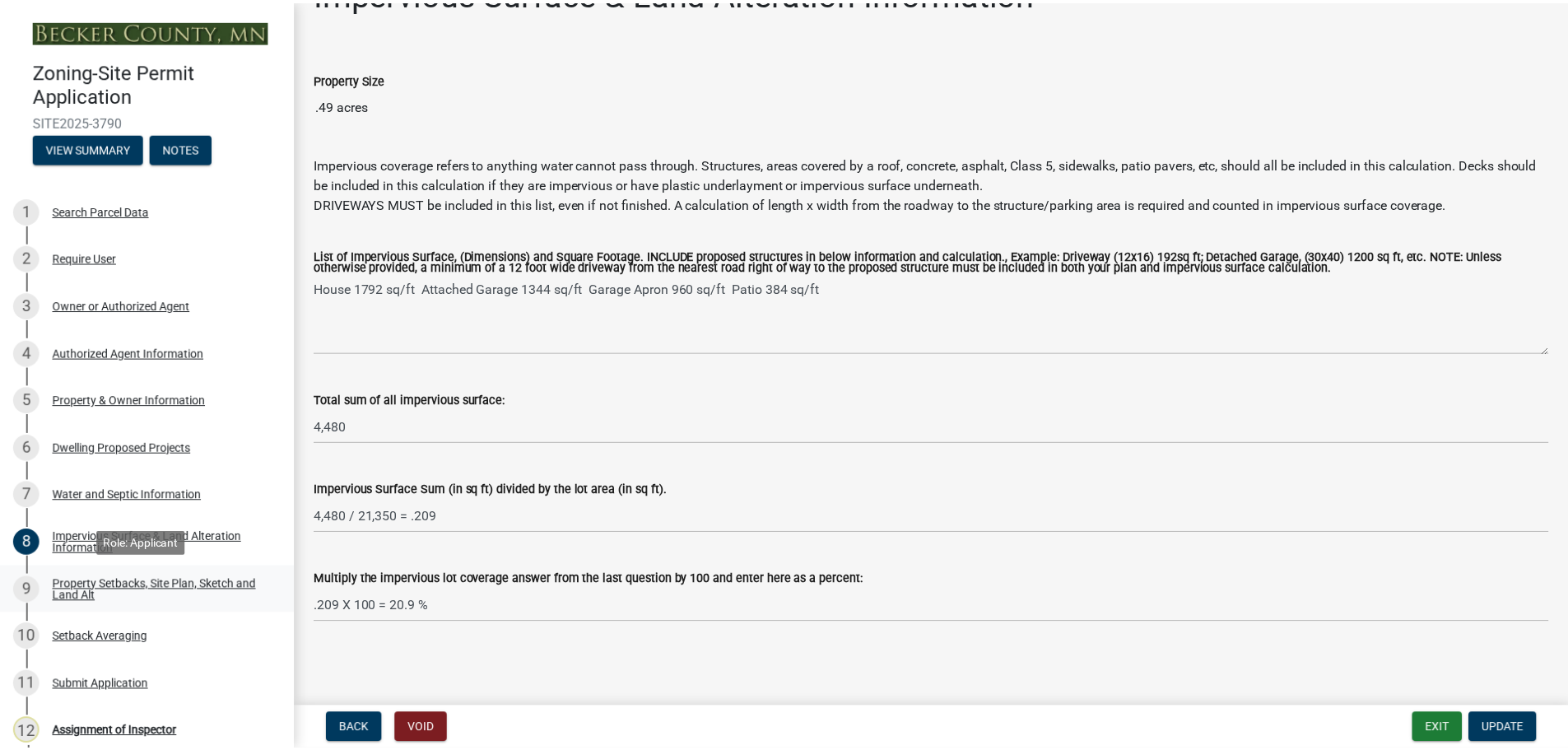
scroll to position [0, 0]
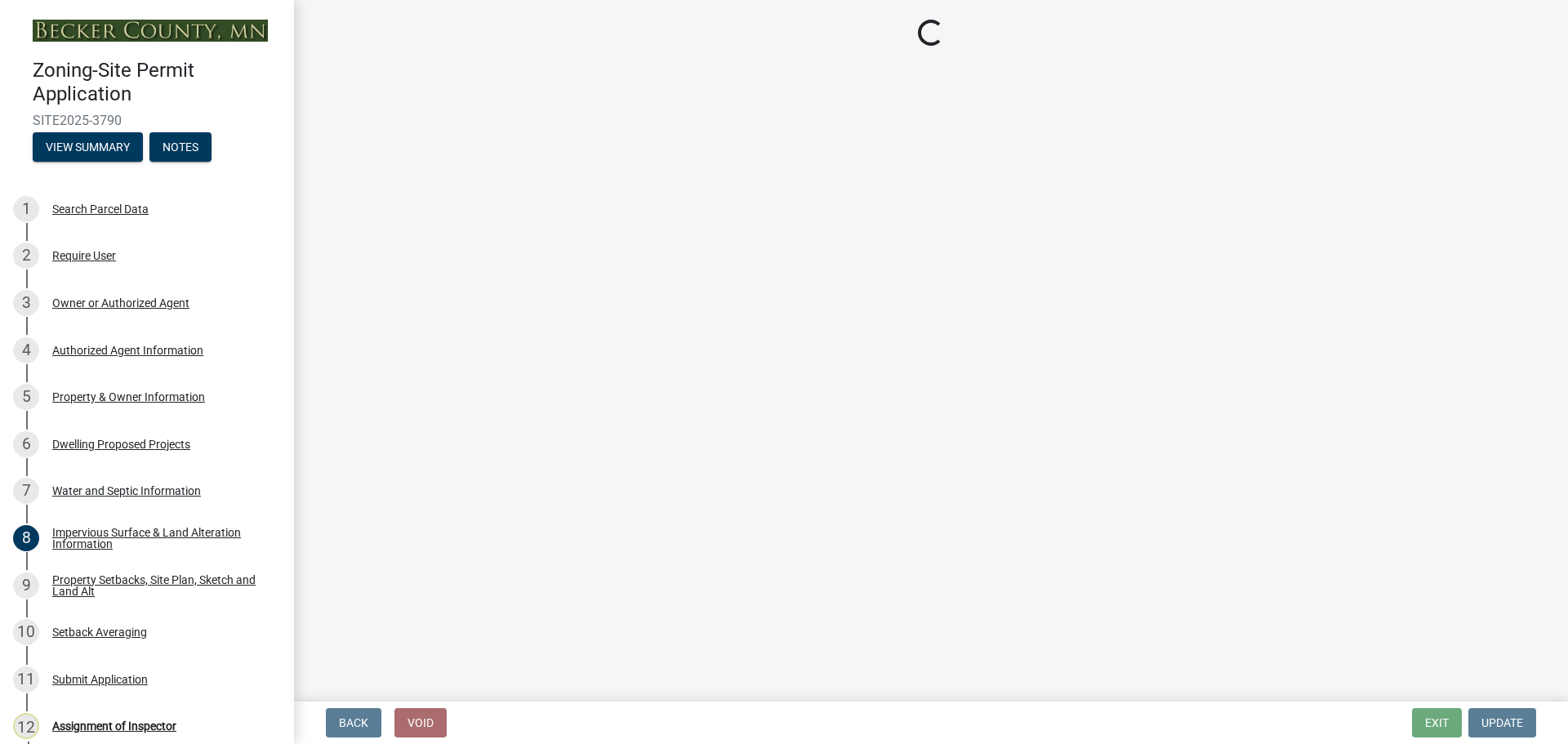
select select "7b13c63f-e699-4112-b373-98fbd28ec536"
select select "87640abb-5130-4065-bced-0c1b260ce984"
select select "b56a4575-9846-47cf-8067-c59a4853da22"
select select "12f785fb-c378-4b18-841c-21c73dc99083"
select select "e8ab2dc3-aa3f-46f3-9b4a-37eb25ad84af"
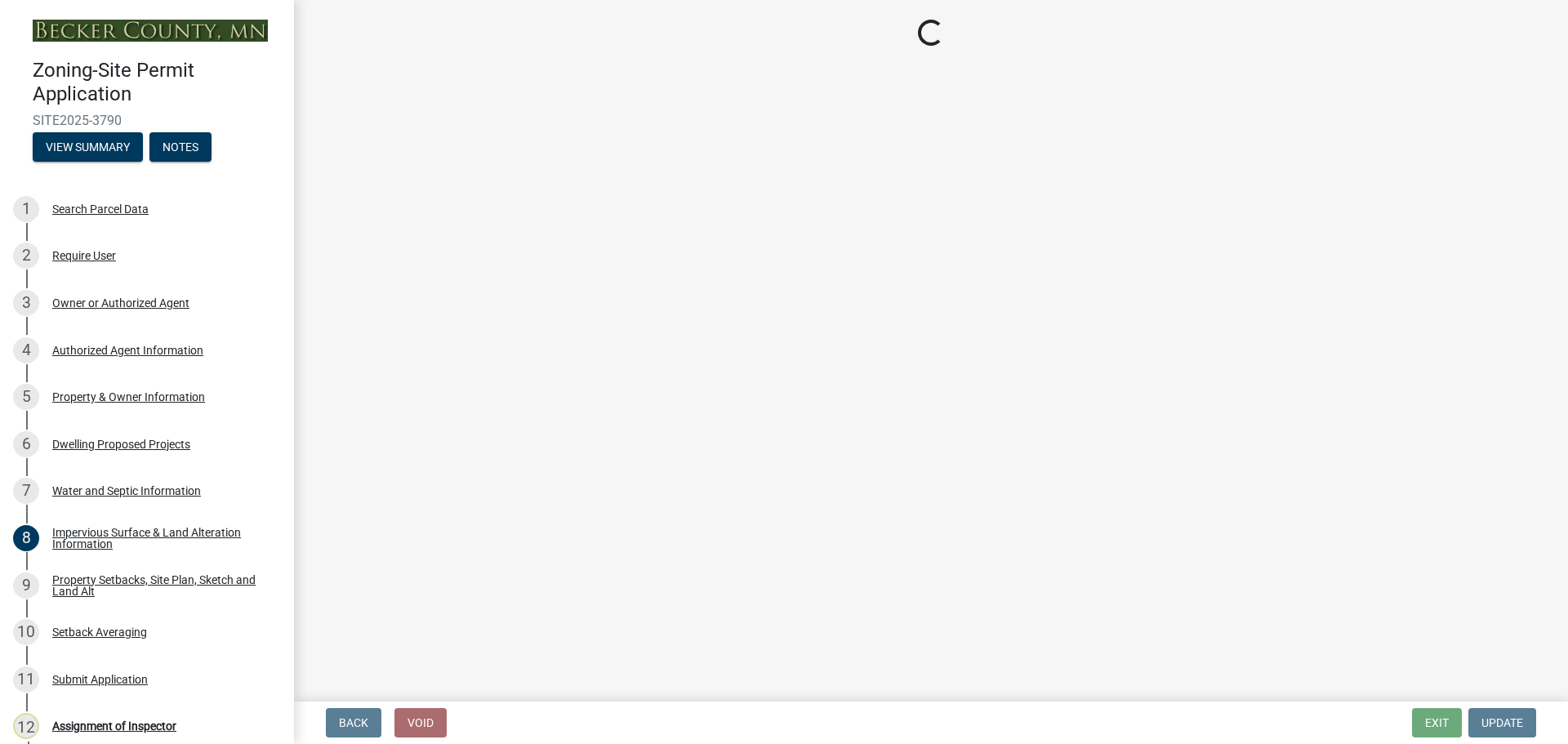
select select "27b2a8b4-abf6-463e-8c0c-7c5d2b4fe26f"
select select "5ad4ab64-b44e-481c-9000-9e5907aa74e1"
select select "a96800da-4e88-4c62-b1ff-2cd17f9e3346"
select select "c8b8ea71-7088-4e87-a493-7bc88cc2835b"
select select "133211ff-91ce-4a0a-9235-b48a7e2069a0"
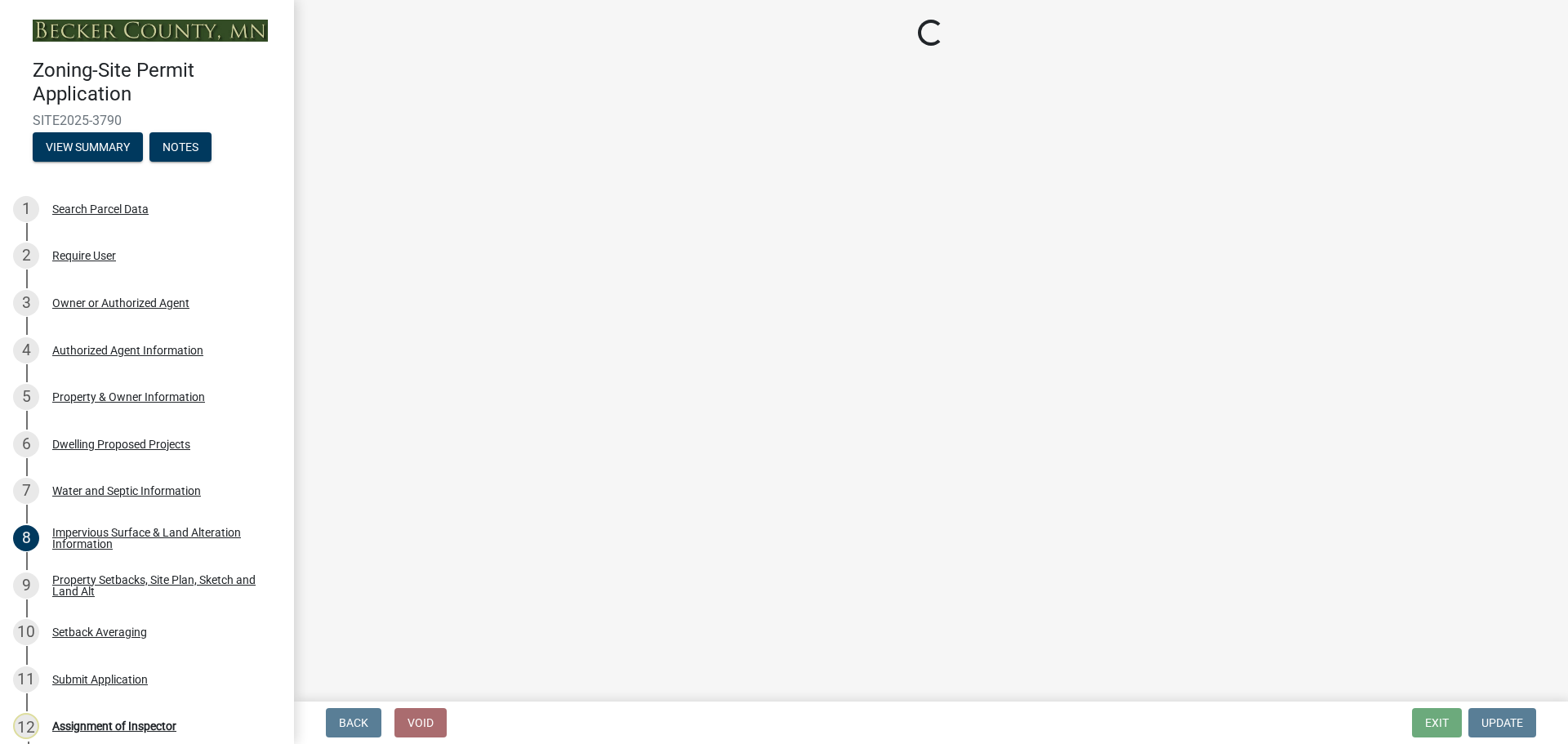
select select "f51aecae-0421-4f67-bd2d-0cff8a85c7cd"
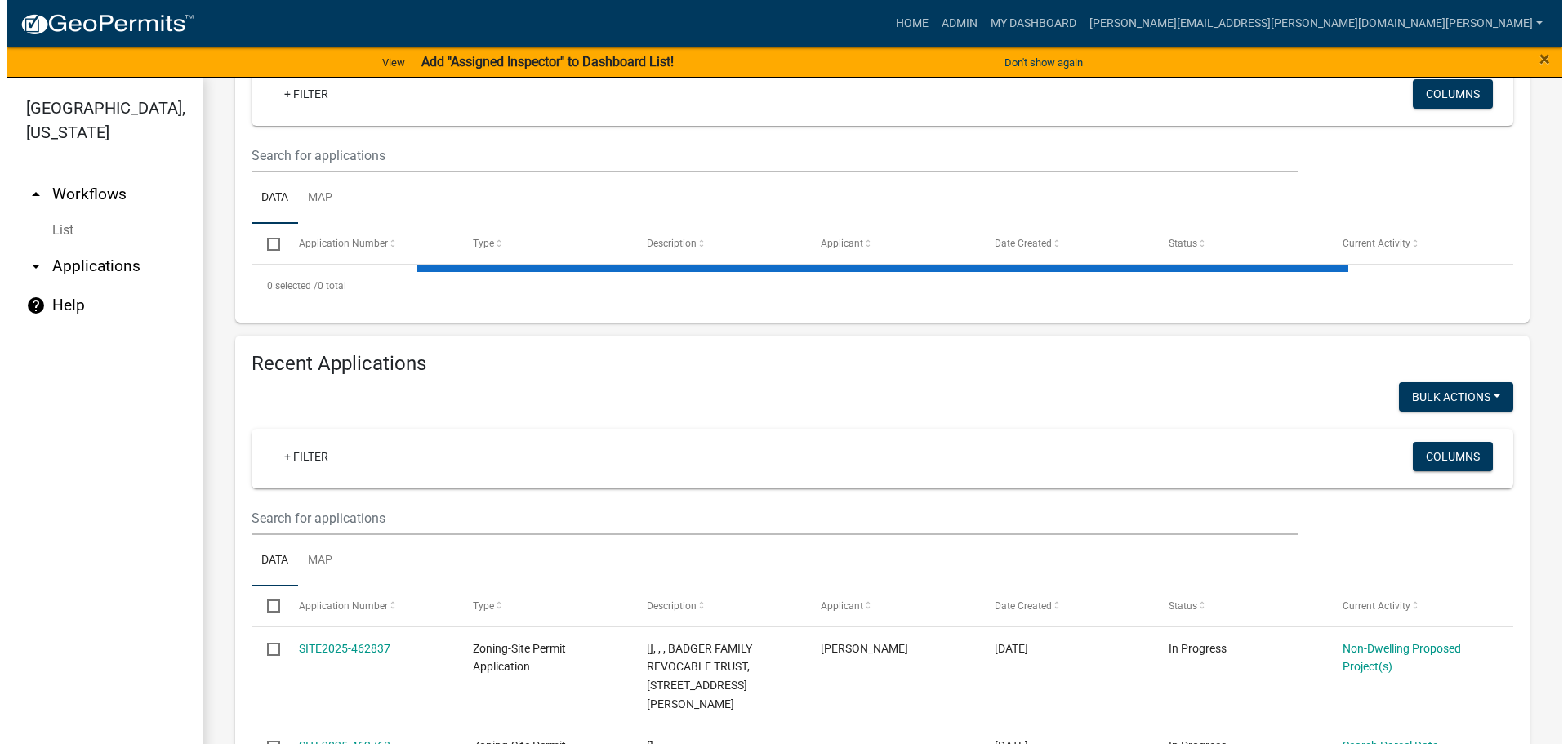
scroll to position [327, 0]
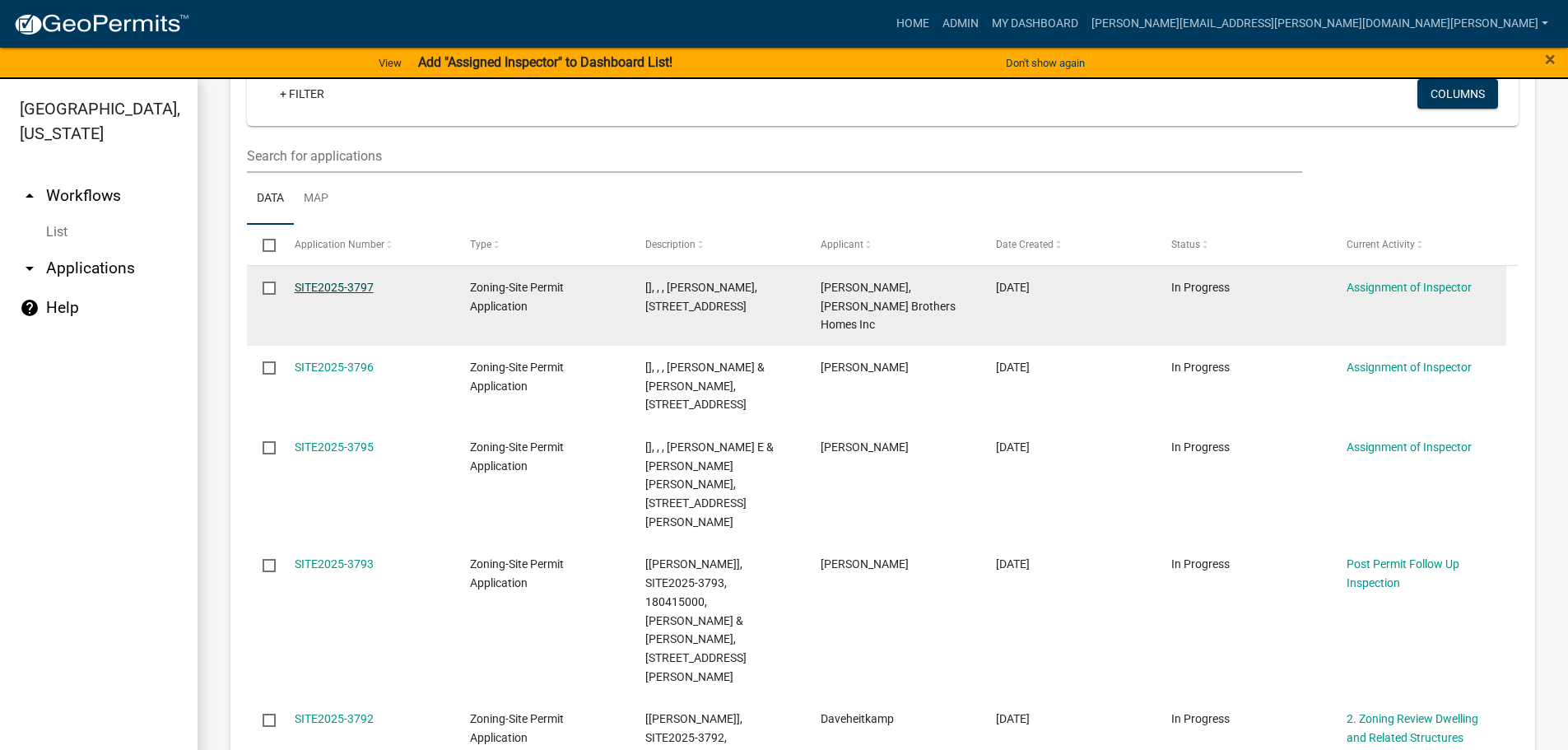
click at [362, 283] on link "SITE2025-3797" at bounding box center [334, 287] width 79 height 13
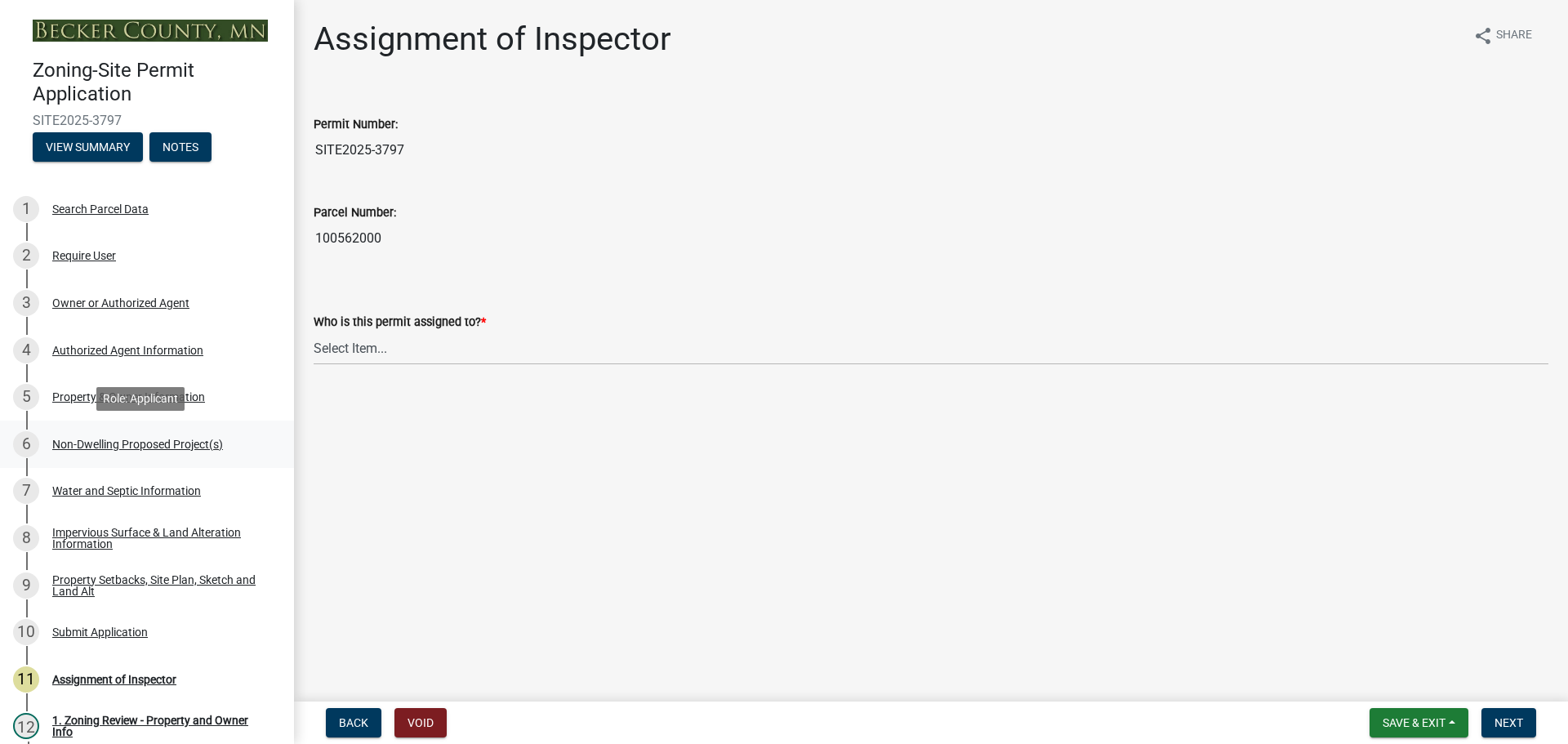
click at [120, 438] on div "Non-Dwelling Proposed Project(s)" at bounding box center [137, 443] width 171 height 11
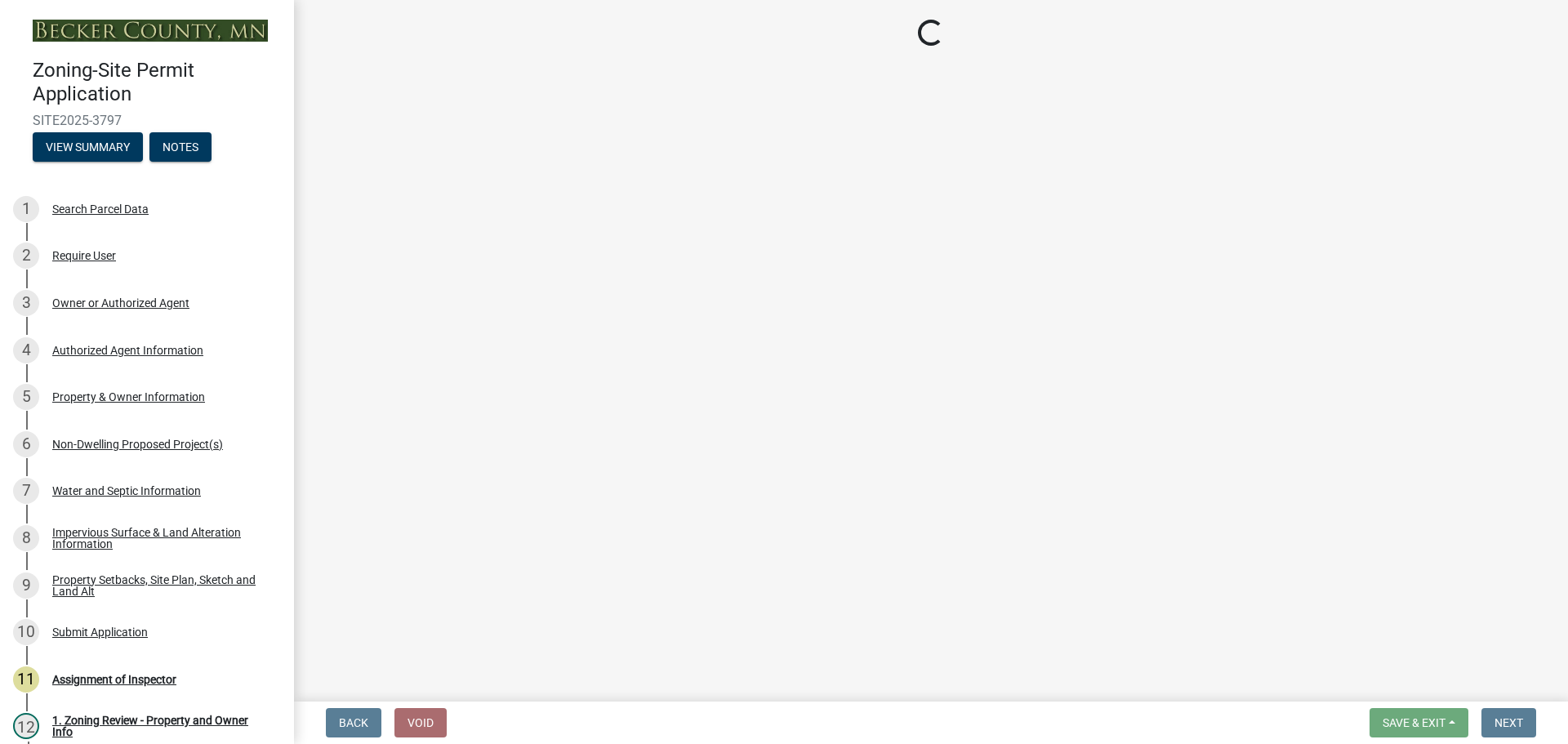
select select "273652f8-2357-47c0-90cc-77e373caeeb7"
select select "68d85482-c11a-4398-9267-999385c995bf"
select select "c901b724-8e9a-499b-811d-f72064c7192a"
select select "d5258256-81e9-4688-bc84-b01445ee29b6"
select select "258cbdbc-8629-455d-9fed-6a57bf82144e"
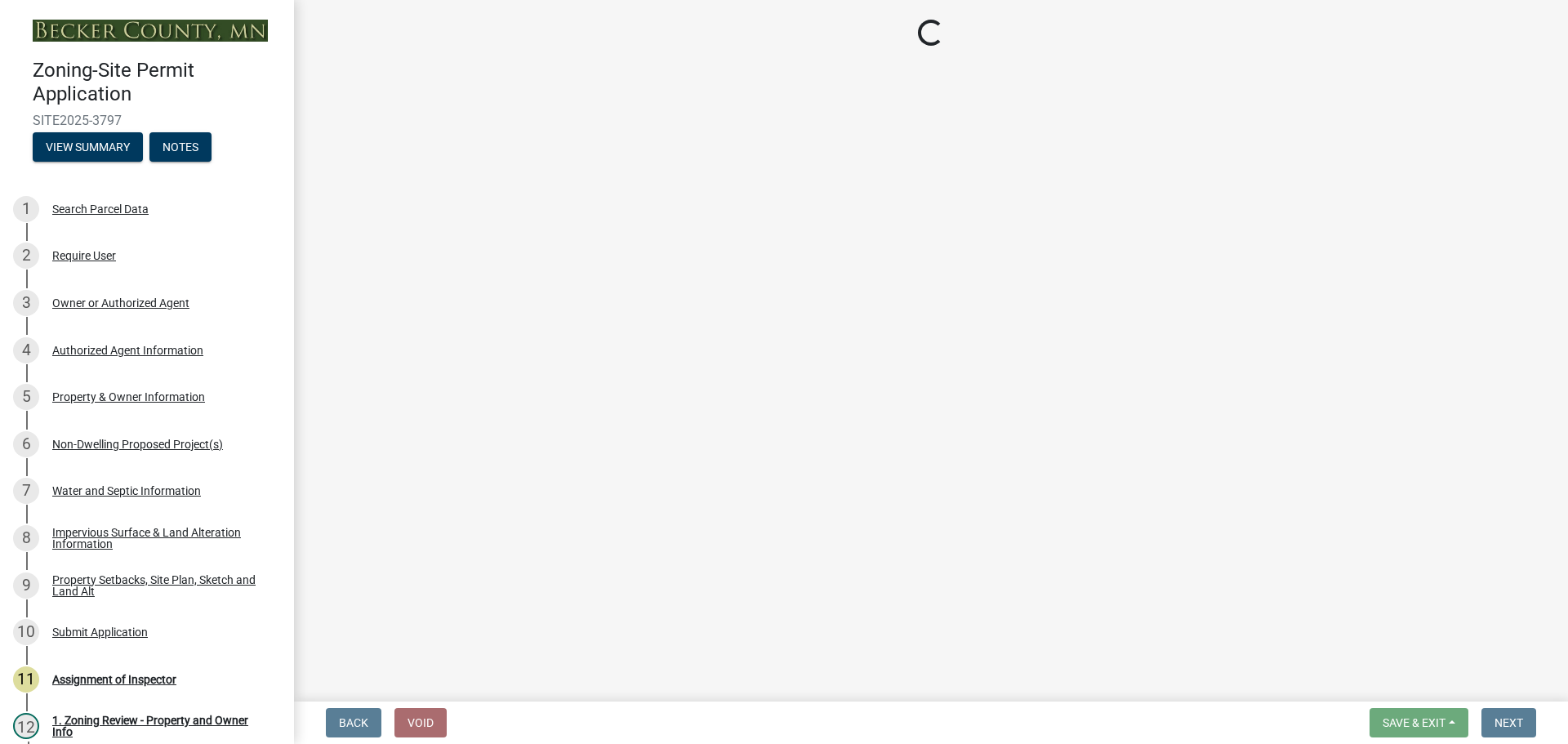
select select "a9a8393f-3c28-47b8-b6d9-84c94641c3fc"
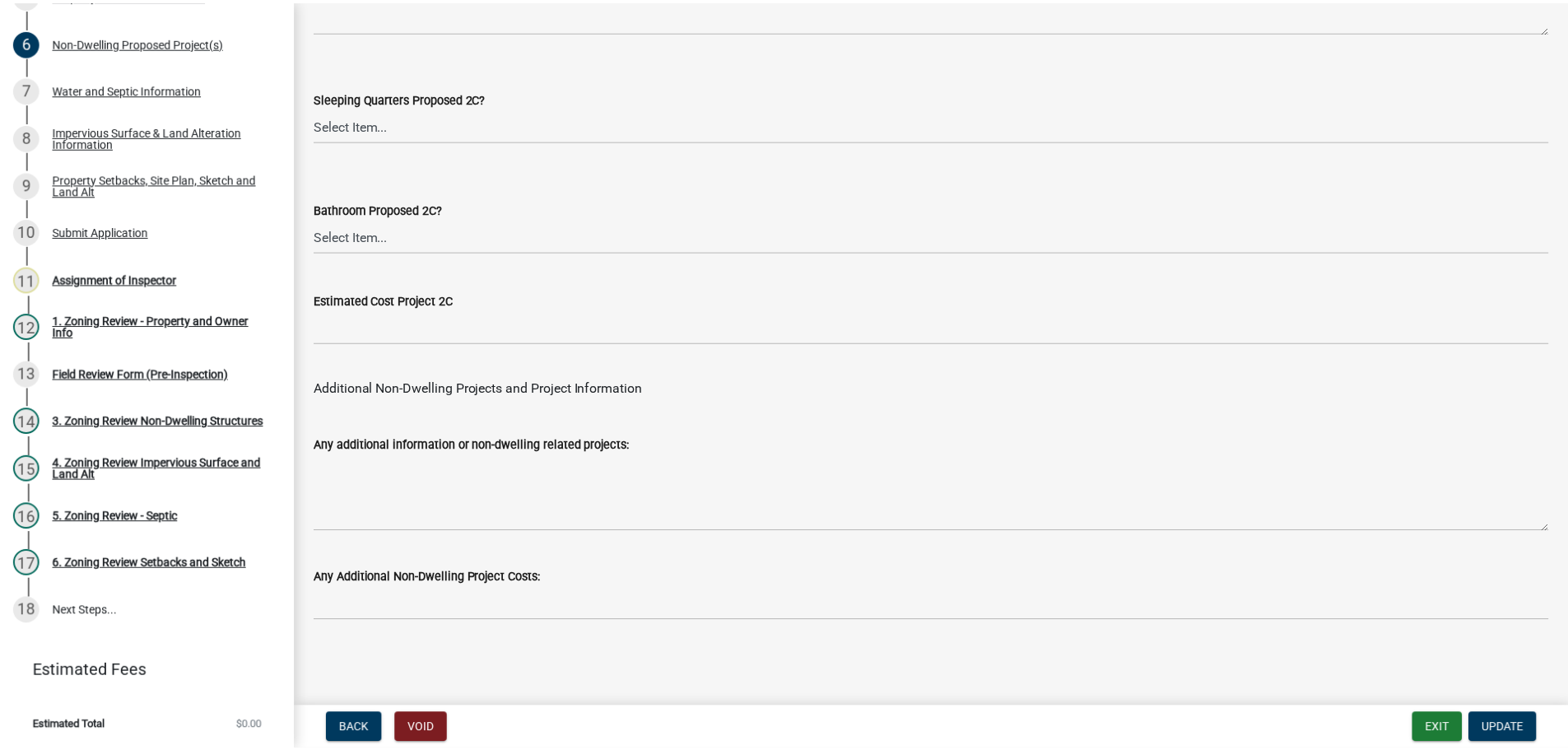
scroll to position [3223, 0]
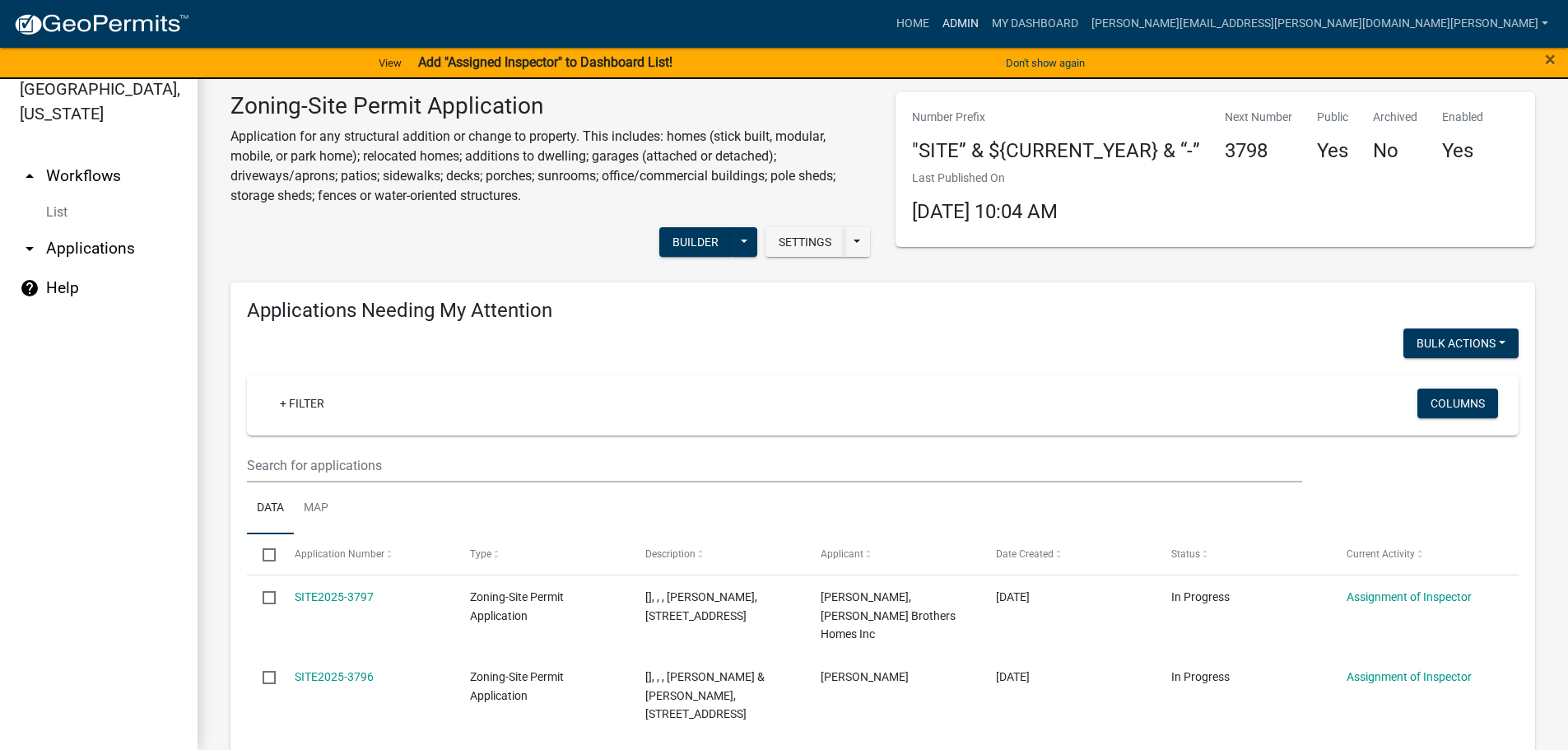
click at [985, 15] on link "Admin" at bounding box center [960, 23] width 50 height 31
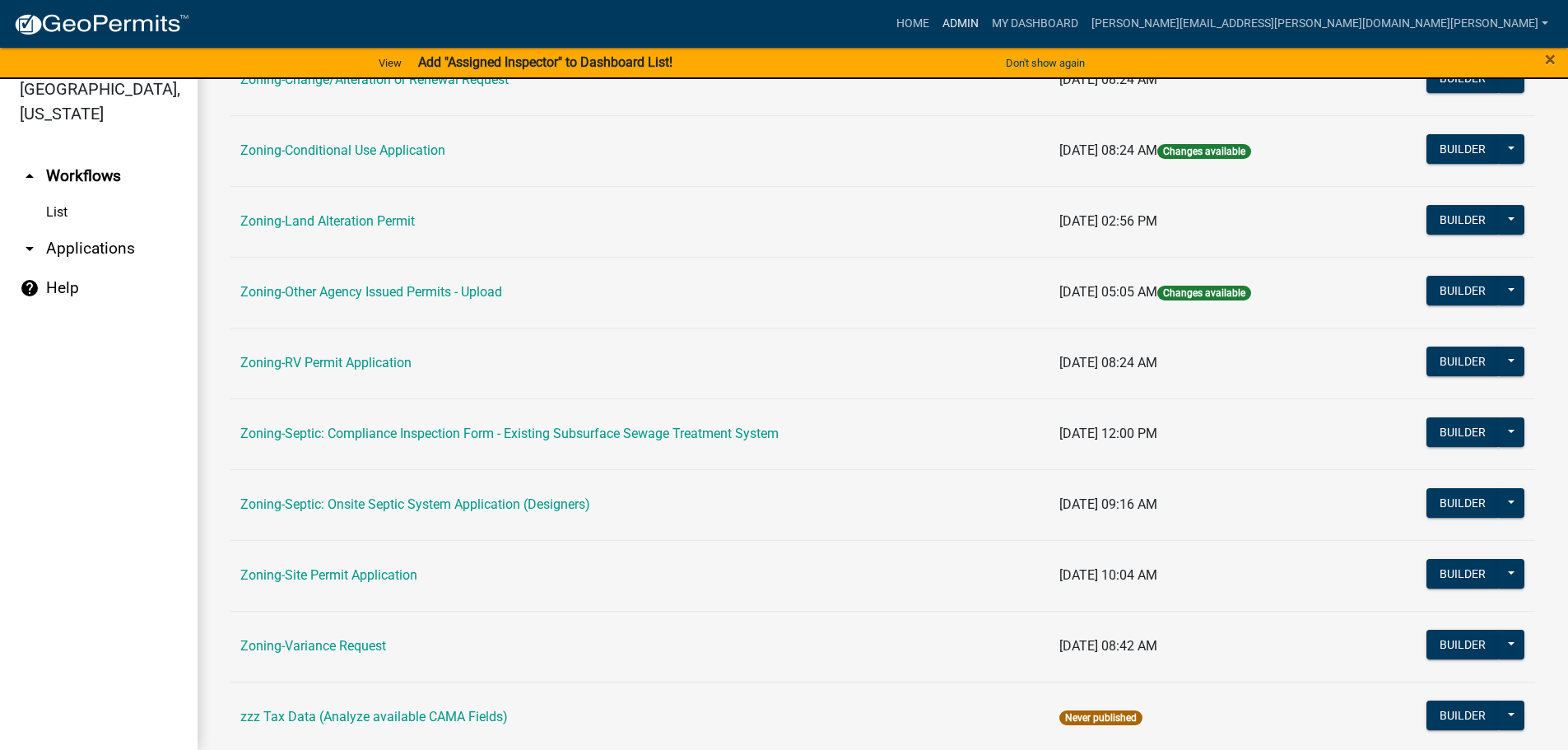
scroll to position [513, 0]
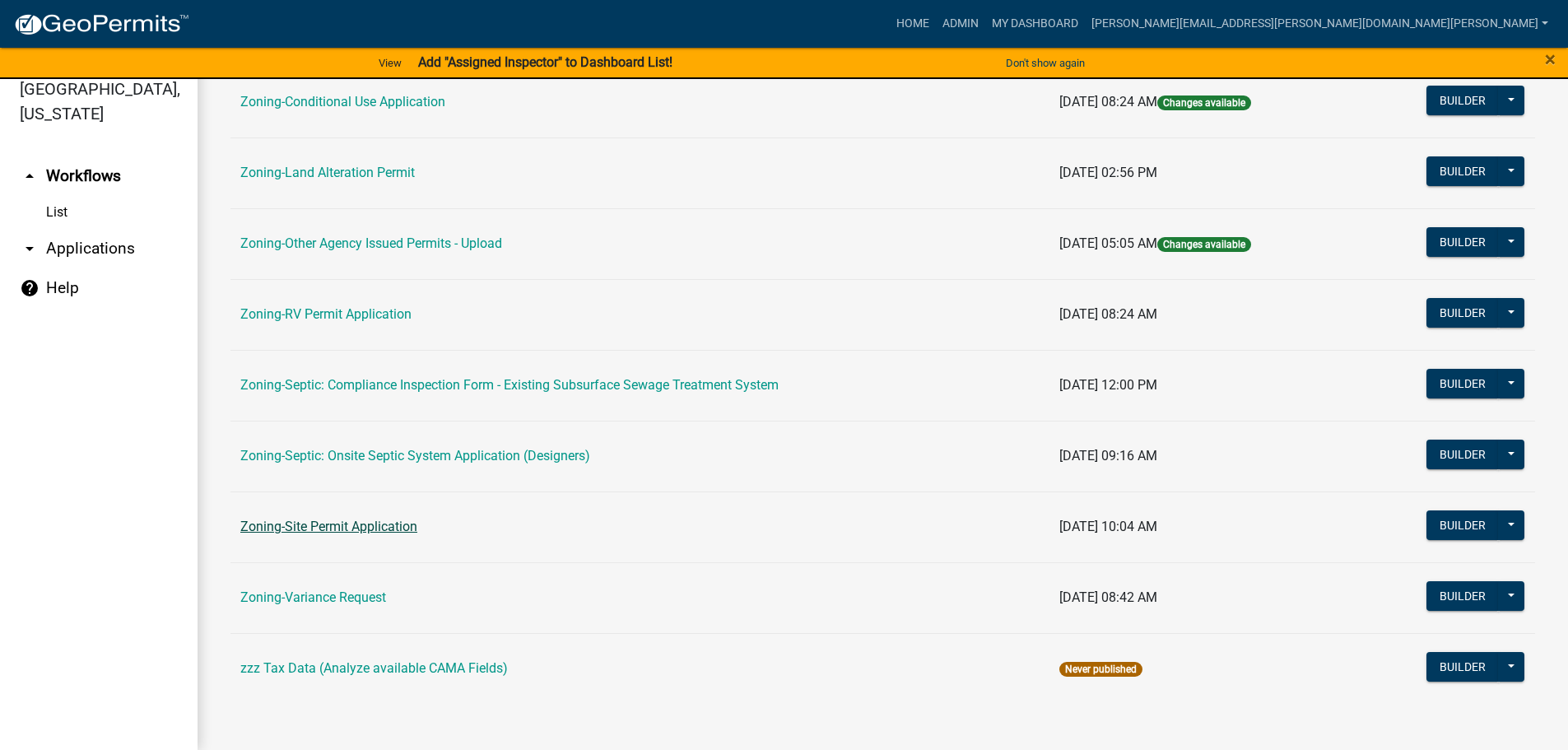
click at [366, 526] on link "Zoning-Site Permit Application" at bounding box center [328, 527] width 177 height 16
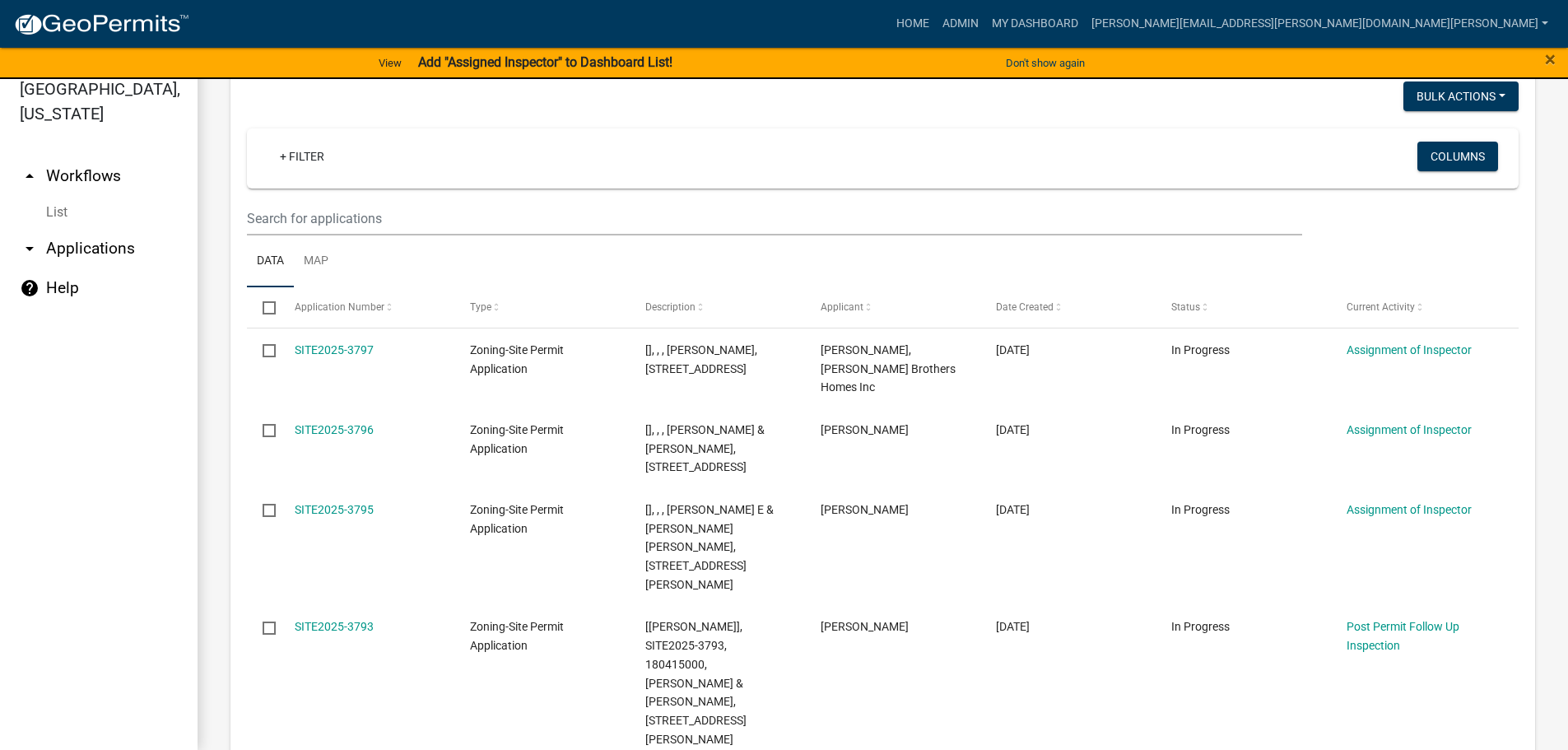
scroll to position [576, 0]
